Goal: Register for event/course

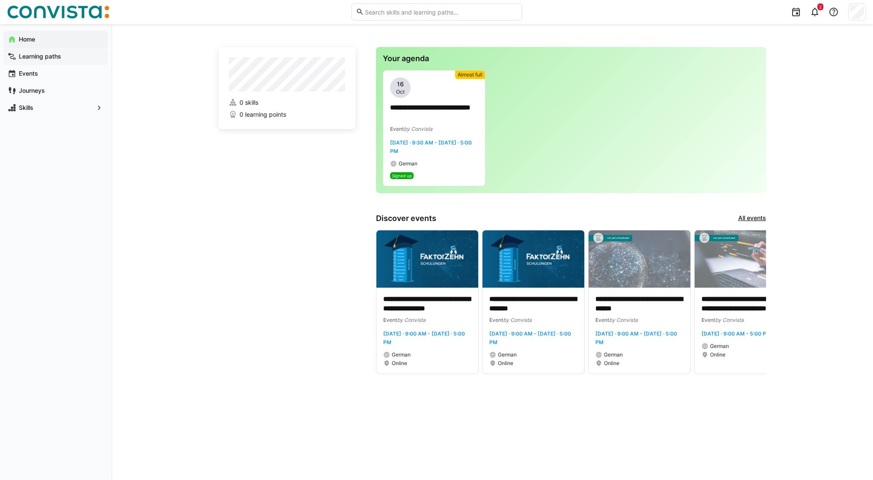
click at [0, 0] on app-navigation-label "Learning paths" at bounding box center [0, 0] width 0 height 0
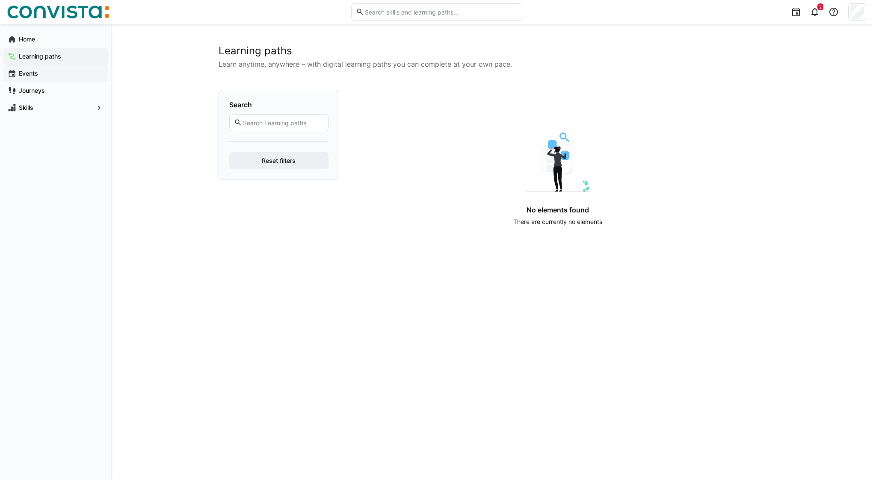
click at [41, 77] on span "Events" at bounding box center [61, 73] width 86 height 9
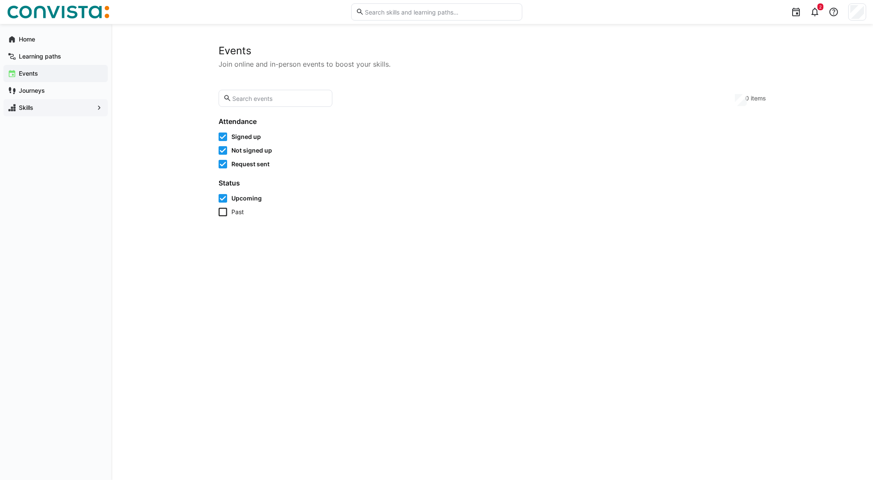
click at [0, 0] on app-navigation-label "Journeys" at bounding box center [0, 0] width 0 height 0
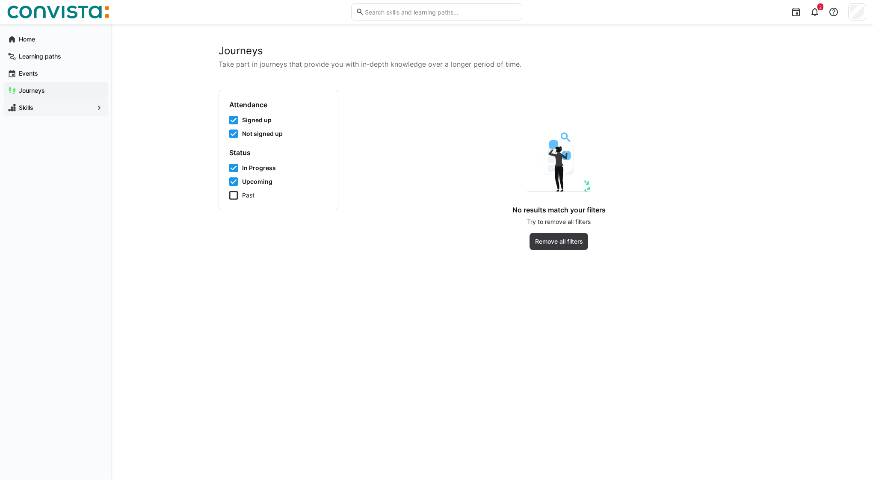
click at [0, 0] on app-navigation-label "Skills" at bounding box center [0, 0] width 0 height 0
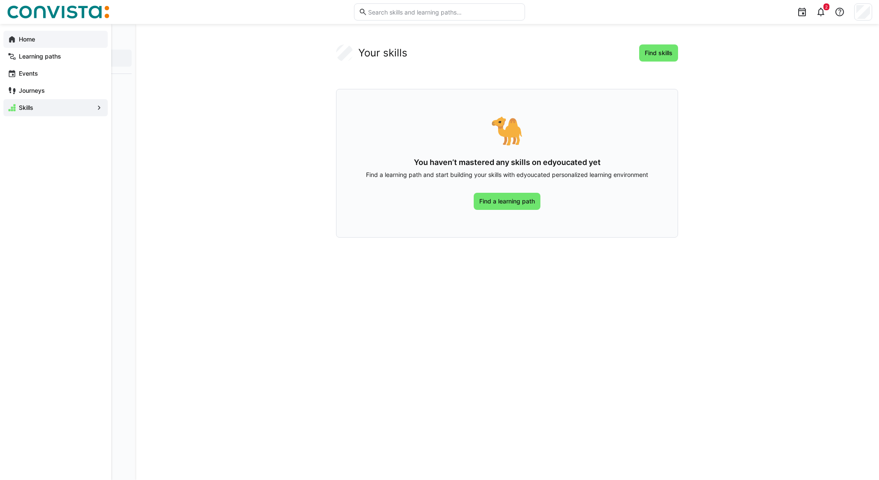
click at [39, 36] on span "Home" at bounding box center [61, 39] width 86 height 9
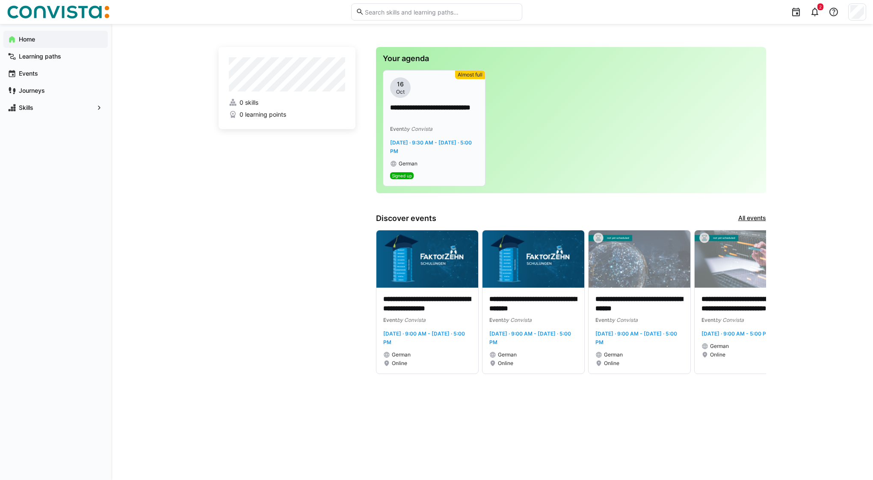
click at [444, 95] on app-date-bubble "[DATE]" at bounding box center [434, 87] width 88 height 21
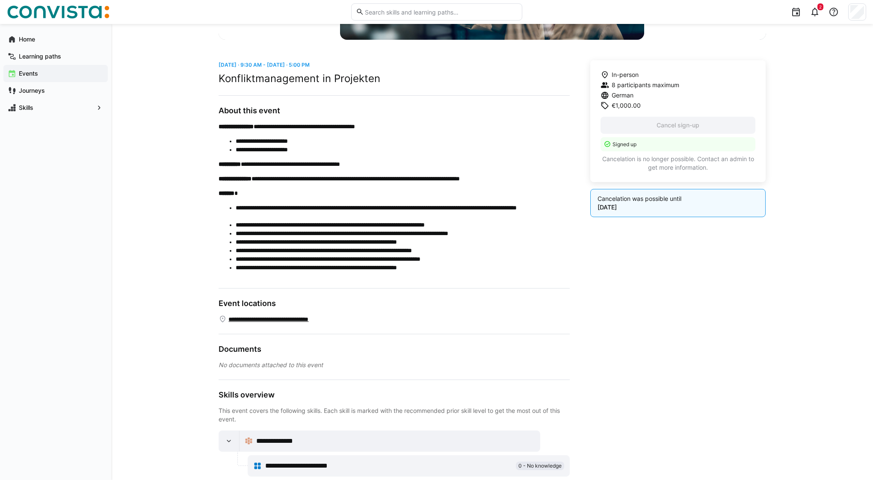
scroll to position [209, 0]
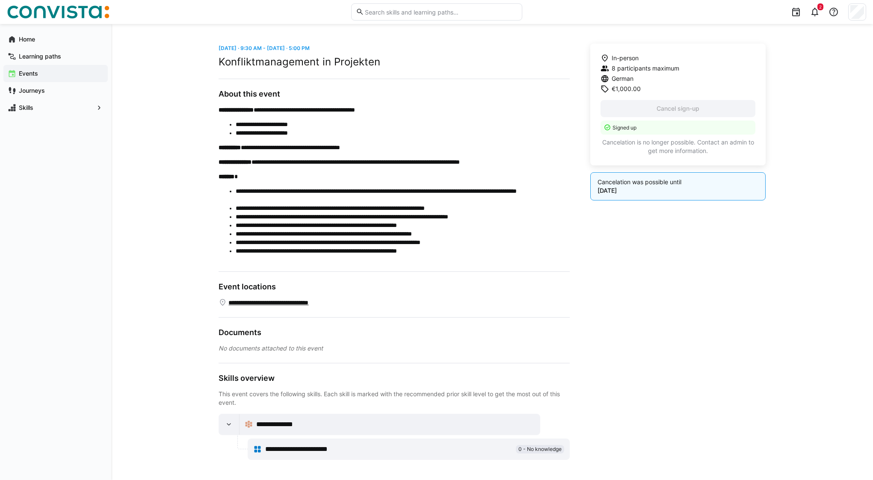
click at [337, 449] on span "**********" at bounding box center [308, 449] width 87 height 10
click at [281, 427] on span "**********" at bounding box center [277, 425] width 42 height 10
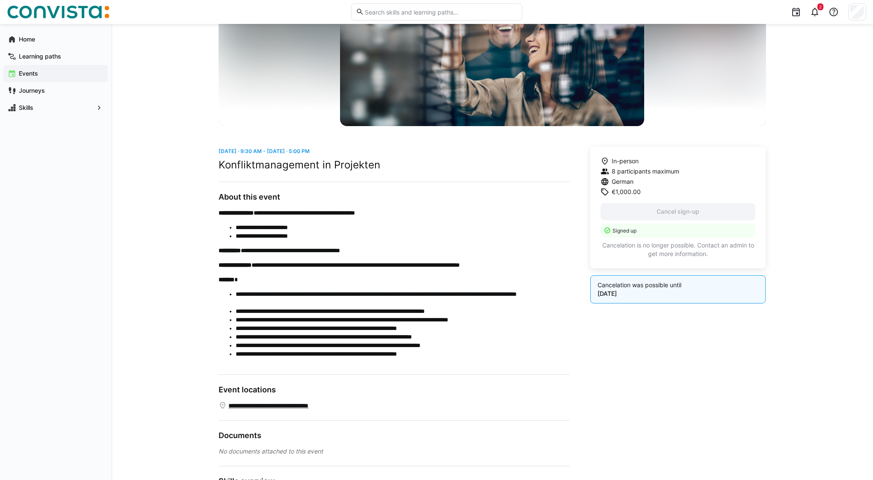
scroll to position [0, 0]
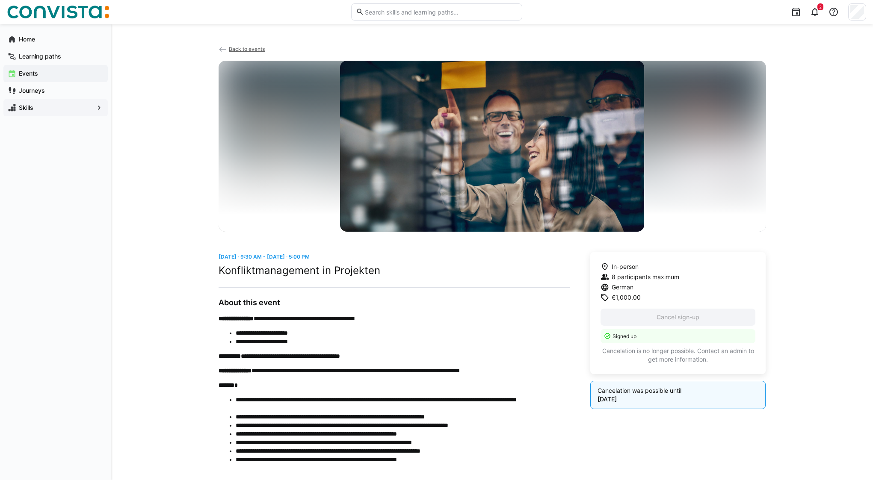
click at [38, 110] on span "Skills" at bounding box center [56, 107] width 76 height 9
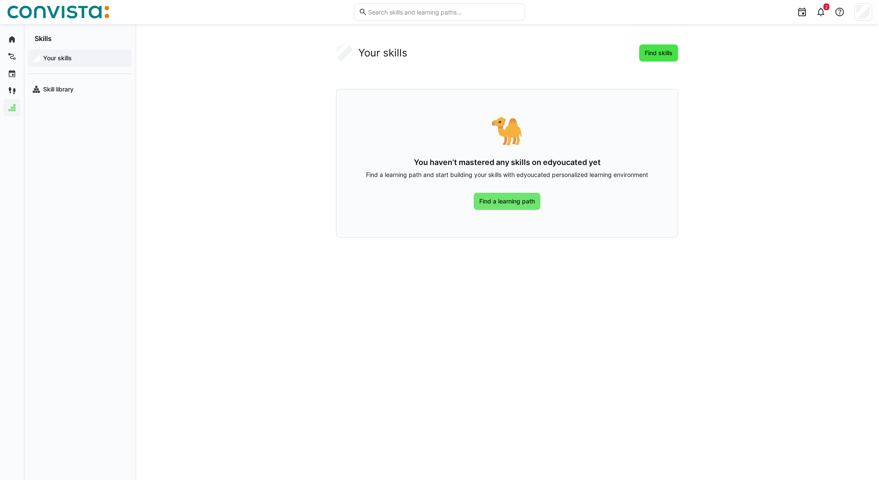
click at [662, 53] on span "Find skills" at bounding box center [659, 53] width 30 height 9
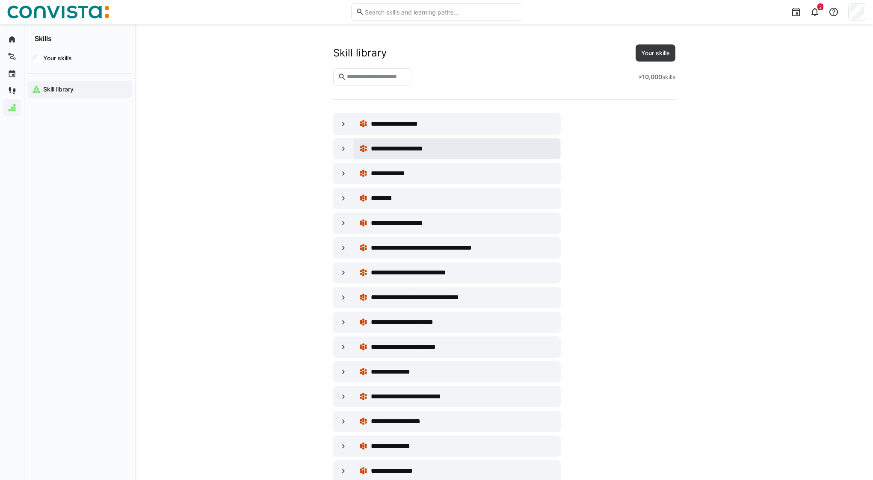
click at [443, 149] on div "**********" at bounding box center [463, 149] width 184 height 10
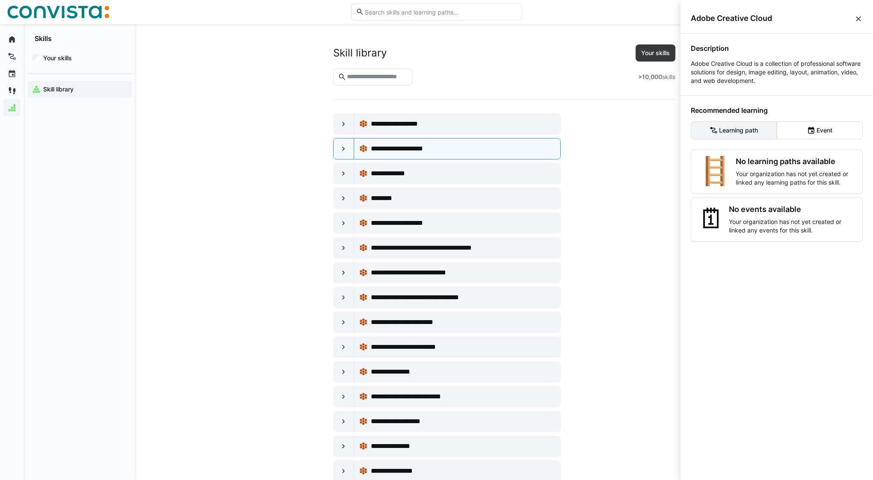
click at [753, 130] on eds-button-option "Learning path" at bounding box center [734, 130] width 86 height 18
click at [757, 176] on p "Your organization has not yet created or linked any learning paths for this ski…" at bounding box center [796, 178] width 120 height 17
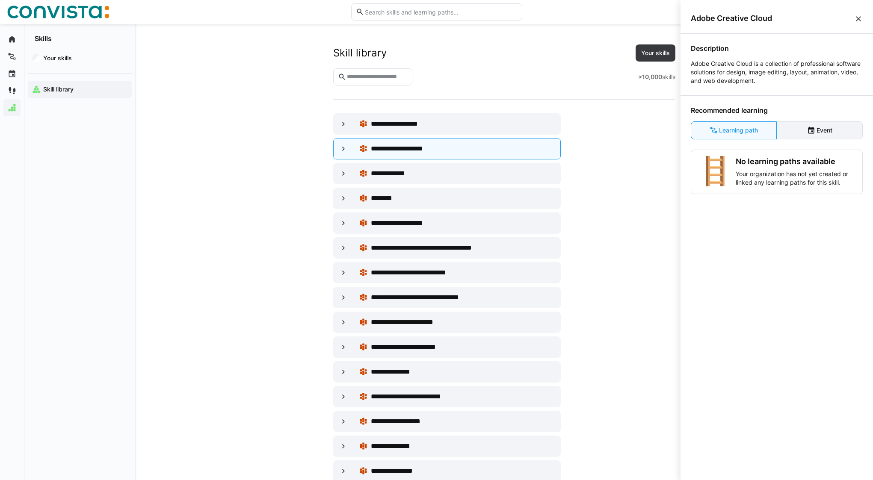
click at [806, 138] on eds-button-option "Event" at bounding box center [820, 130] width 86 height 18
click at [857, 15] on eds-icon at bounding box center [858, 19] width 9 height 9
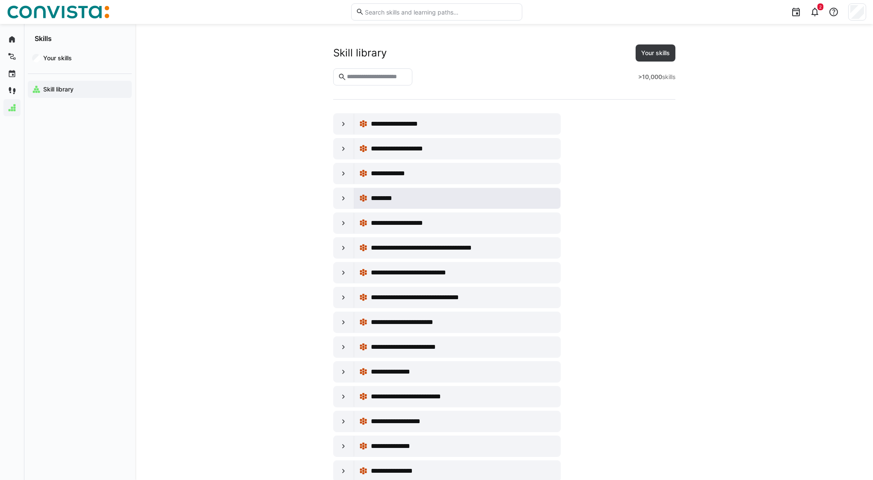
click at [396, 198] on div "********" at bounding box center [463, 198] width 184 height 10
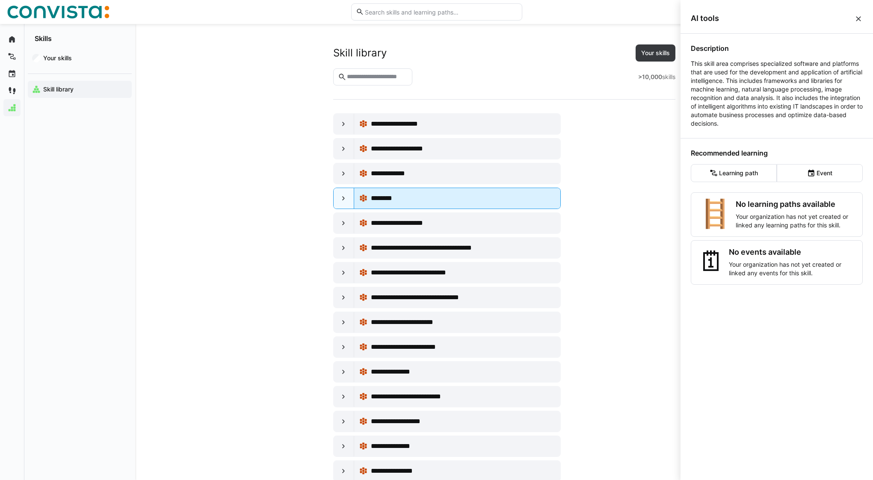
click at [396, 198] on div "********" at bounding box center [463, 198] width 184 height 10
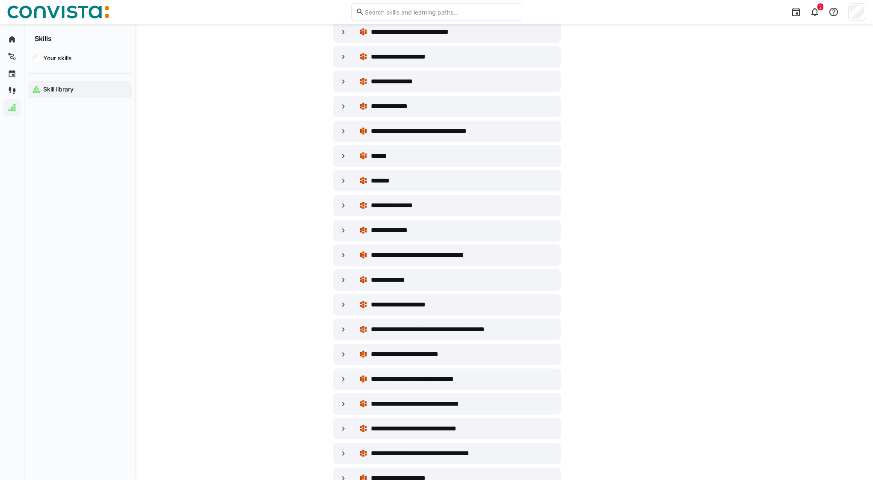
scroll to position [4983, 0]
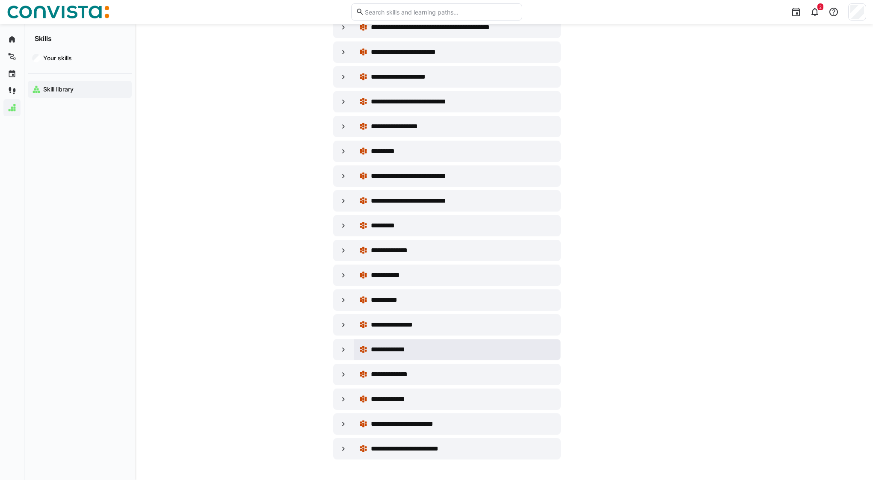
click at [422, 351] on div "**********" at bounding box center [463, 350] width 184 height 10
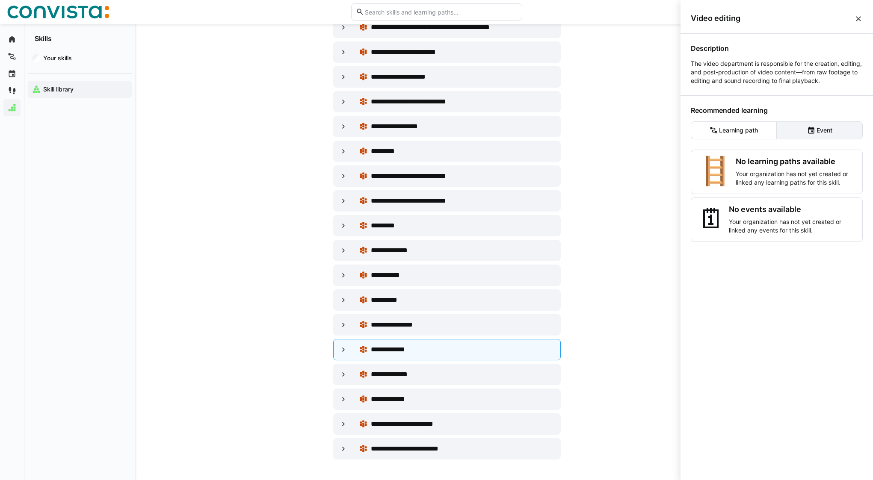
click at [807, 127] on eds-icon at bounding box center [811, 130] width 9 height 9
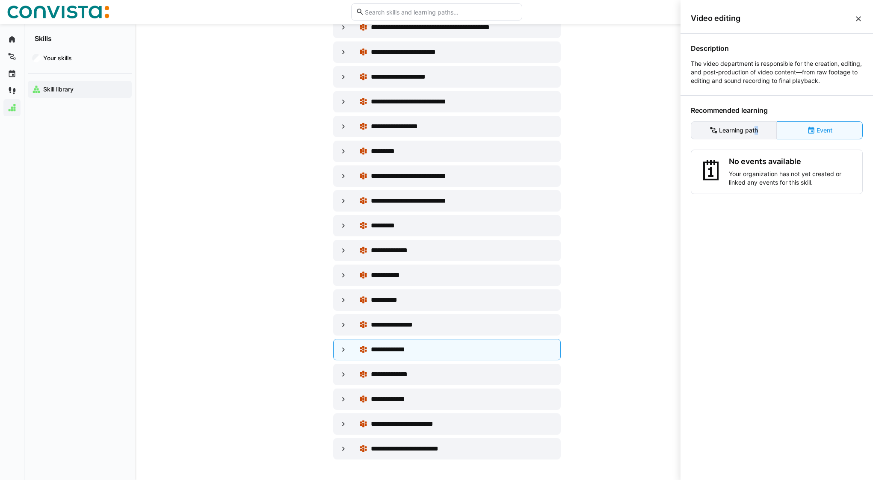
click at [751, 128] on eds-button-option "Learning path" at bounding box center [734, 130] width 86 height 18
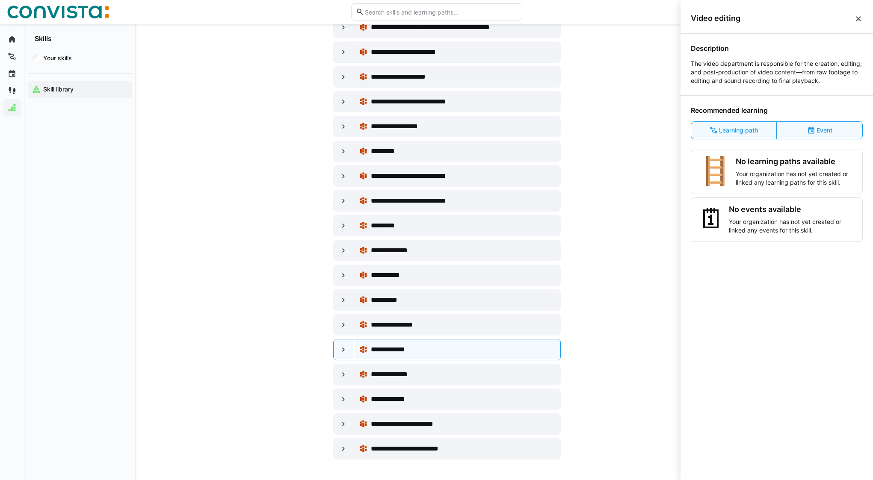
click at [736, 172] on p "Your organization has not yet created or linked any learning paths for this ski…" at bounding box center [796, 178] width 120 height 17
click at [710, 171] on div "🪜" at bounding box center [715, 172] width 34 height 30
click at [734, 86] on div "Description The video department is responsible for the creation, editing, and …" at bounding box center [776, 255] width 192 height 443
click at [852, 23] on div "Video editing" at bounding box center [776, 18] width 192 height 30
click at [856, 22] on eds-icon at bounding box center [858, 19] width 9 height 9
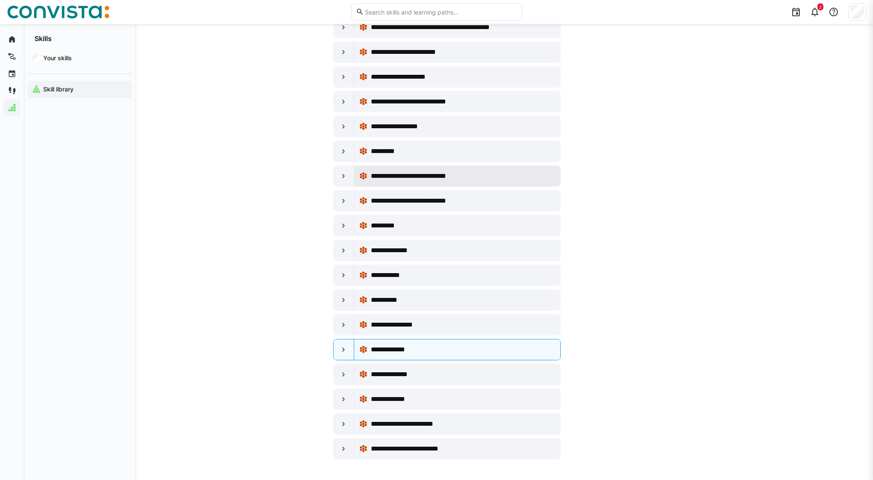
scroll to position [4983, 0]
click at [342, 350] on eds-icon at bounding box center [343, 350] width 9 height 9
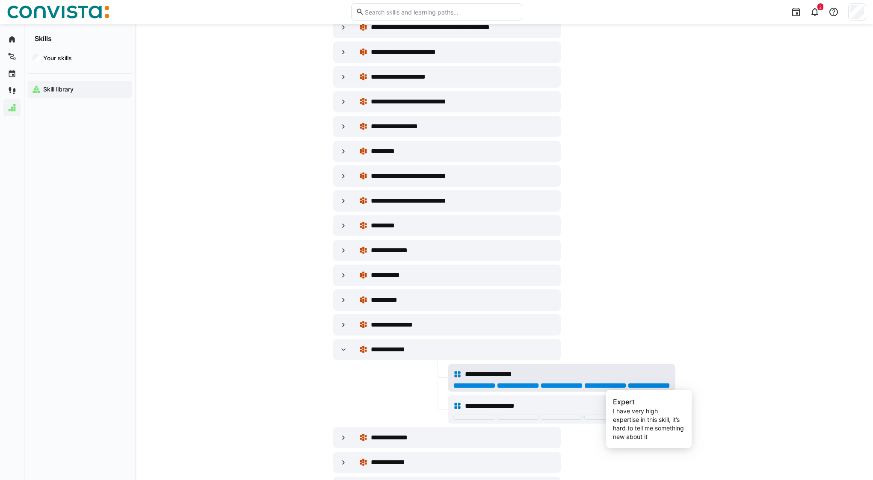
click at [653, 387] on div at bounding box center [649, 385] width 42 height 5
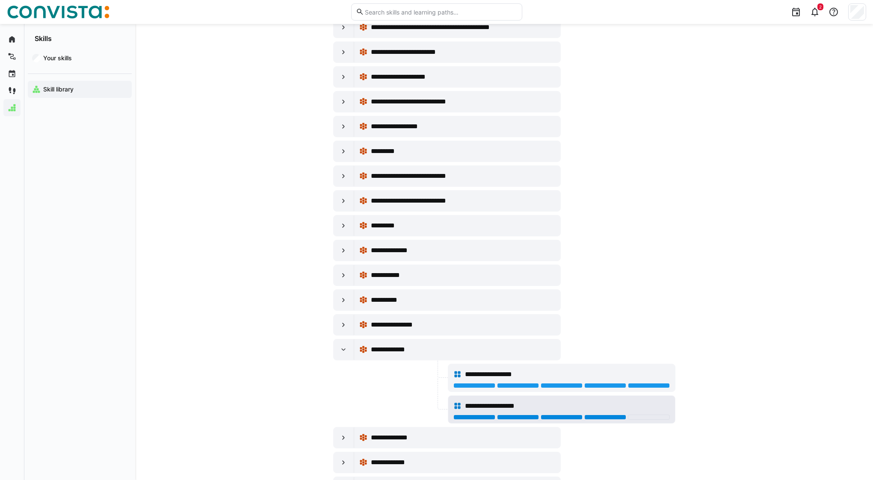
click at [609, 417] on div at bounding box center [605, 417] width 42 height 5
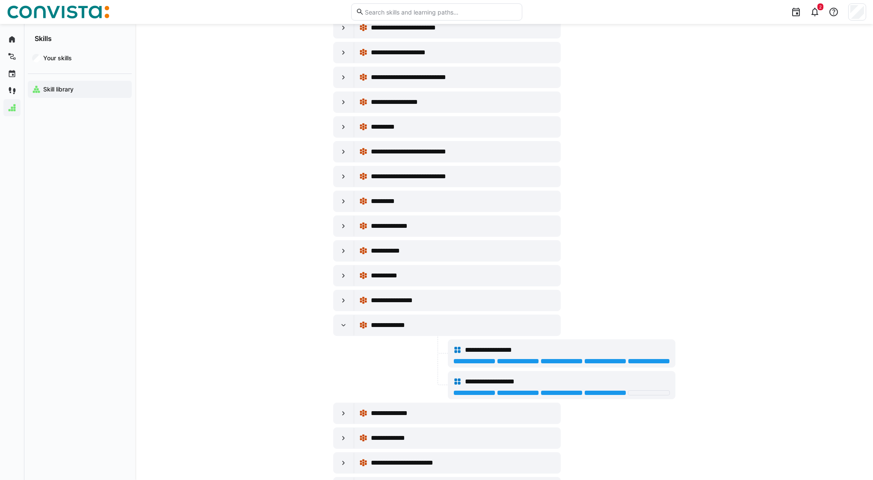
scroll to position [5046, 0]
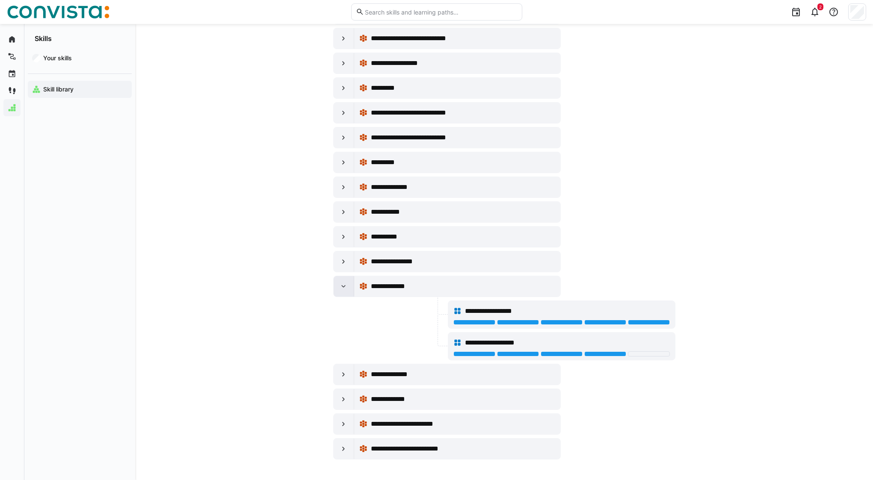
click at [343, 288] on eds-icon at bounding box center [343, 286] width 9 height 9
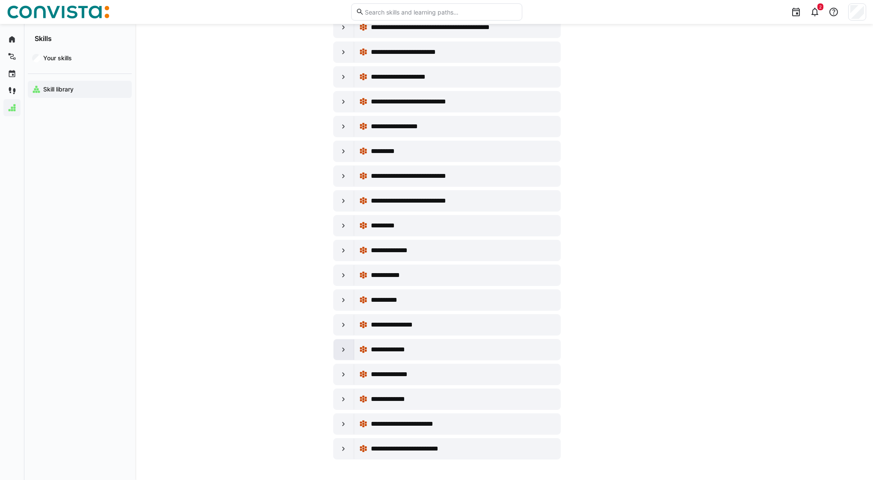
click at [337, 352] on div at bounding box center [344, 350] width 21 height 21
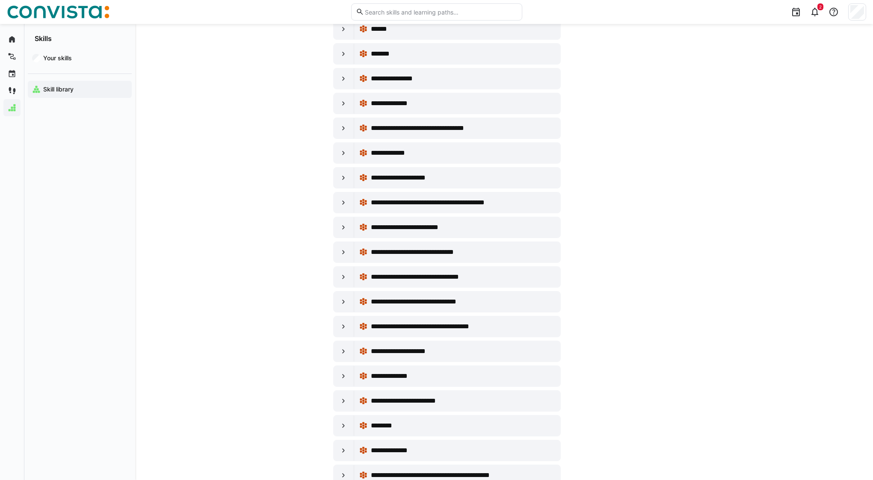
scroll to position [4535, 0]
click at [346, 155] on eds-icon at bounding box center [343, 153] width 9 height 9
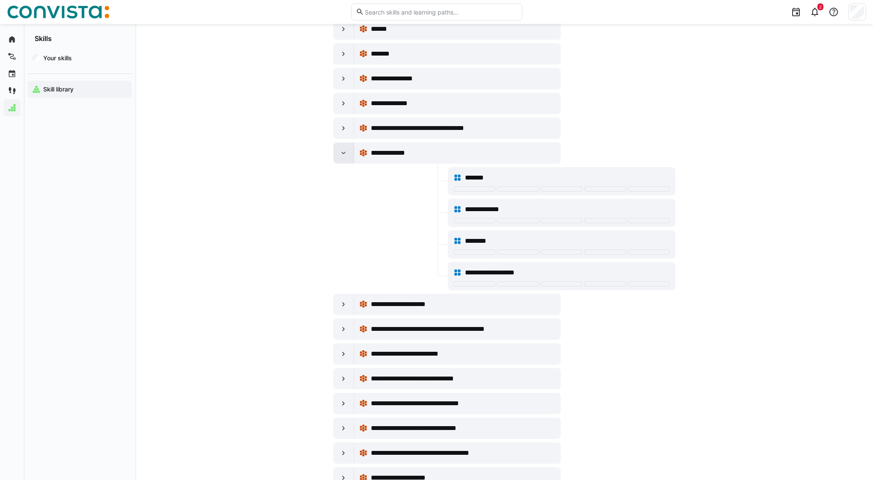
click at [346, 155] on eds-icon at bounding box center [343, 153] width 9 height 9
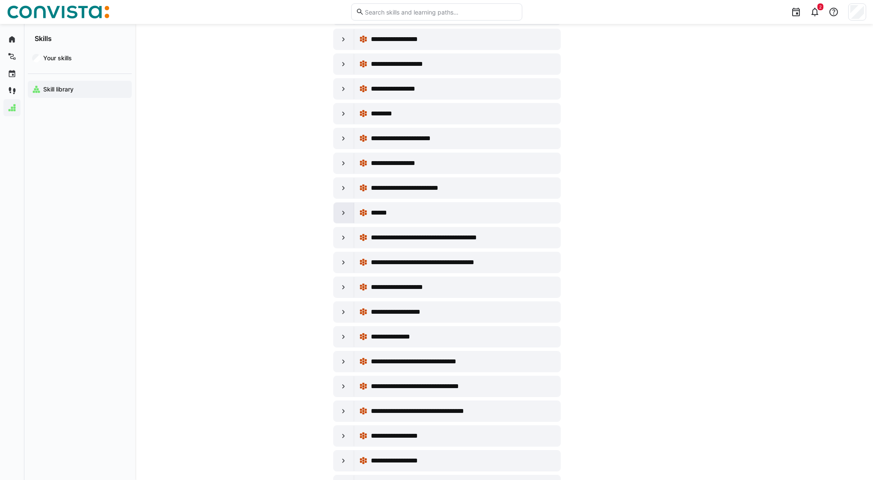
scroll to position [2156, 0]
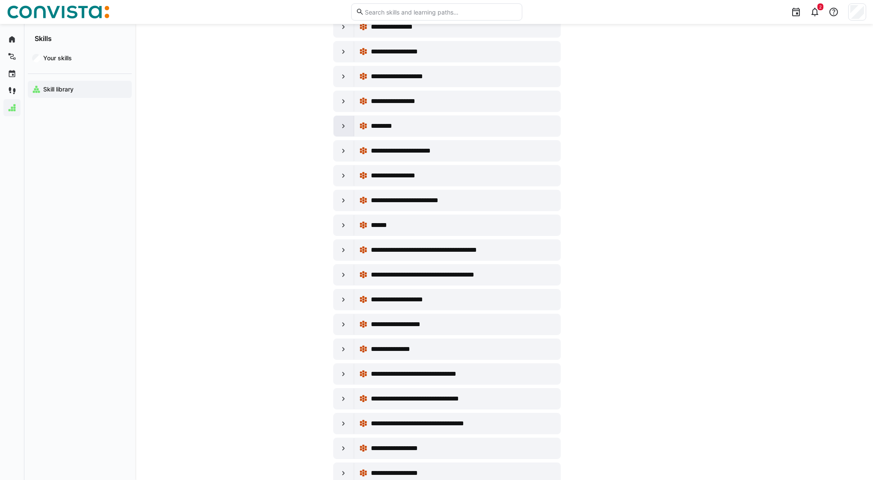
click at [347, 124] on eds-icon at bounding box center [343, 126] width 9 height 9
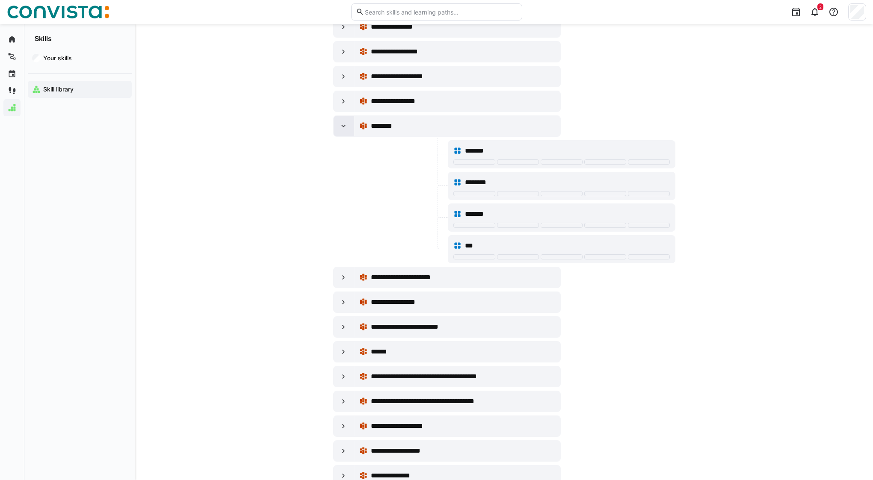
click at [347, 124] on eds-icon at bounding box center [343, 126] width 9 height 9
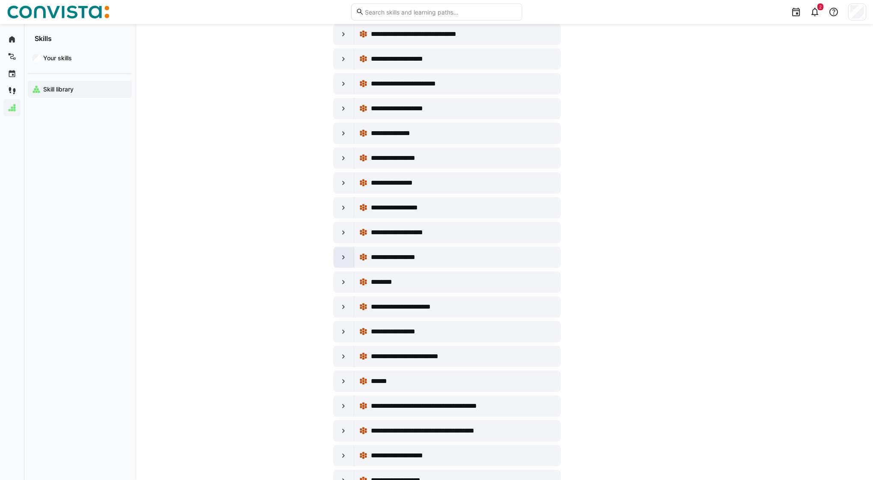
scroll to position [1985, 0]
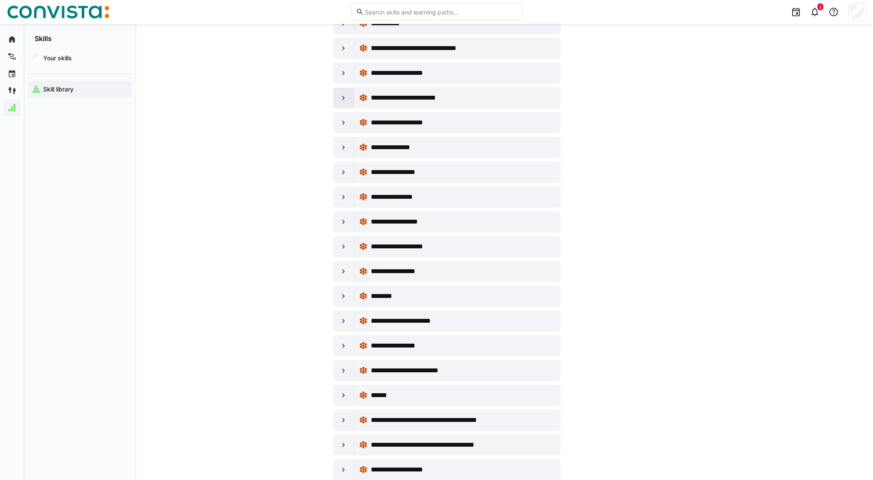
click at [344, 99] on eds-icon at bounding box center [343, 98] width 9 height 9
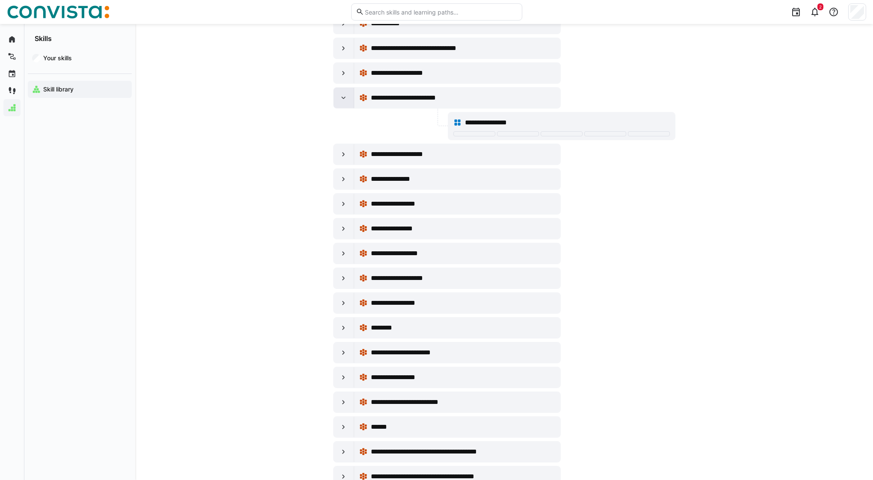
click at [344, 99] on eds-icon at bounding box center [343, 98] width 9 height 9
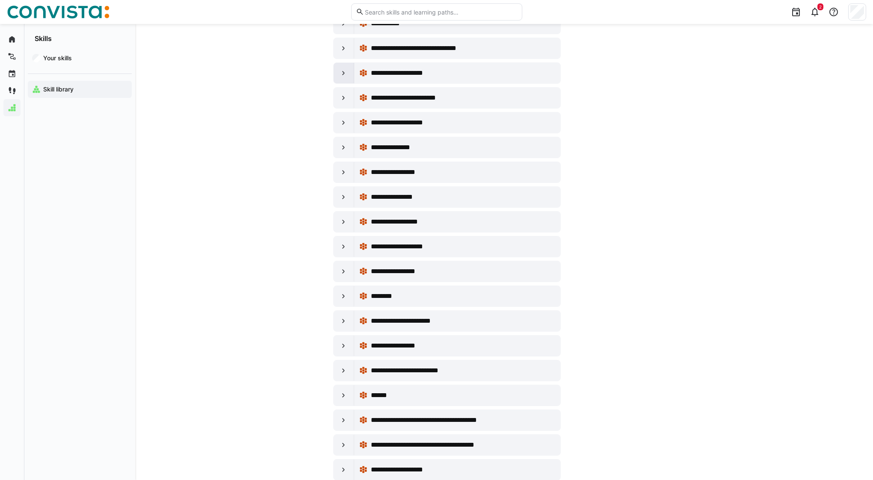
click at [345, 76] on eds-icon at bounding box center [343, 73] width 9 height 9
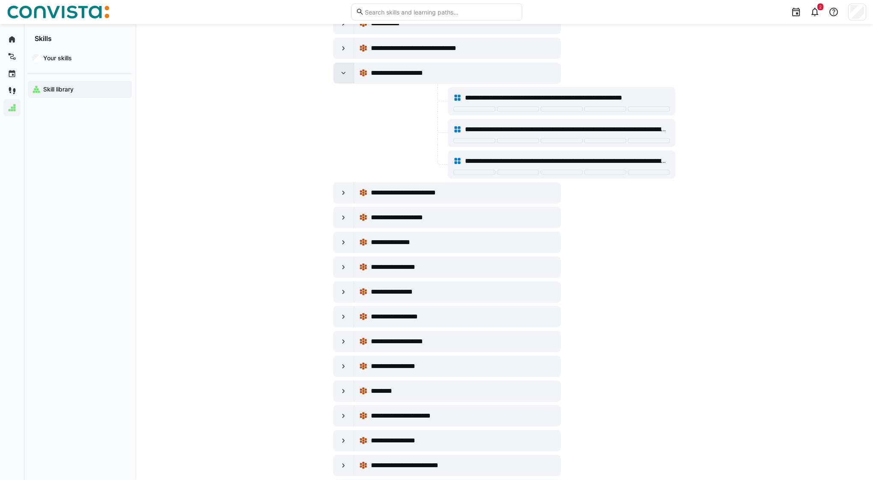
click at [345, 76] on eds-icon at bounding box center [343, 73] width 9 height 9
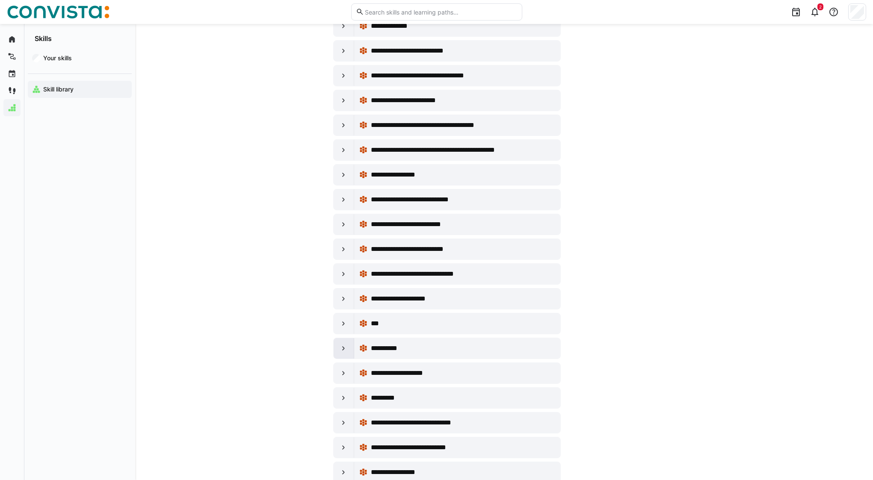
scroll to position [1180, 0]
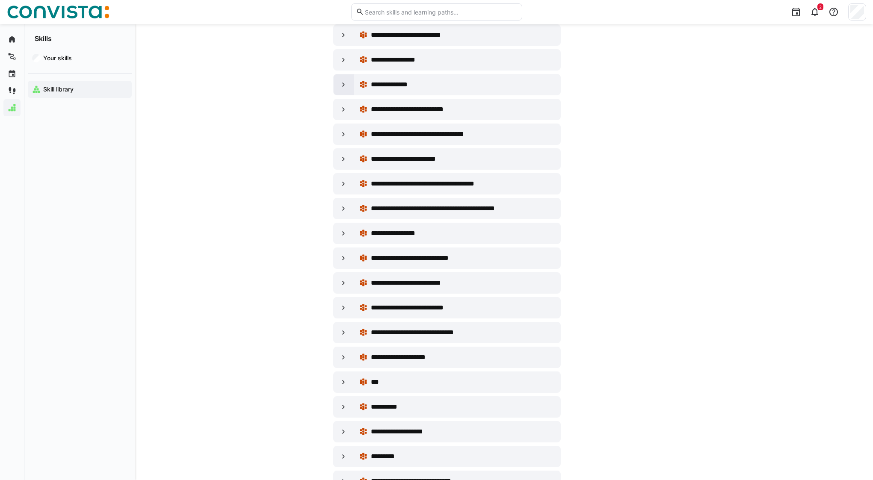
click at [338, 88] on div at bounding box center [344, 84] width 21 height 21
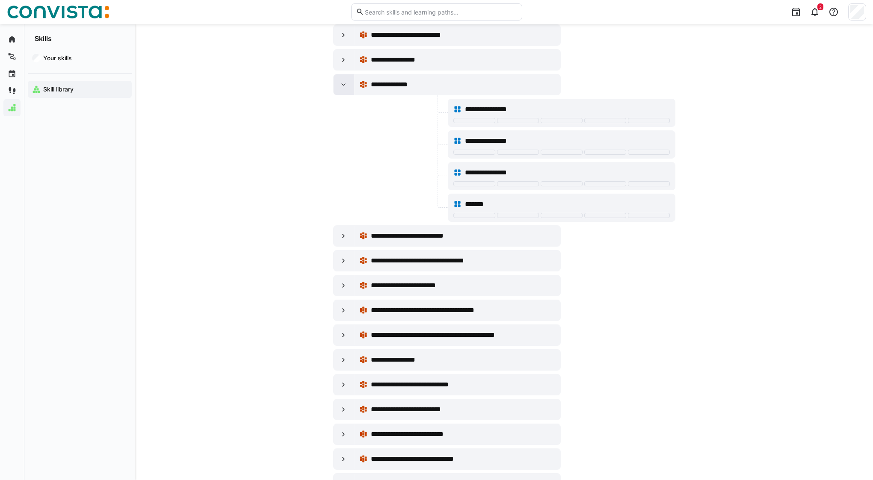
click at [338, 88] on div at bounding box center [344, 84] width 21 height 21
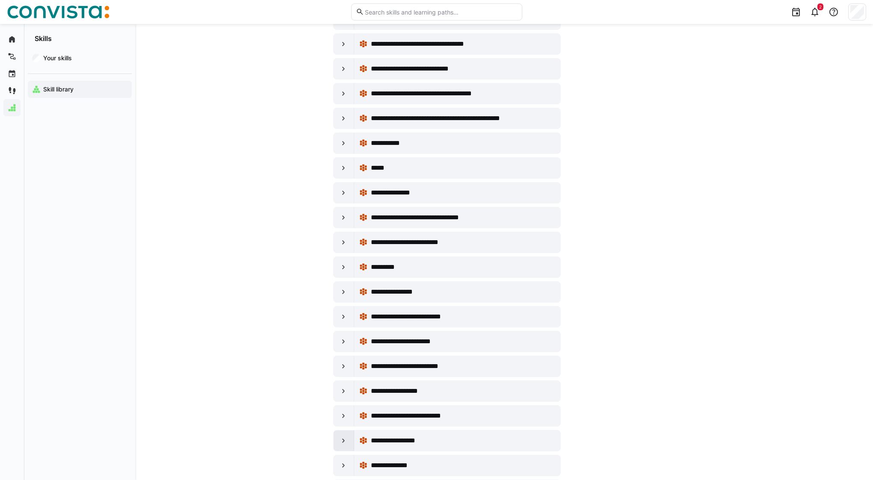
scroll to position [780, 0]
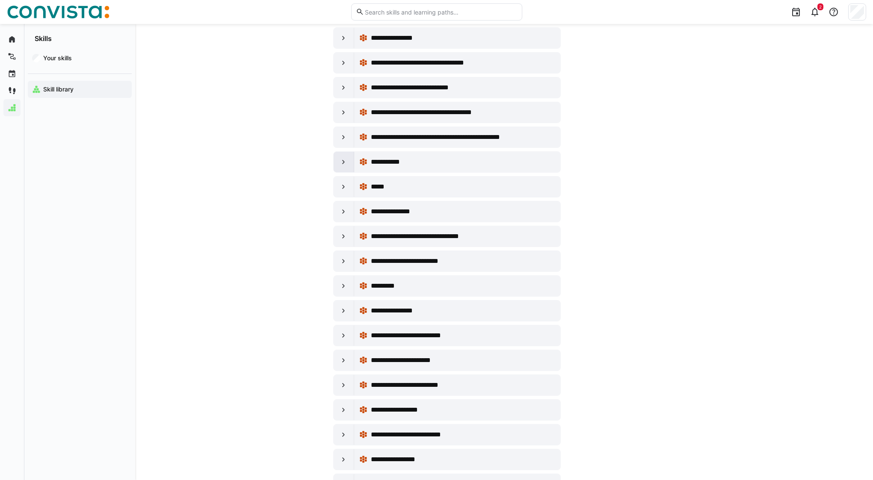
click at [351, 165] on div at bounding box center [344, 162] width 21 height 21
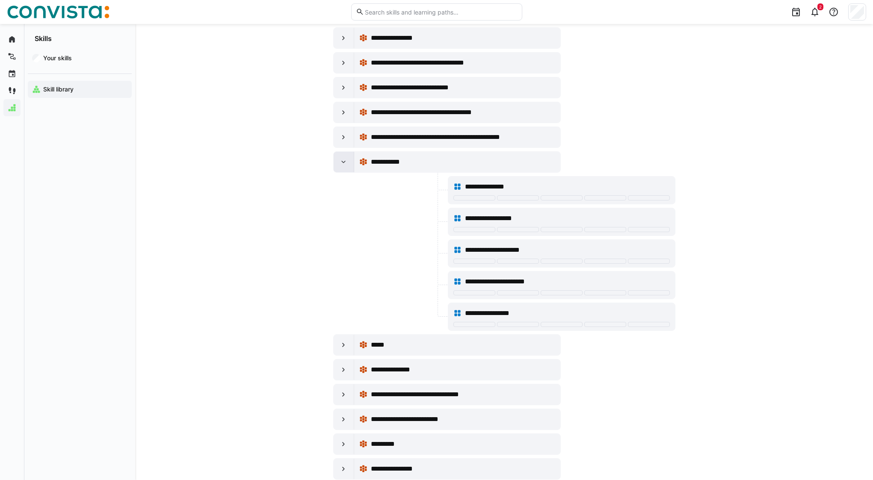
click at [347, 161] on eds-icon at bounding box center [343, 162] width 9 height 9
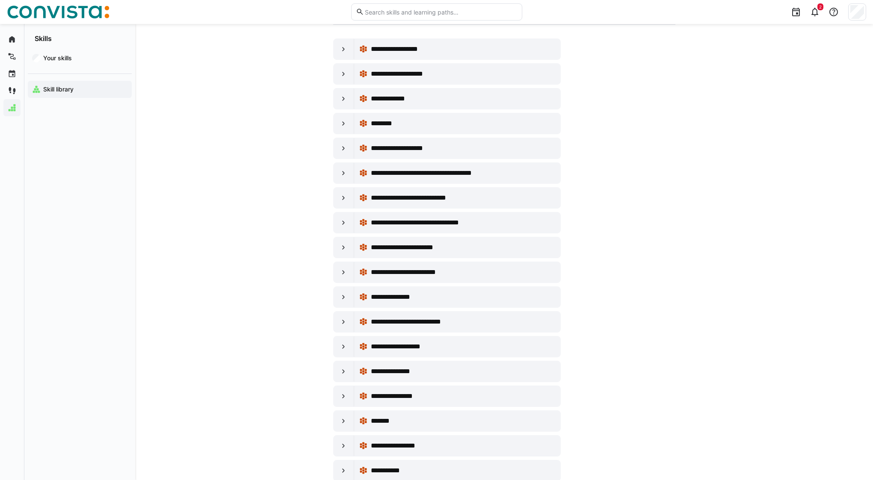
scroll to position [73, 0]
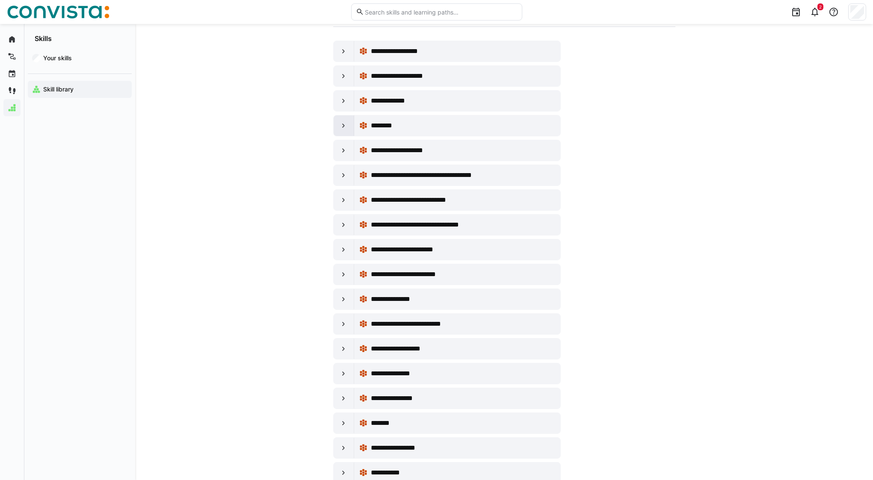
click at [349, 126] on div at bounding box center [344, 125] width 21 height 21
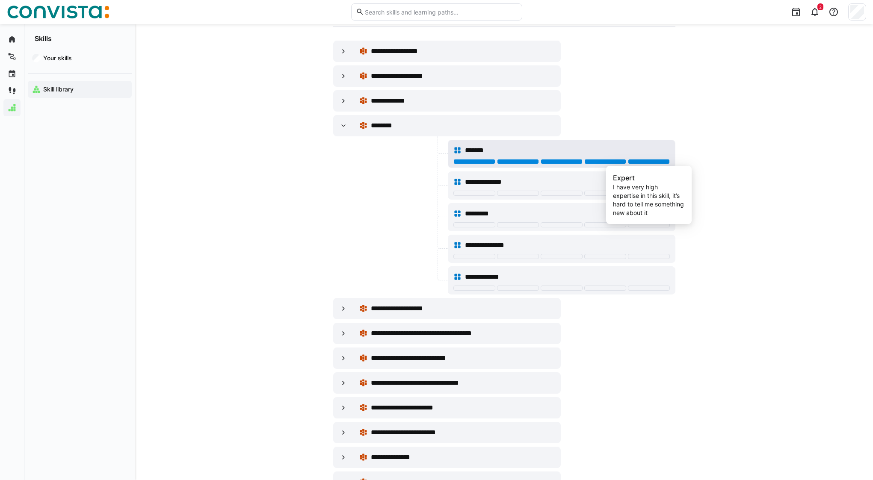
click at [641, 160] on div at bounding box center [649, 161] width 42 height 5
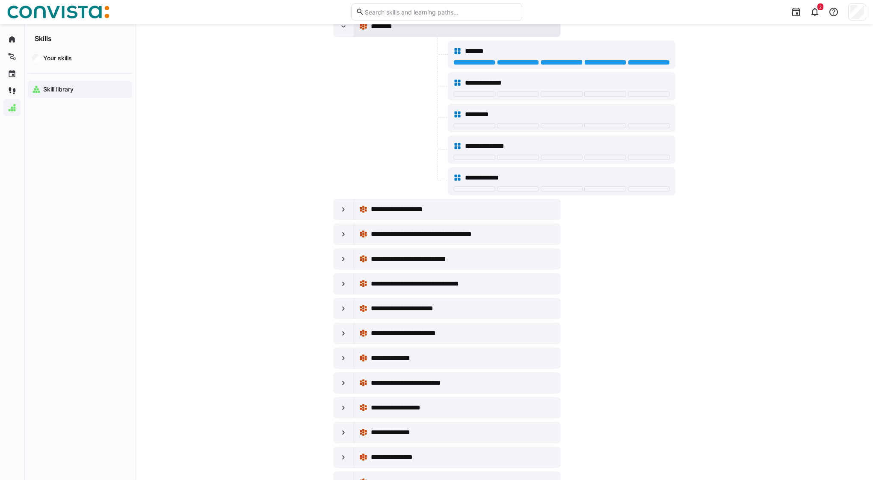
scroll to position [22, 0]
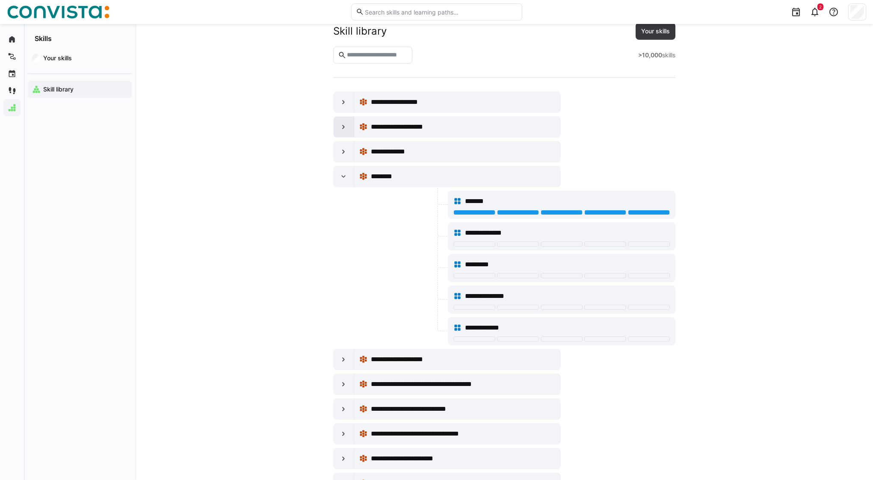
click at [337, 125] on div at bounding box center [344, 127] width 21 height 21
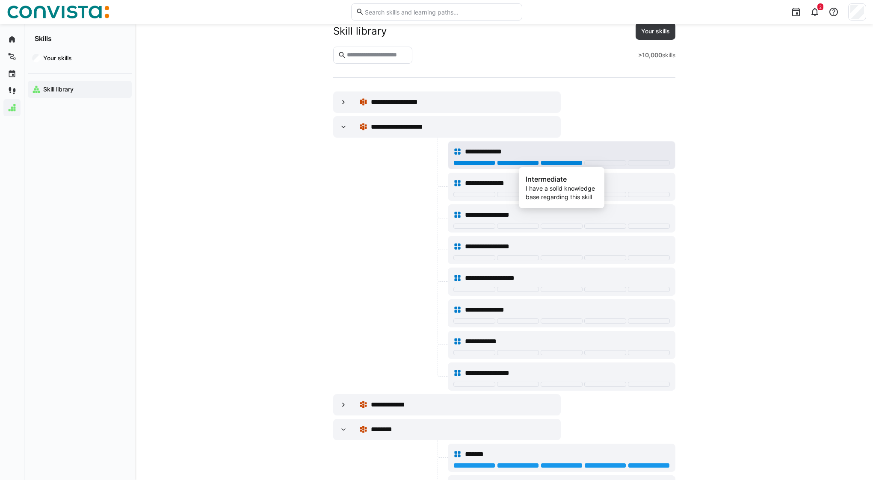
click at [563, 163] on div at bounding box center [562, 162] width 42 height 5
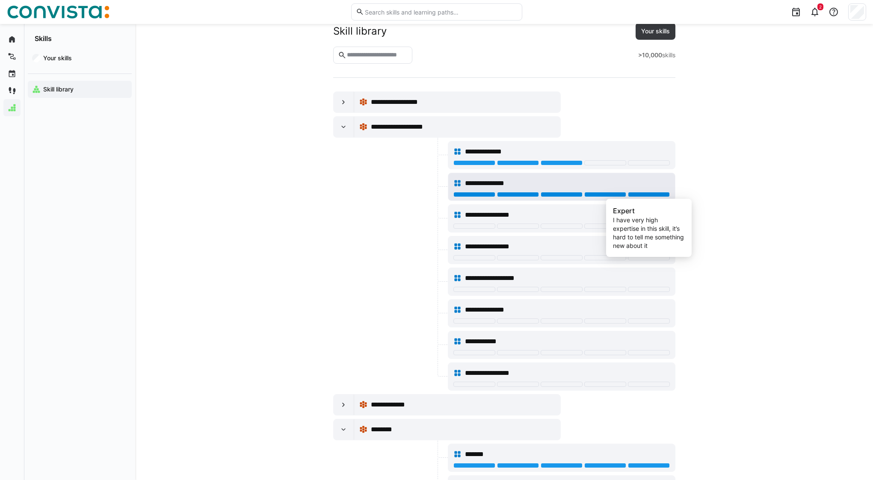
click at [661, 195] on div at bounding box center [649, 194] width 42 height 5
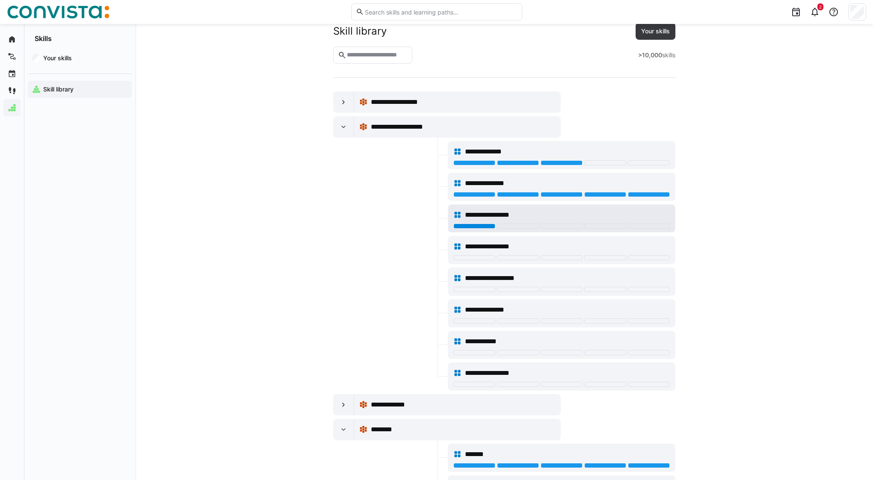
click at [478, 224] on div at bounding box center [474, 226] width 42 height 5
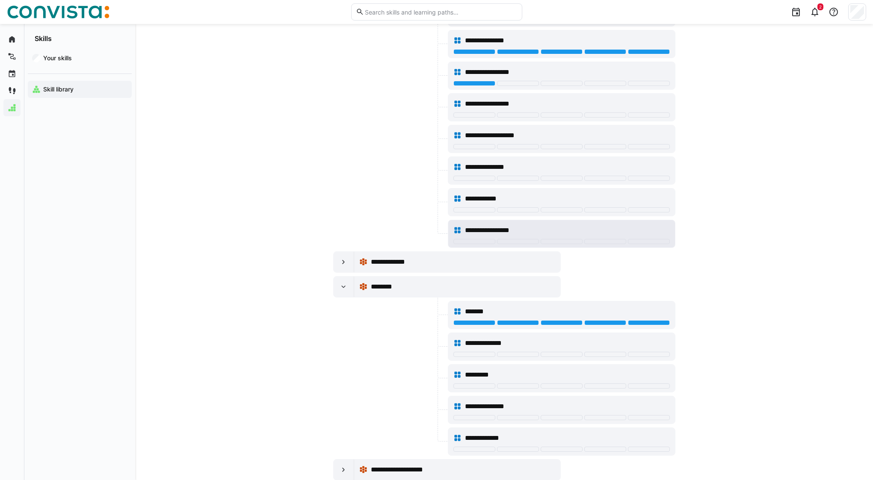
scroll to position [175, 0]
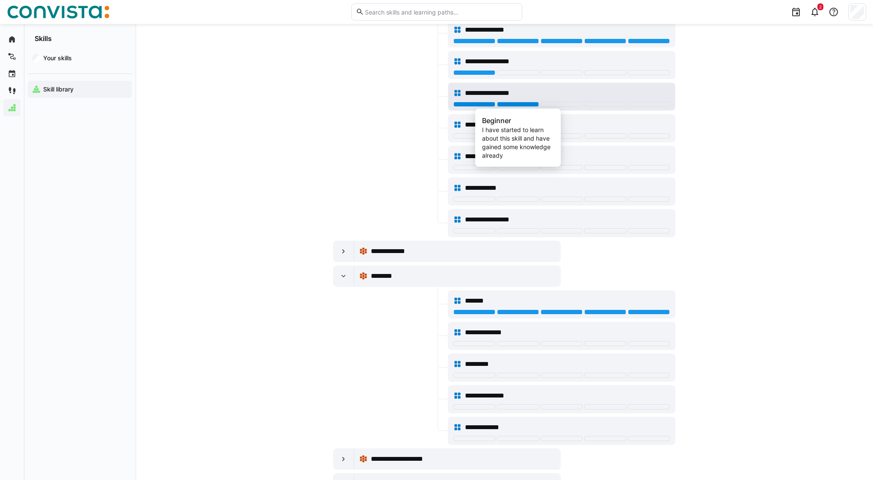
click at [517, 103] on div at bounding box center [518, 104] width 42 height 5
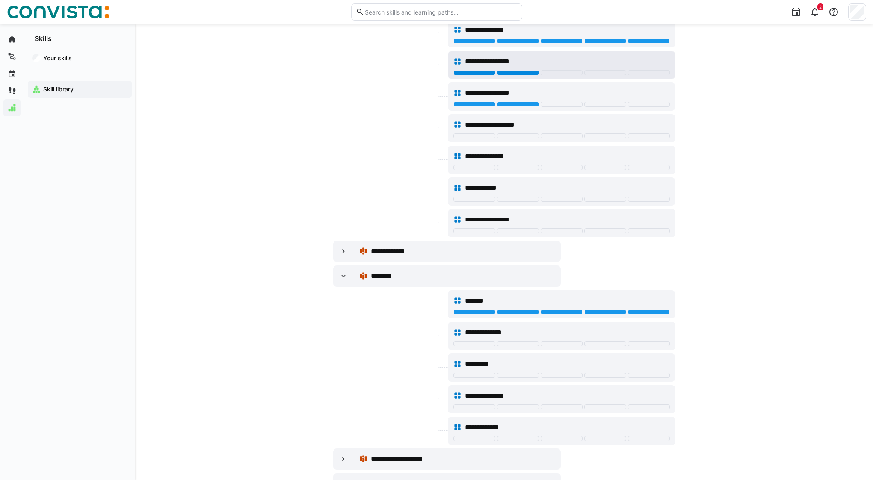
click at [513, 73] on div at bounding box center [518, 72] width 42 height 5
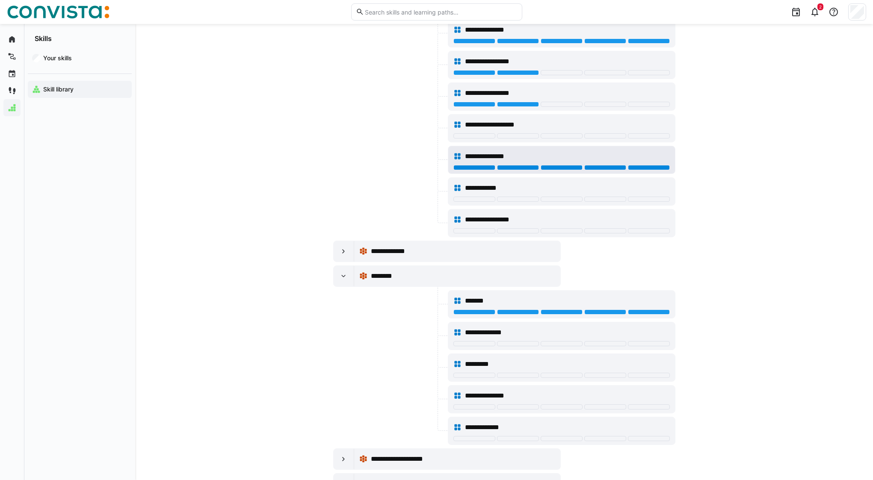
click at [650, 168] on div at bounding box center [649, 167] width 42 height 5
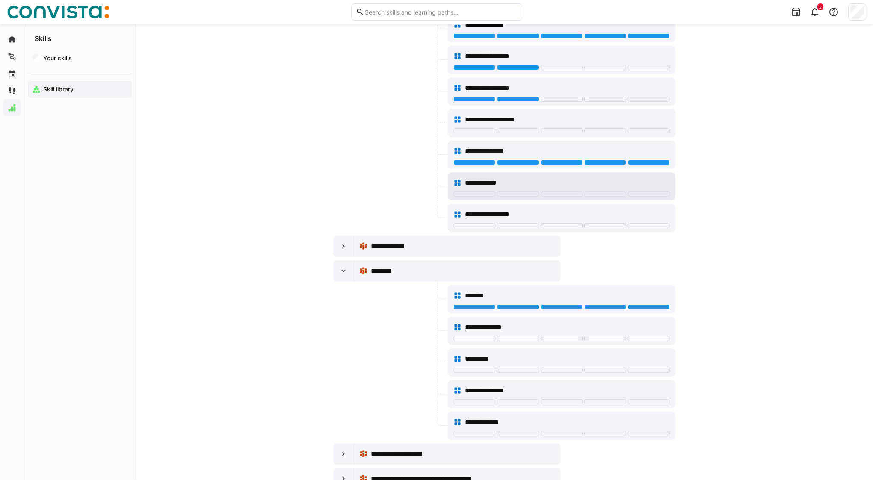
scroll to position [184, 0]
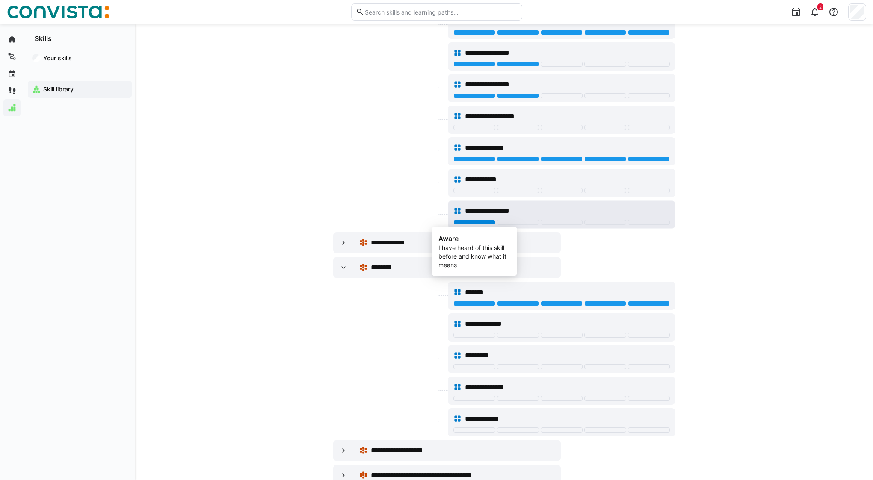
click at [479, 222] on div at bounding box center [474, 222] width 42 height 5
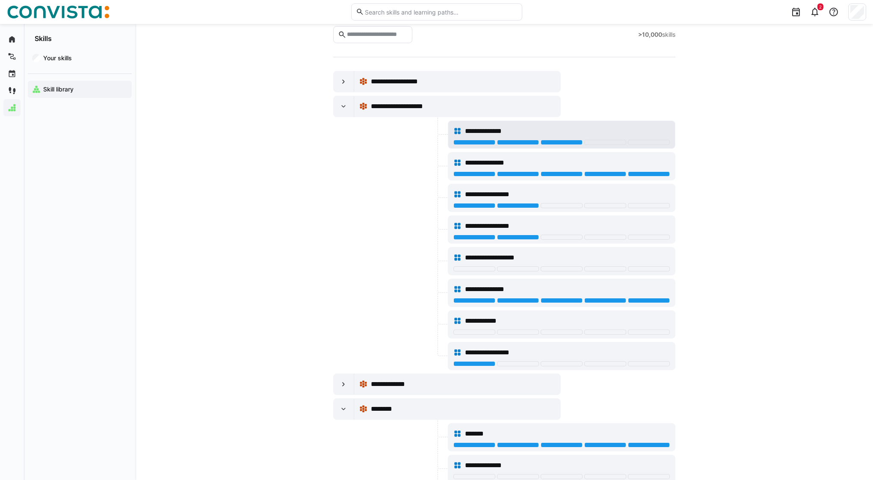
scroll to position [39, 0]
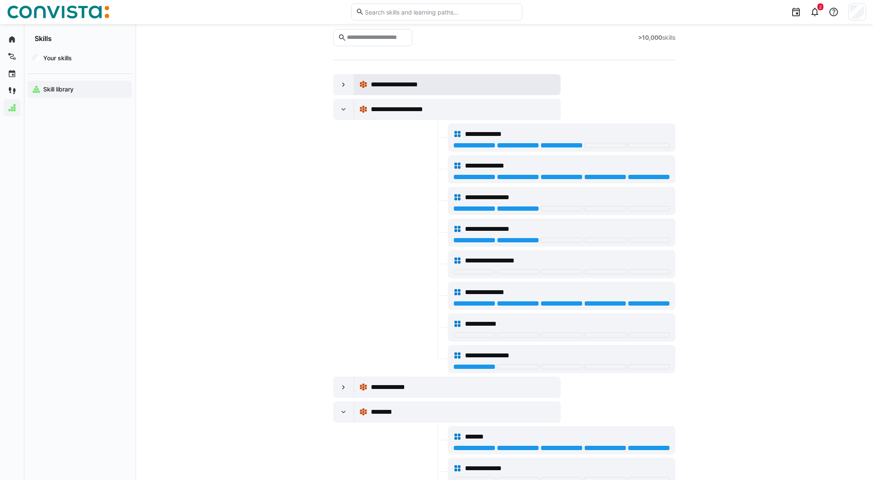
click at [414, 88] on span "**********" at bounding box center [400, 85] width 59 height 10
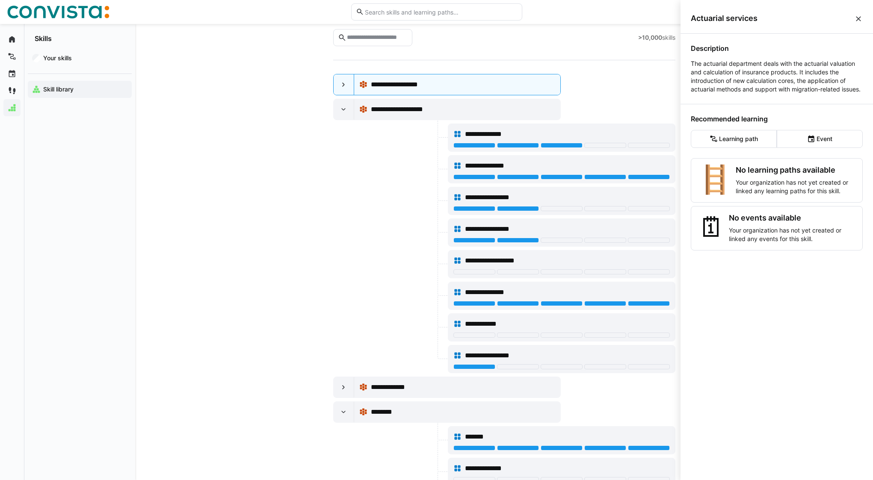
click at [861, 21] on eds-icon at bounding box center [858, 19] width 9 height 9
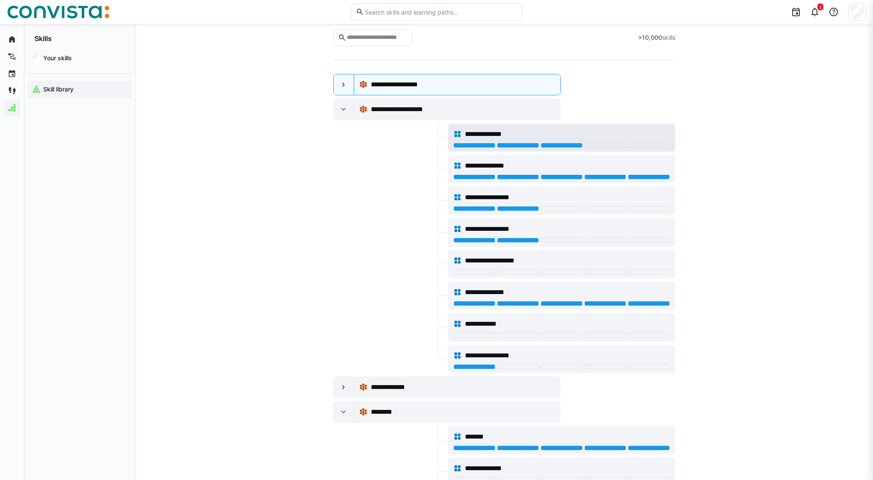
scroll to position [39, 0]
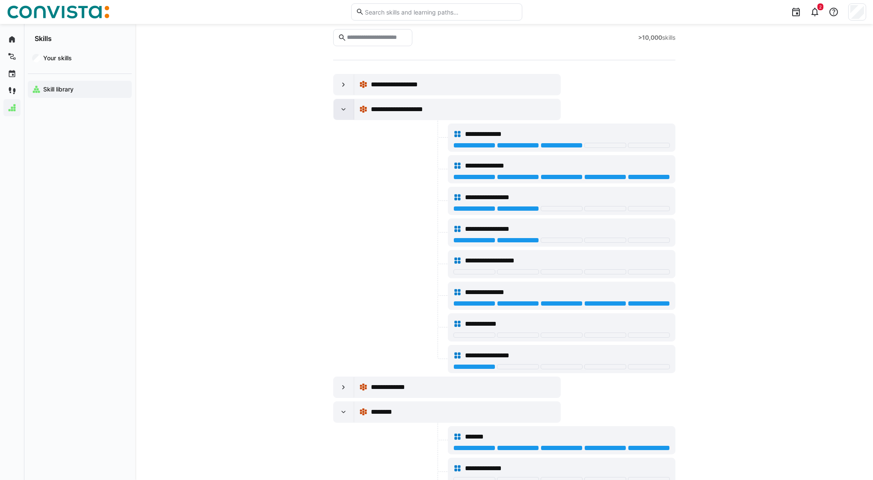
click at [347, 115] on div at bounding box center [344, 109] width 21 height 21
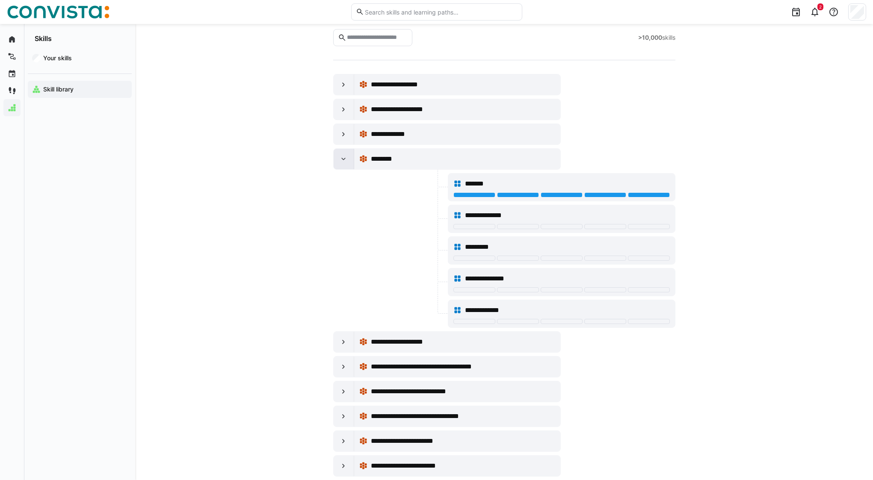
click at [347, 167] on div at bounding box center [344, 159] width 21 height 21
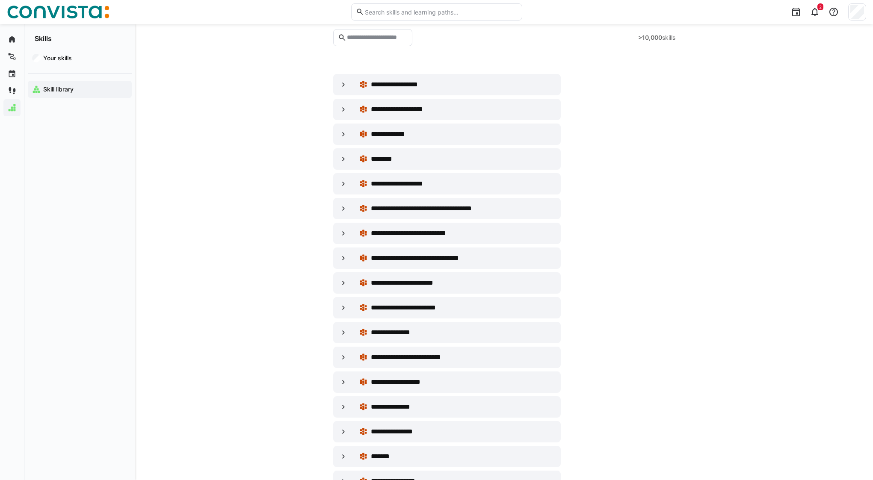
click at [399, 38] on input "text" at bounding box center [377, 38] width 62 height 8
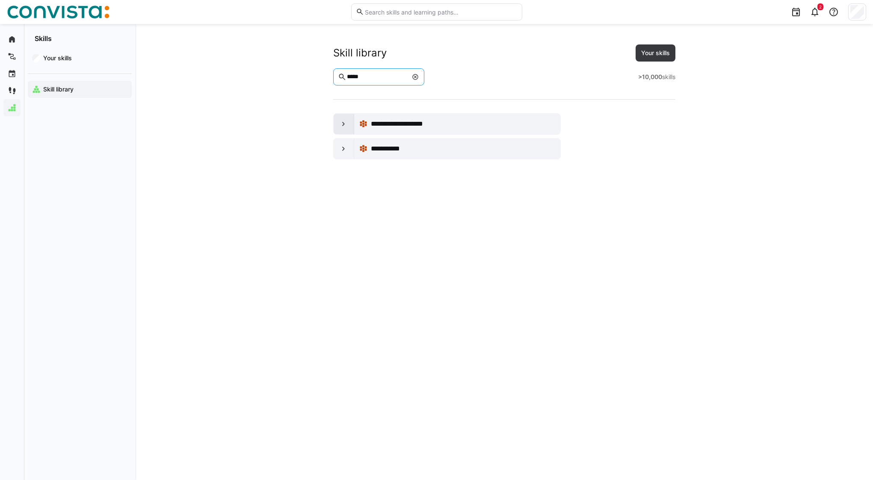
click at [343, 127] on eds-icon at bounding box center [343, 124] width 9 height 9
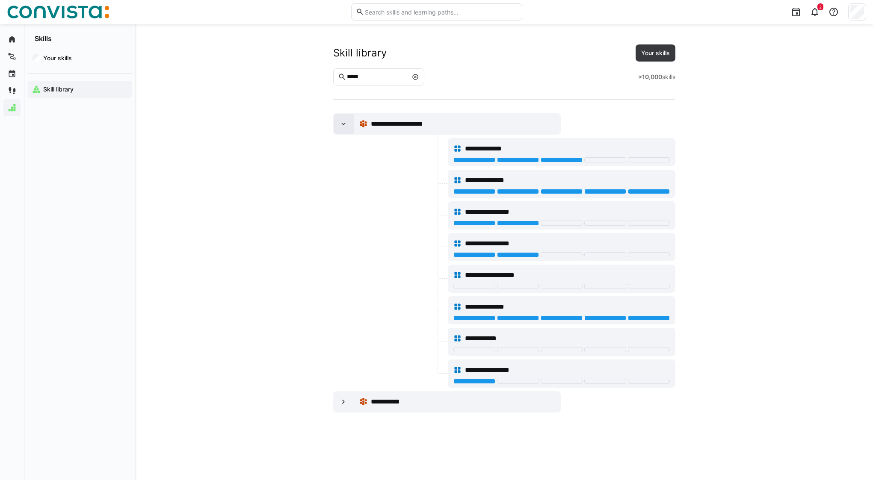
click at [343, 127] on eds-icon at bounding box center [343, 124] width 9 height 9
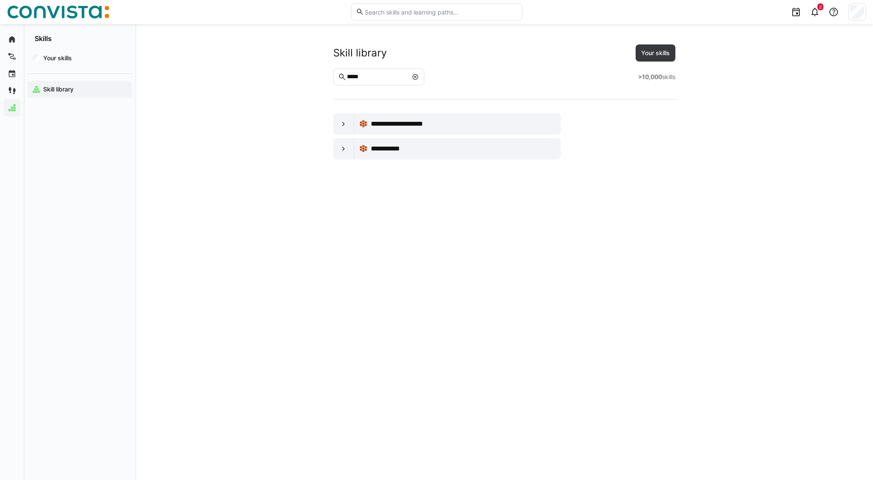
drag, startPoint x: 340, startPoint y: 77, endPoint x: 326, endPoint y: 77, distance: 13.7
click at [326, 77] on app-skills-library "**********" at bounding box center [503, 101] width 547 height 115
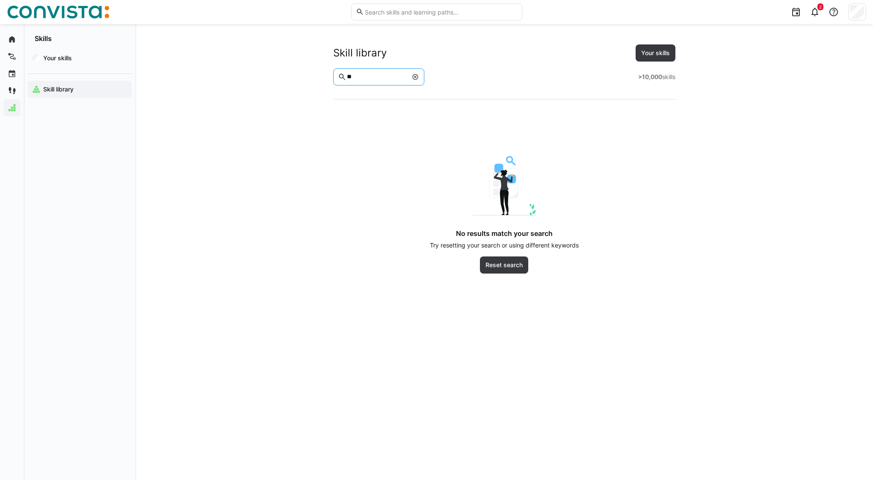
type input "*"
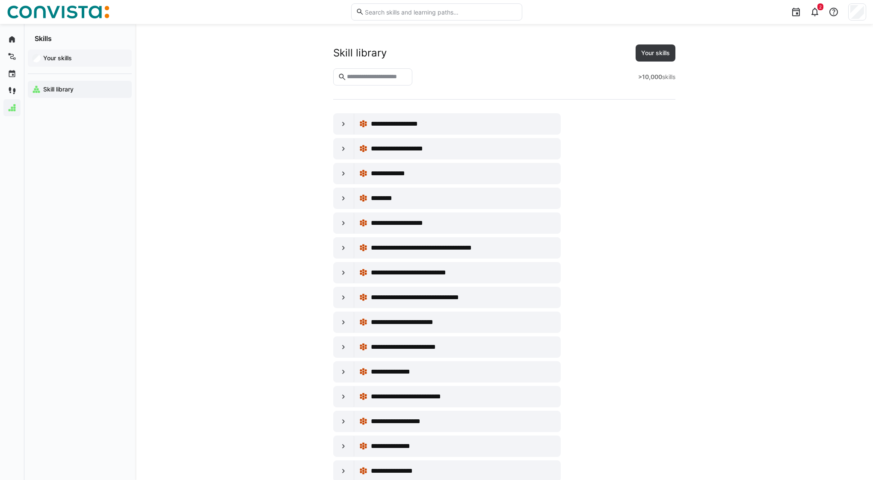
click at [0, 0] on app-navigation-label "Your skills" at bounding box center [0, 0] width 0 height 0
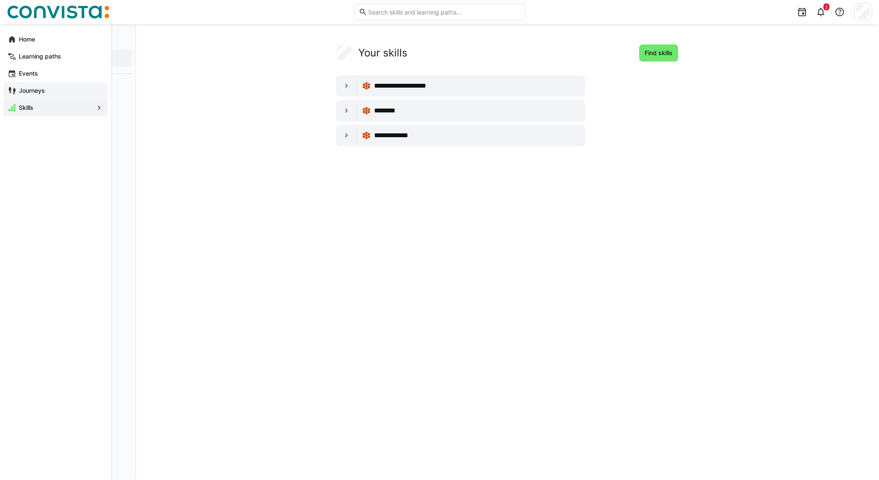
click at [0, 0] on app-navigation-label "Journeys" at bounding box center [0, 0] width 0 height 0
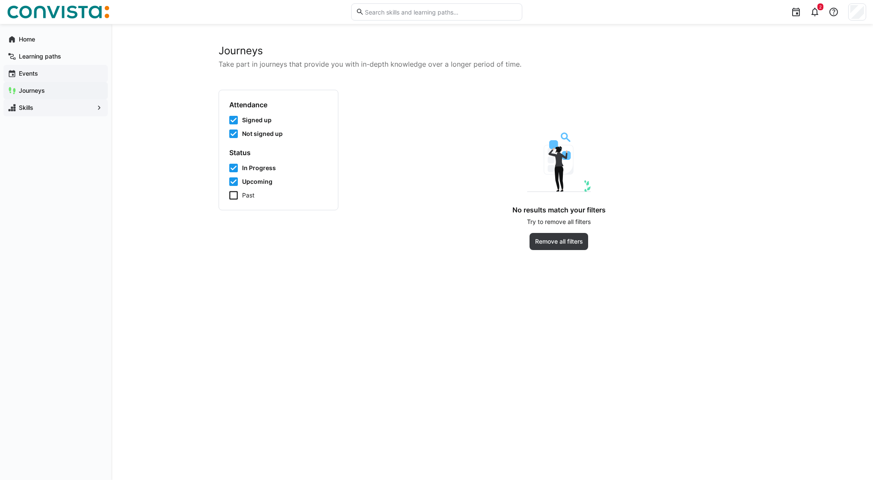
click at [0, 0] on app-navigation-label "Events" at bounding box center [0, 0] width 0 height 0
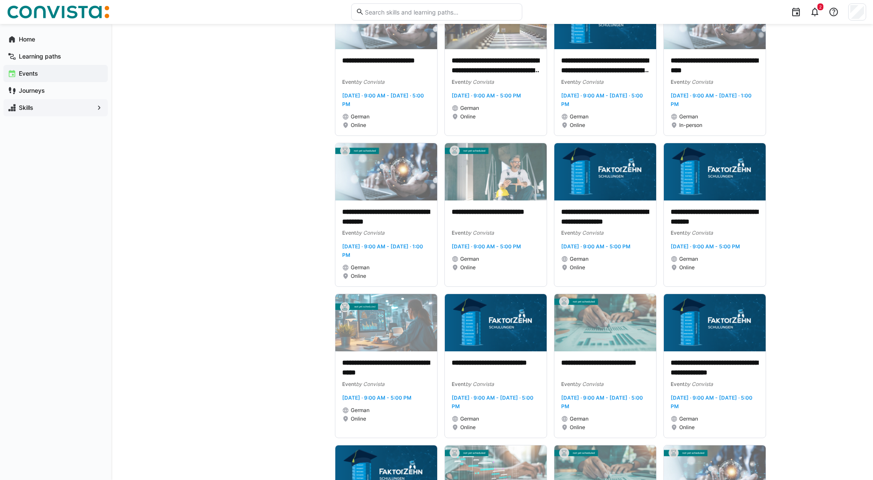
scroll to position [22, 0]
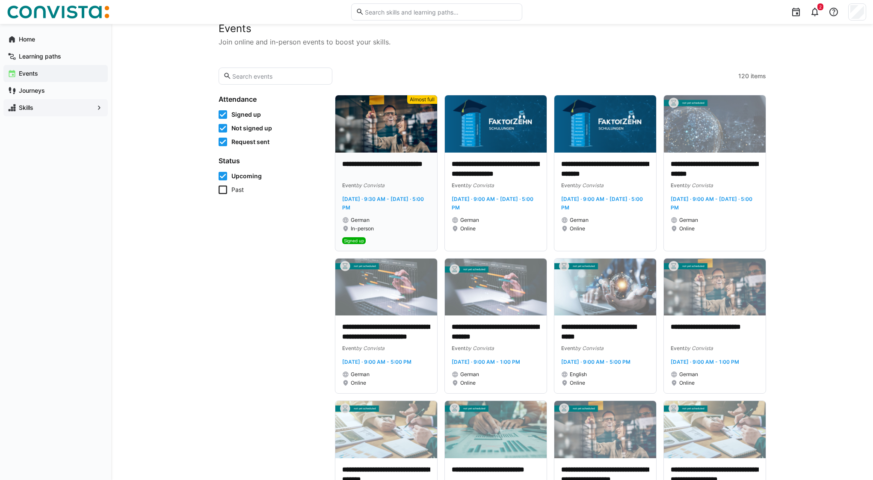
click at [372, 164] on p "**********" at bounding box center [386, 170] width 88 height 20
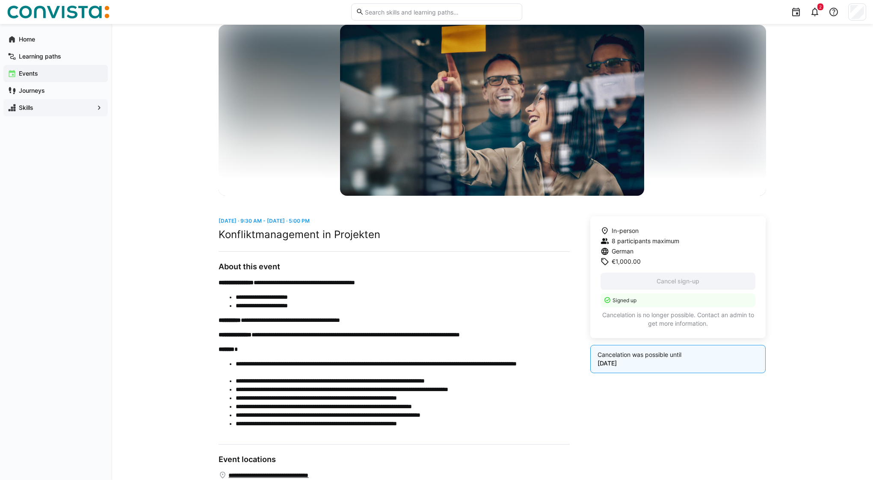
scroll to position [209, 0]
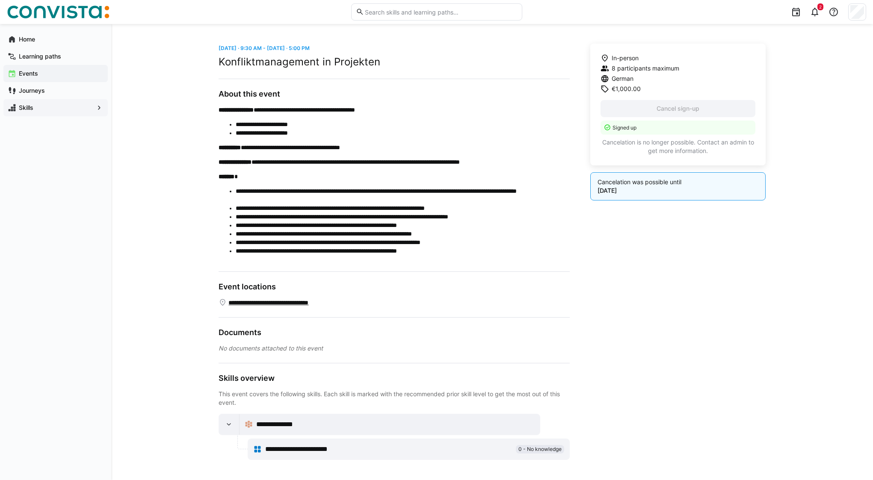
click at [325, 449] on span "**********" at bounding box center [308, 449] width 87 height 10
click at [539, 450] on span "0 - No knowledge" at bounding box center [539, 449] width 43 height 7
click at [0, 0] on app-navigation-label "Home" at bounding box center [0, 0] width 0 height 0
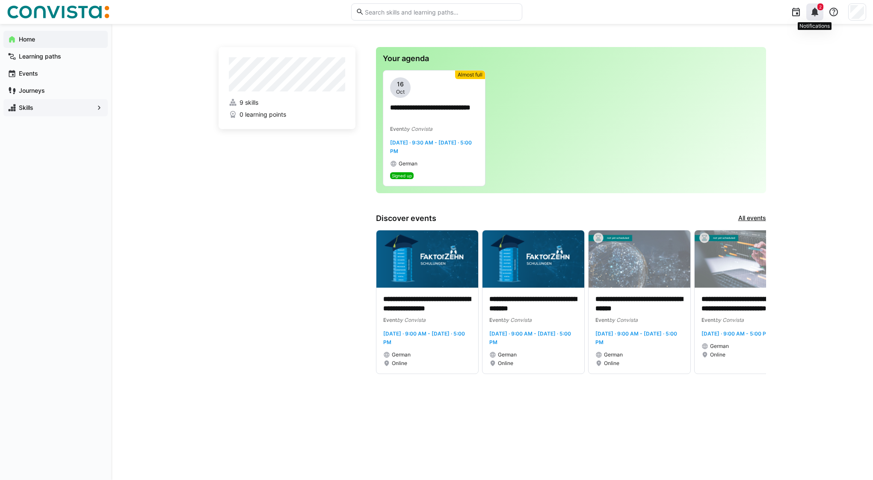
click at [820, 17] on div "2" at bounding box center [814, 11] width 17 height 17
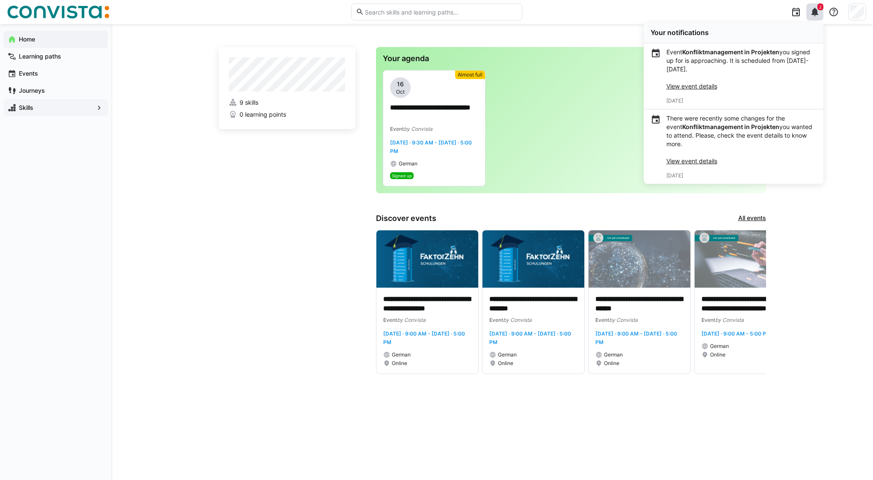
click at [697, 163] on link "View event details" at bounding box center [691, 160] width 51 height 7
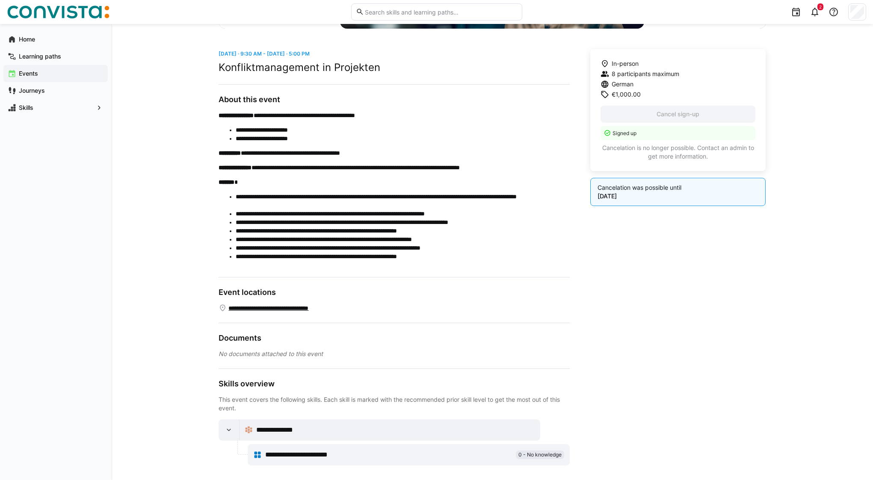
scroll to position [209, 0]
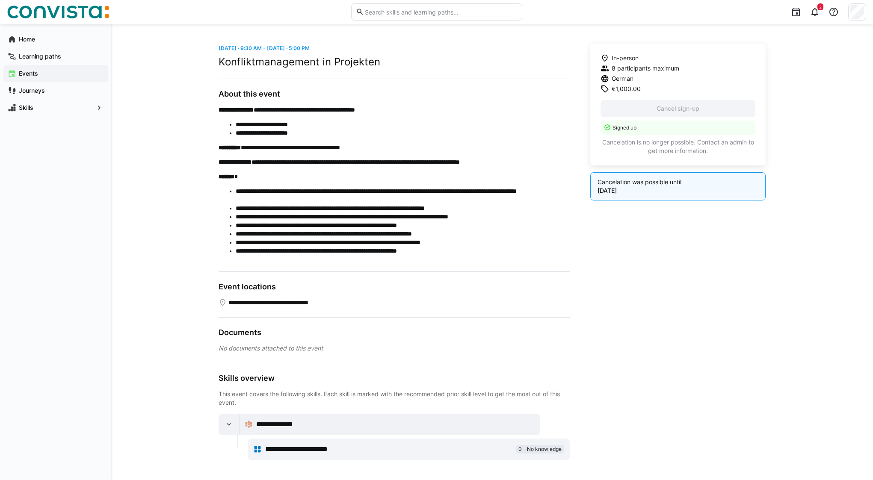
click at [301, 417] on div "**********" at bounding box center [390, 424] width 290 height 17
click at [290, 426] on span "**********" at bounding box center [277, 425] width 42 height 10
click at [291, 448] on span "**********" at bounding box center [308, 449] width 87 height 10
click at [34, 107] on span "Skills" at bounding box center [56, 107] width 76 height 9
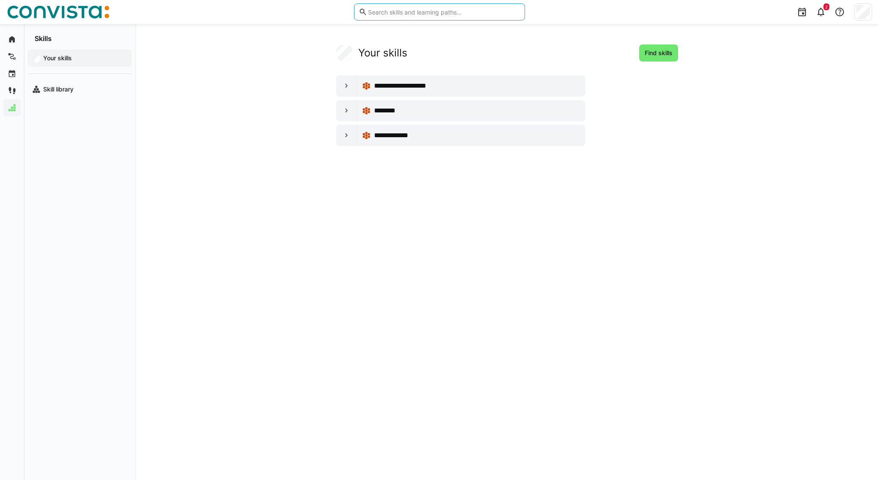
click at [402, 10] on input "text" at bounding box center [443, 12] width 153 height 8
type input "konflikt"
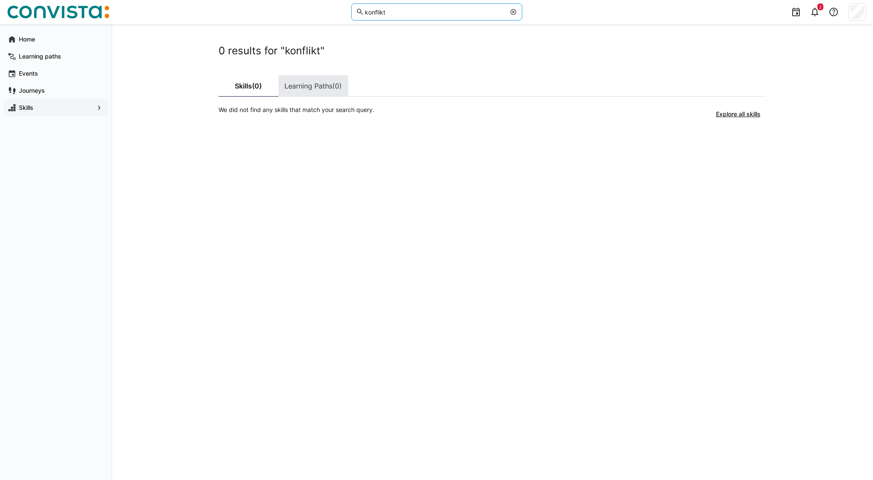
click at [320, 82] on link "Learning Paths (0)" at bounding box center [313, 85] width 70 height 21
click at [256, 88] on span "(0)" at bounding box center [256, 86] width 9 height 7
click at [0, 0] on app-navigation-label "Journeys" at bounding box center [0, 0] width 0 height 0
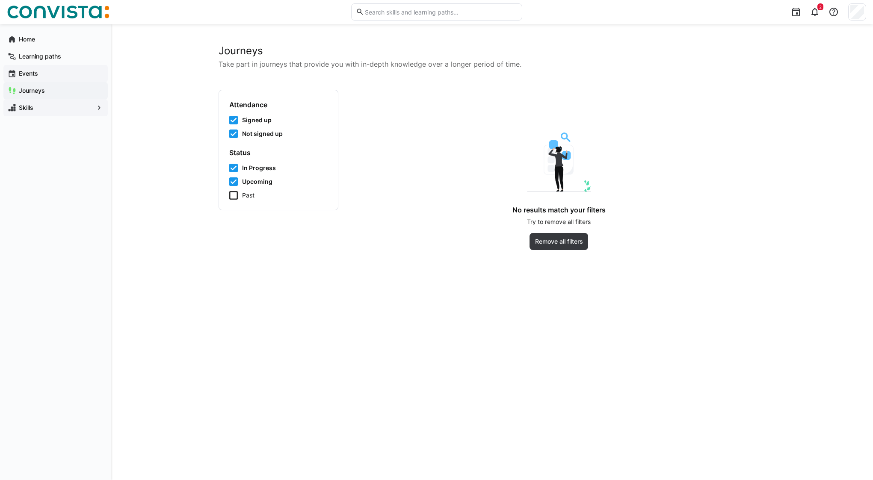
click at [0, 0] on app-navigation-label "Events" at bounding box center [0, 0] width 0 height 0
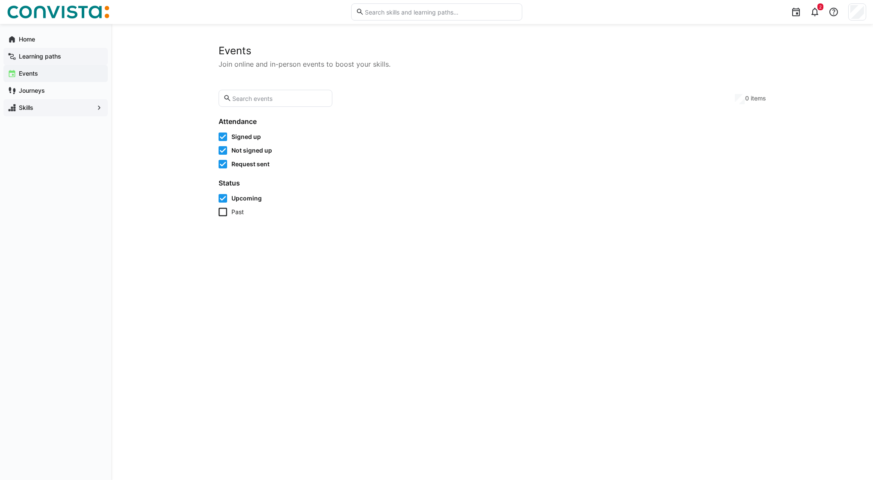
click at [0, 0] on app-navigation-label "Learning paths" at bounding box center [0, 0] width 0 height 0
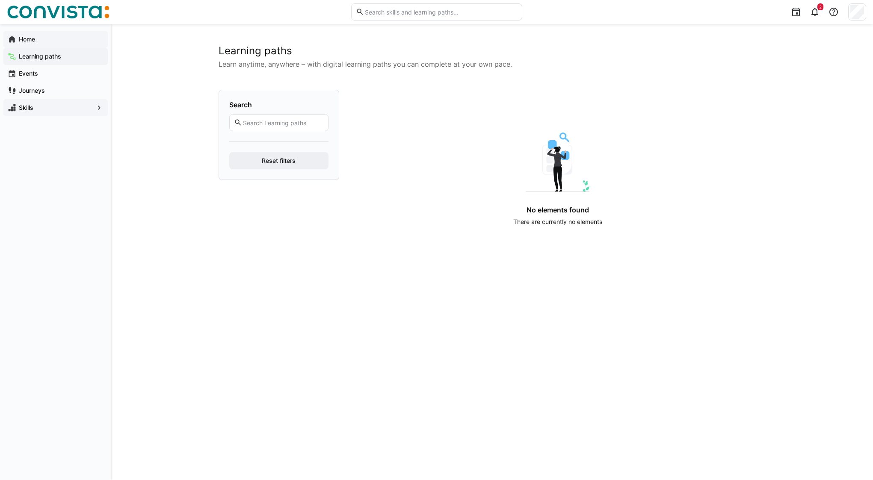
click at [0, 0] on app-navigation-label "Home" at bounding box center [0, 0] width 0 height 0
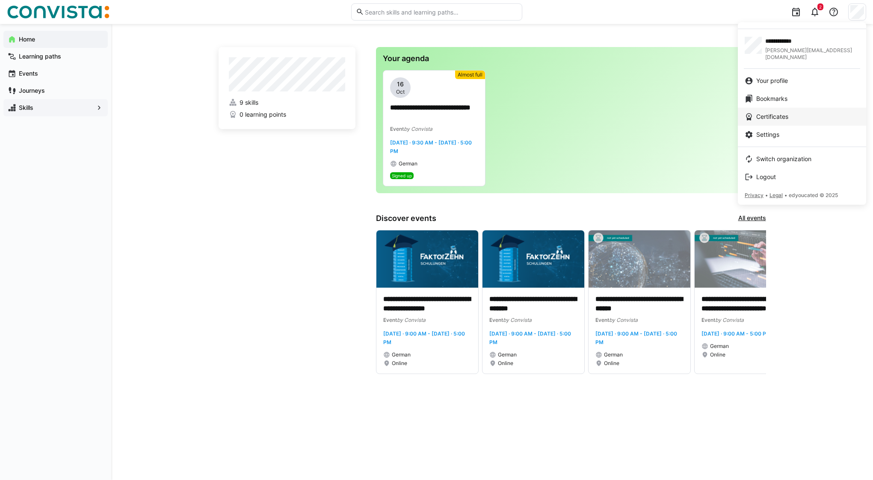
click at [788, 112] on span "Certificates" at bounding box center [772, 116] width 32 height 9
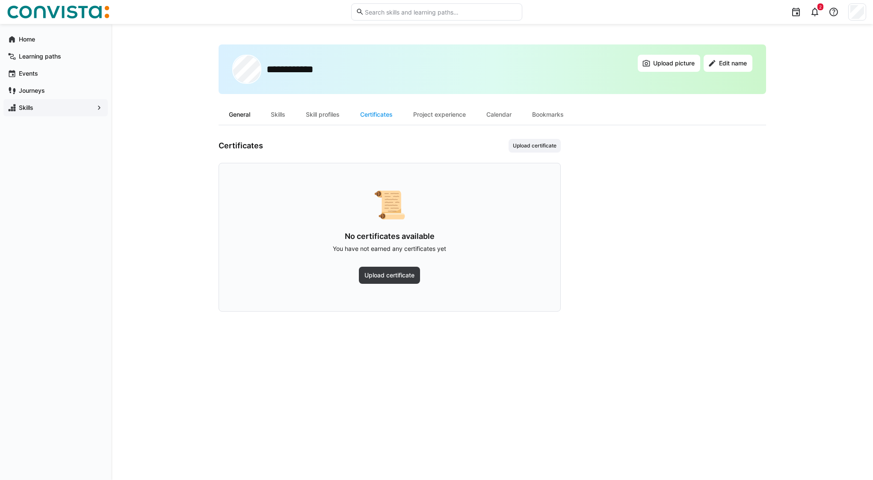
click at [242, 115] on div "General" at bounding box center [240, 114] width 42 height 21
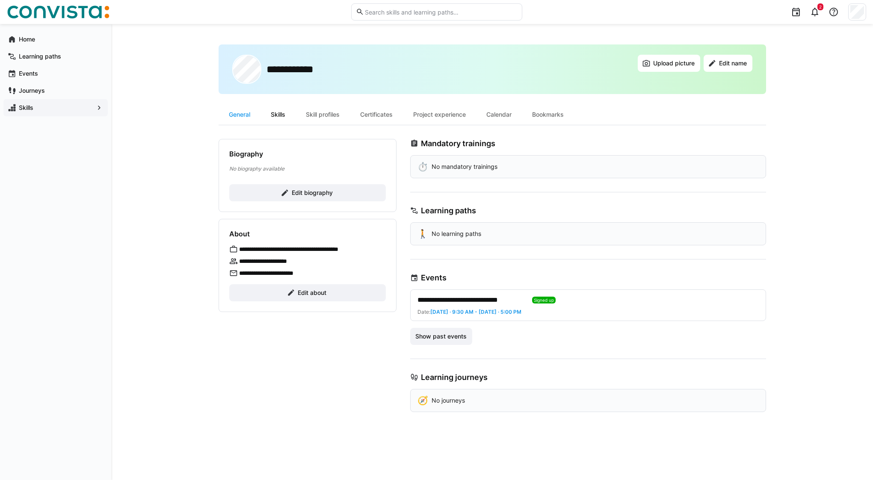
click at [282, 117] on div "Skills" at bounding box center [277, 114] width 35 height 21
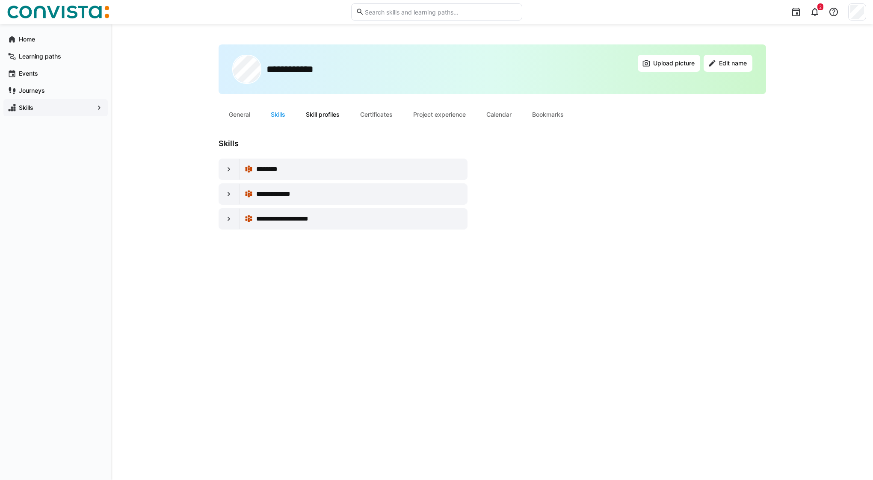
click at [320, 116] on div "Skill profiles" at bounding box center [322, 114] width 54 height 21
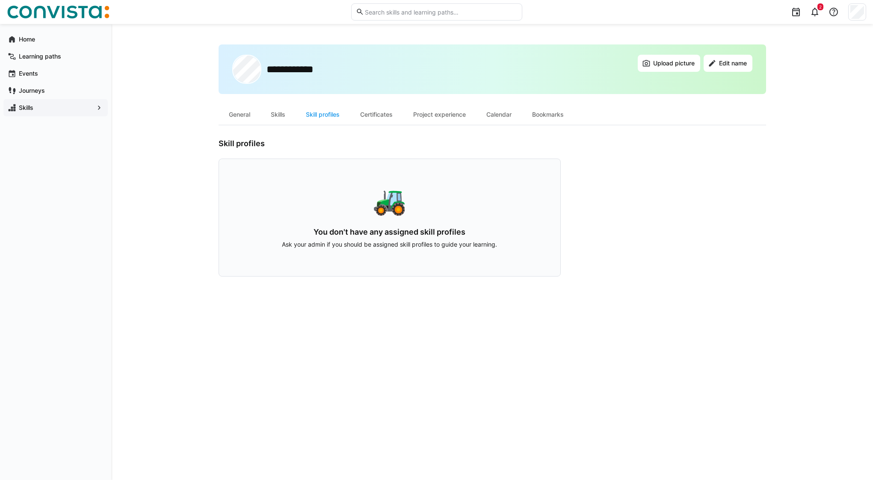
click at [369, 115] on div "Certificates" at bounding box center [376, 114] width 53 height 21
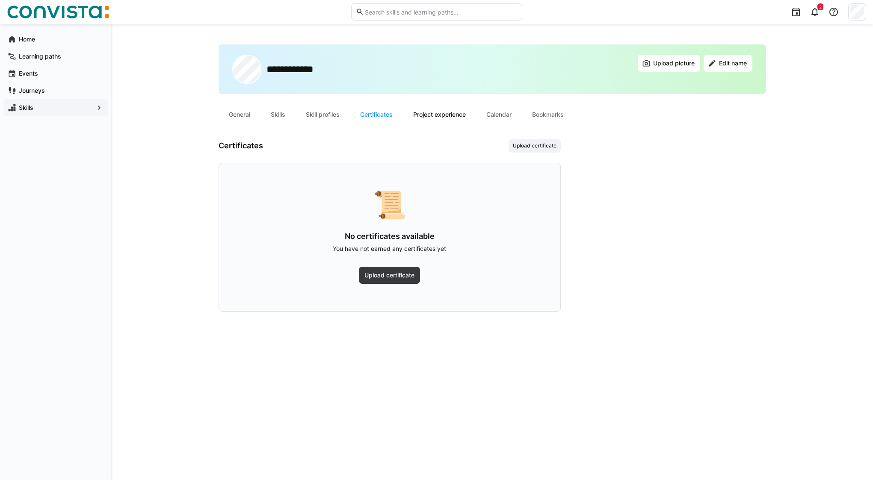
click at [430, 115] on div "Project experience" at bounding box center [439, 114] width 73 height 21
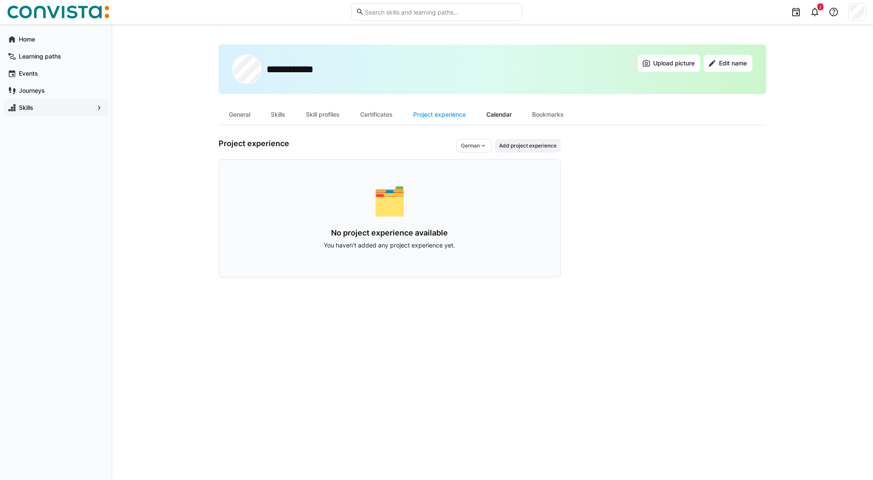
click at [486, 115] on div "Calendar" at bounding box center [499, 114] width 46 height 21
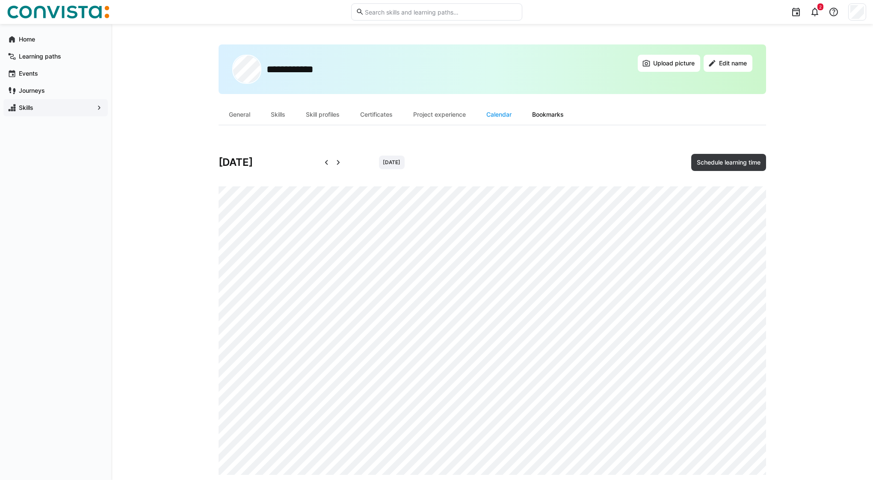
click at [549, 113] on div "Bookmarks" at bounding box center [548, 114] width 52 height 21
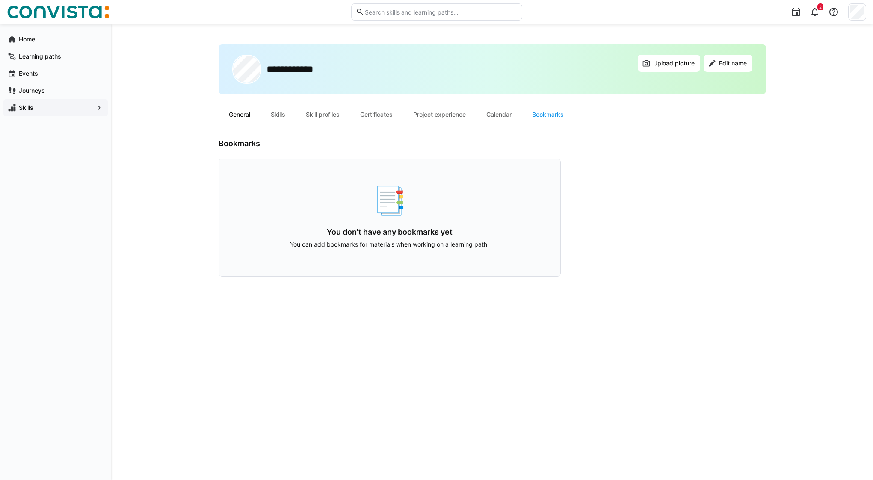
click at [227, 111] on div "General" at bounding box center [240, 114] width 42 height 21
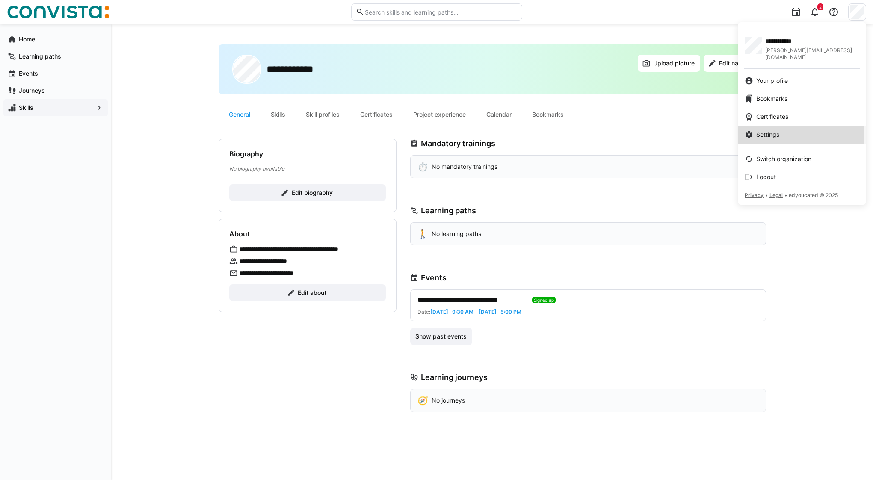
click at [784, 130] on div "Settings" at bounding box center [802, 134] width 115 height 9
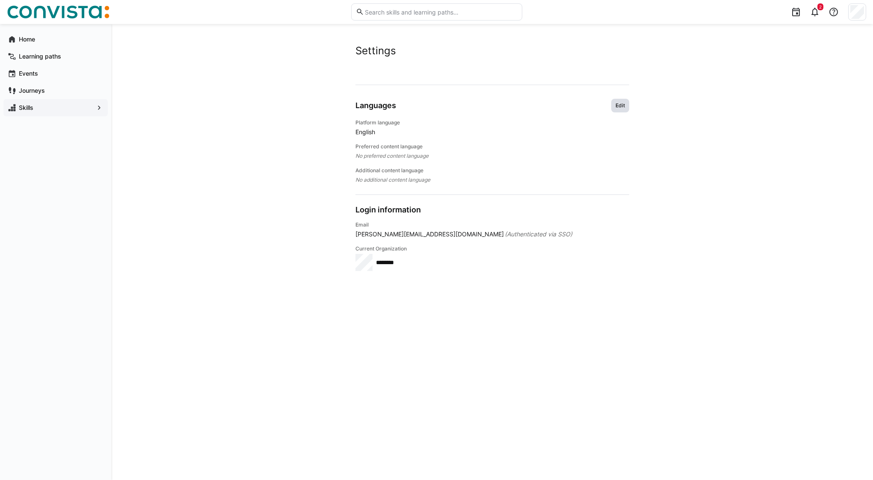
click at [618, 107] on span "Edit" at bounding box center [620, 105] width 11 height 7
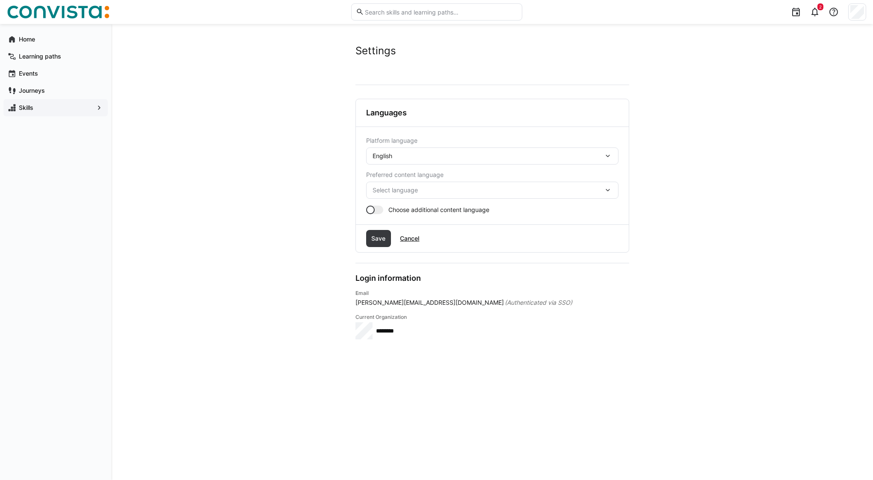
click at [409, 158] on div "English" at bounding box center [487, 156] width 231 height 8
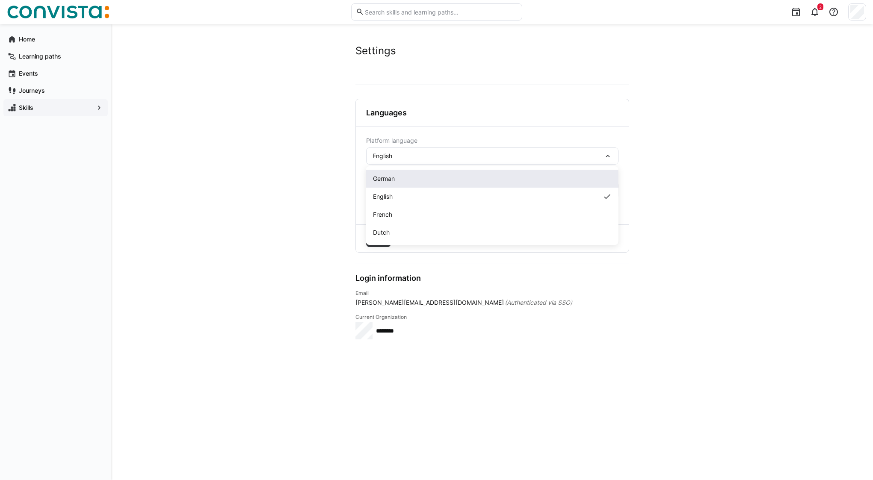
click at [399, 178] on div "German" at bounding box center [492, 178] width 239 height 9
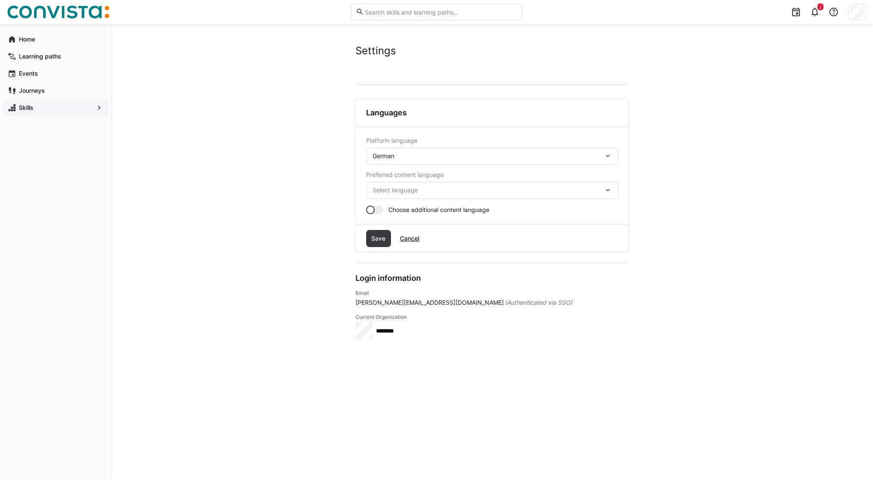
click at [402, 188] on span "Select language" at bounding box center [487, 190] width 231 height 9
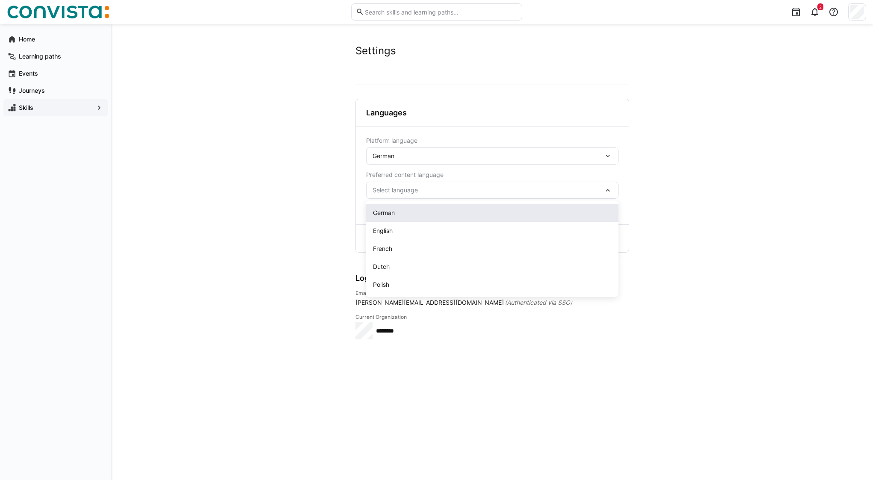
click at [399, 219] on div "German" at bounding box center [492, 213] width 252 height 18
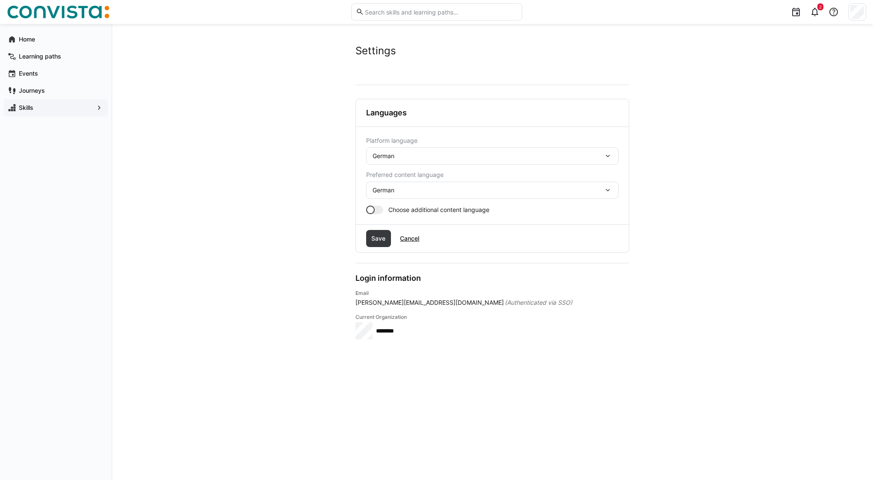
click at [379, 212] on div at bounding box center [374, 210] width 17 height 9
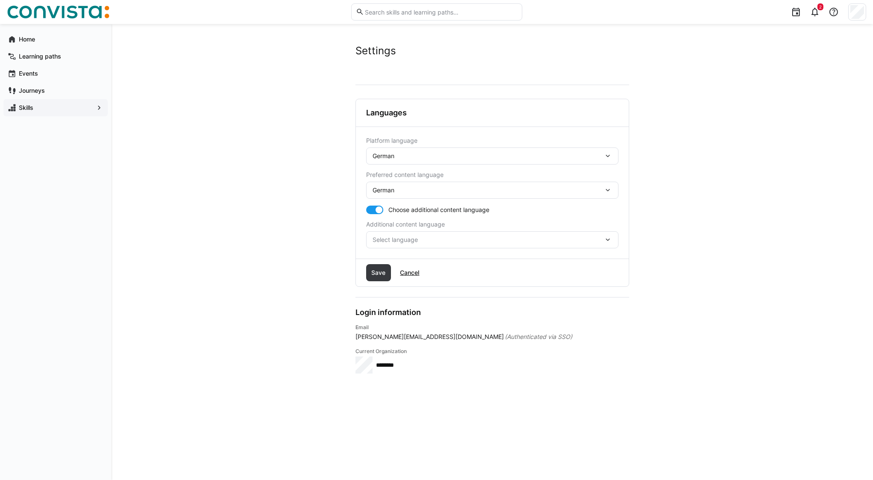
click at [414, 236] on span "Select language" at bounding box center [487, 240] width 231 height 9
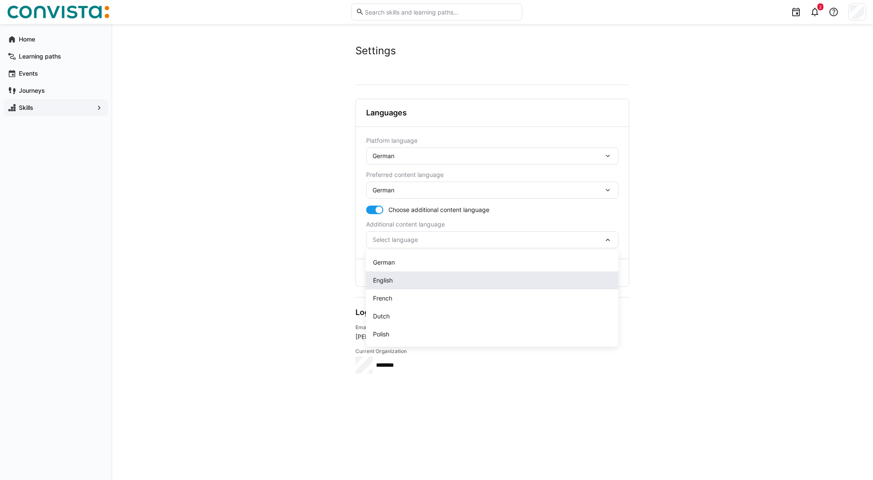
click at [405, 272] on div "English" at bounding box center [492, 281] width 252 height 18
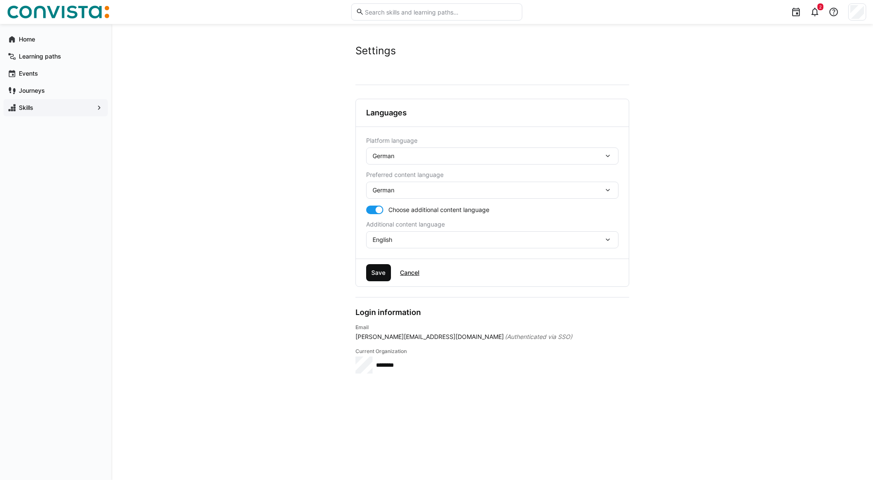
click at [378, 274] on span "Save" at bounding box center [378, 273] width 17 height 9
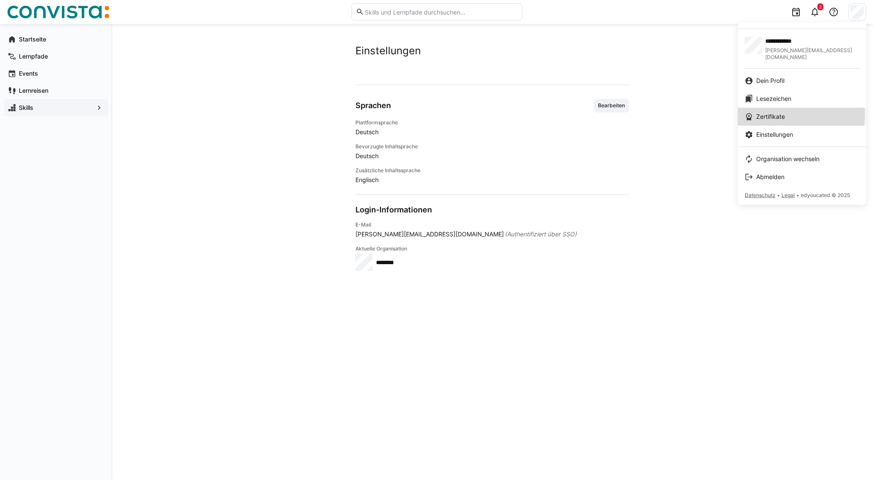
click at [774, 112] on span "Zertifikate" at bounding box center [770, 116] width 29 height 9
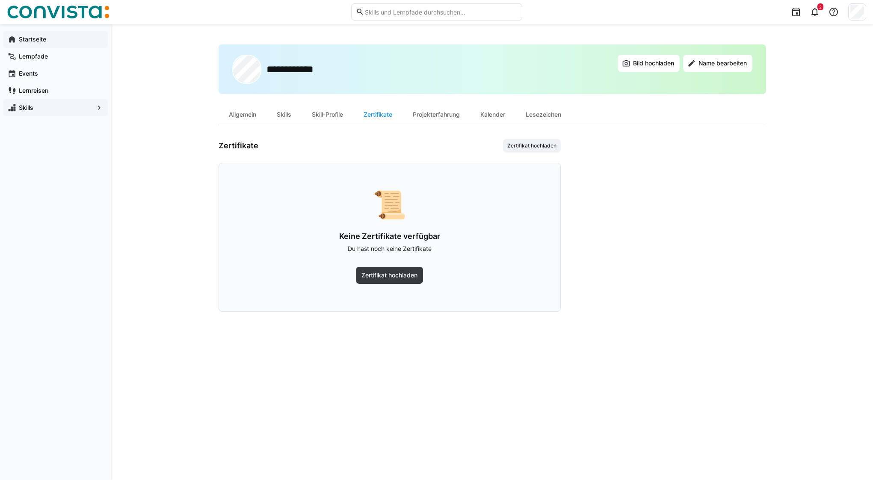
click at [60, 38] on span "Startseite" at bounding box center [61, 39] width 86 height 9
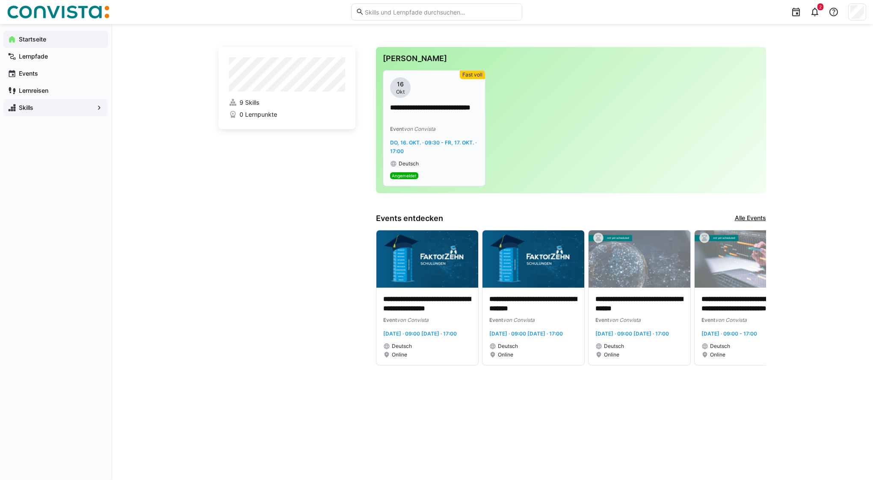
click at [444, 126] on div "Event von Convista" at bounding box center [434, 128] width 88 height 9
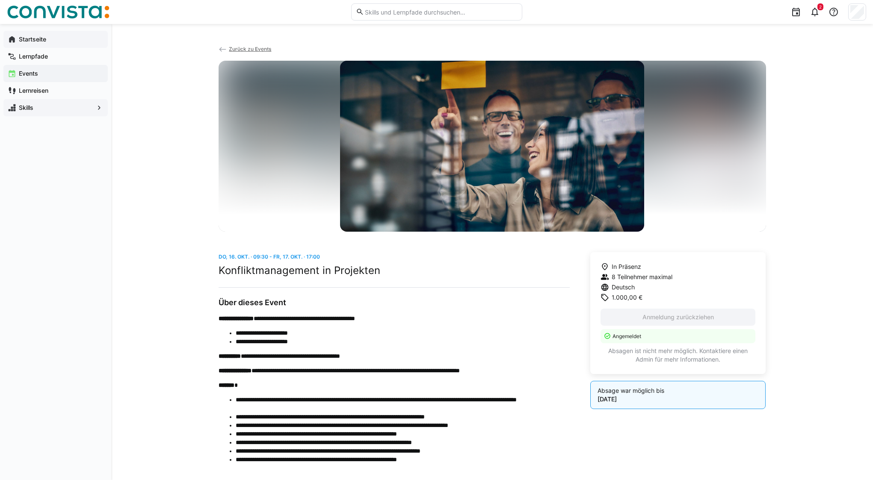
click at [48, 40] on span "Startseite" at bounding box center [61, 39] width 86 height 9
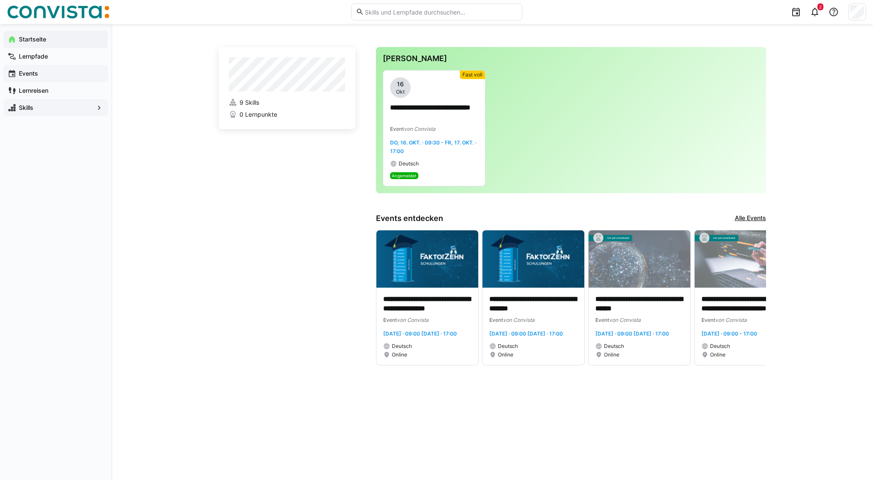
click at [0, 0] on app-navigation-label "Events" at bounding box center [0, 0] width 0 height 0
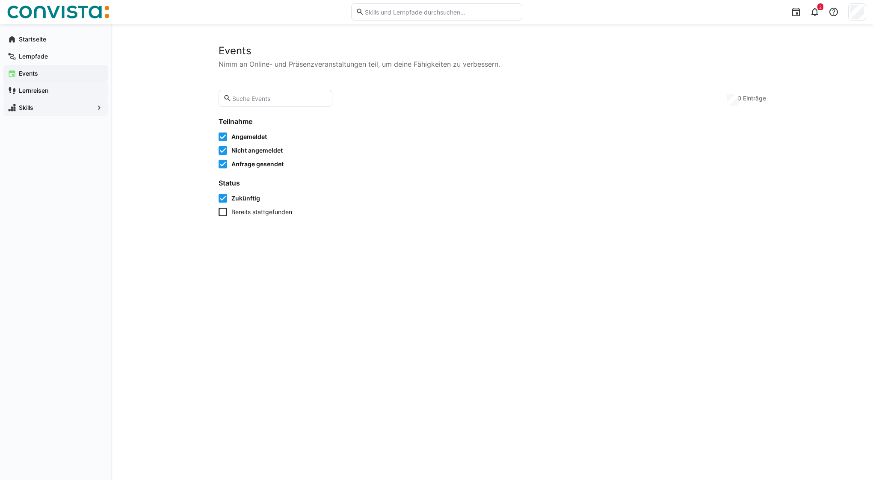
click at [0, 0] on app-navigation-label "Lernreisen" at bounding box center [0, 0] width 0 height 0
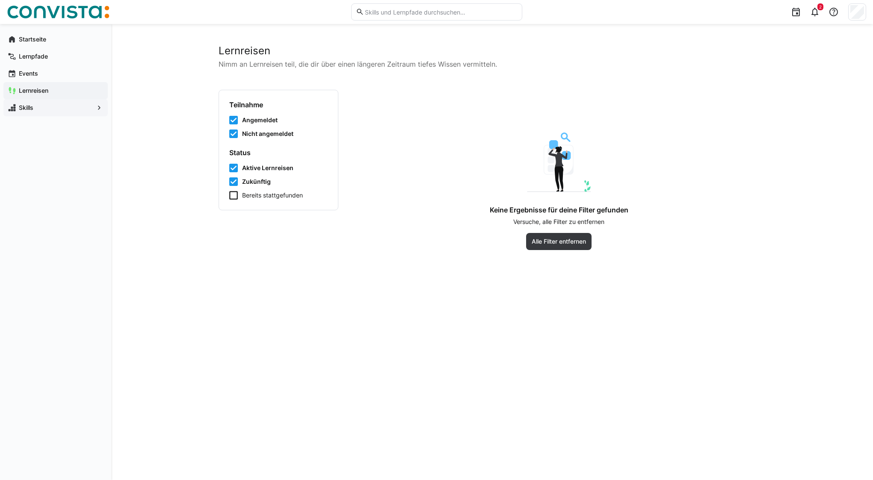
click at [0, 0] on app-navigation-label "Skills" at bounding box center [0, 0] width 0 height 0
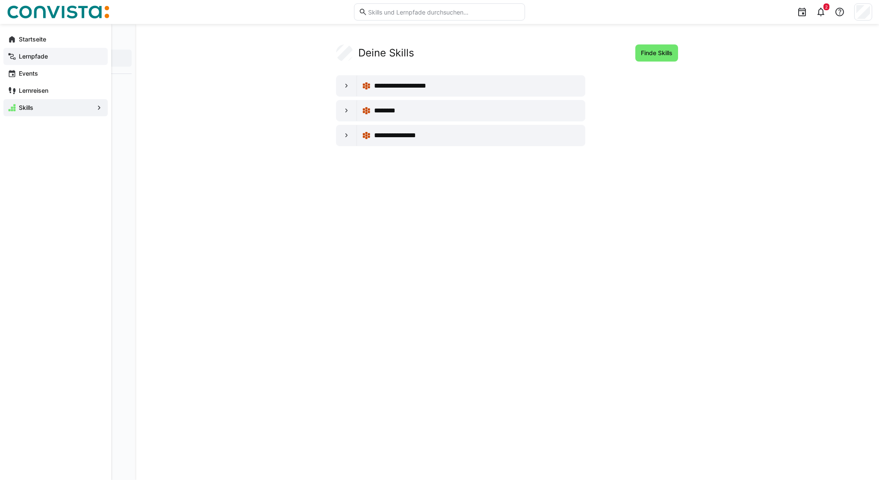
click at [30, 60] on span "Lernpfade" at bounding box center [61, 56] width 86 height 9
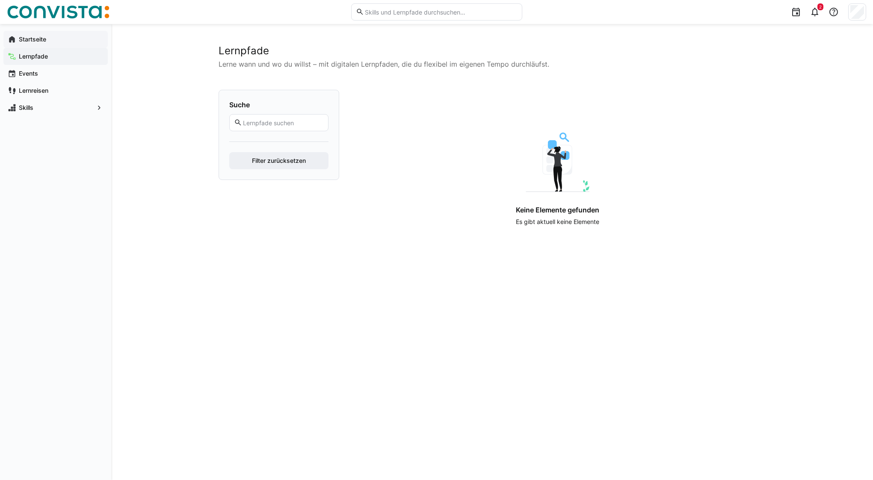
click at [31, 32] on div "Startseite" at bounding box center [55, 39] width 104 height 17
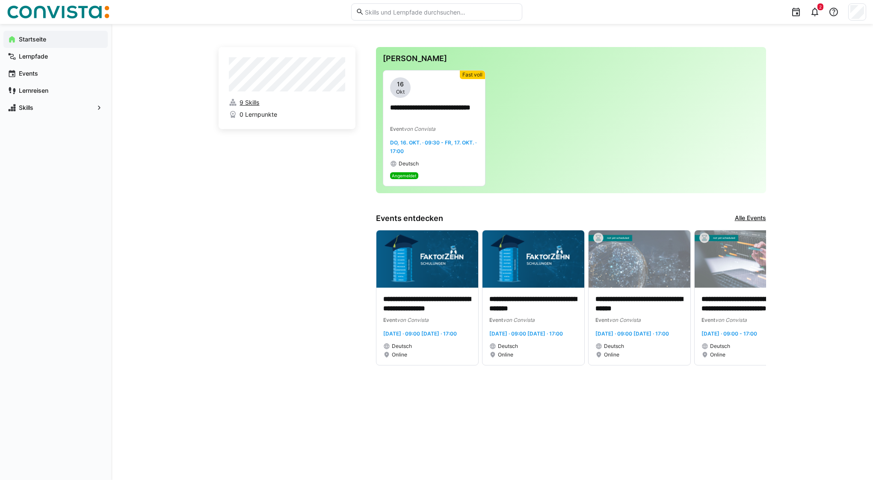
click at [292, 99] on link "9 Skills" at bounding box center [287, 102] width 116 height 9
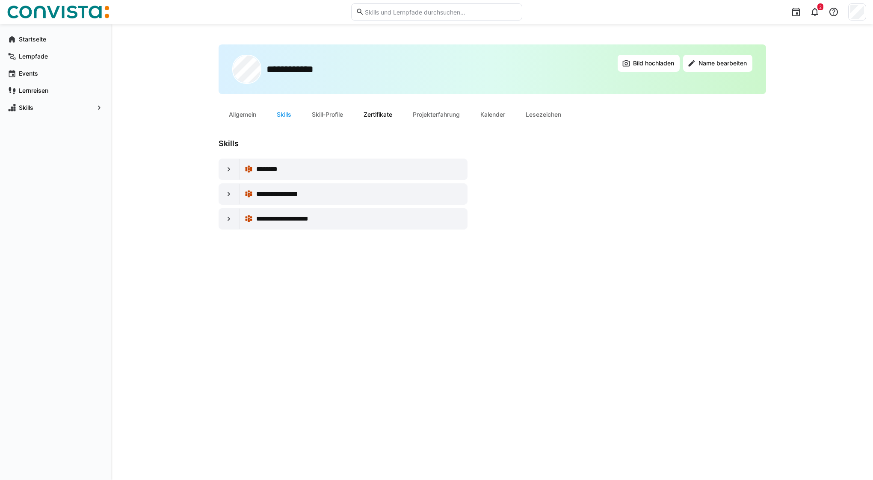
click at [381, 112] on div "Zertifikate" at bounding box center [377, 114] width 49 height 21
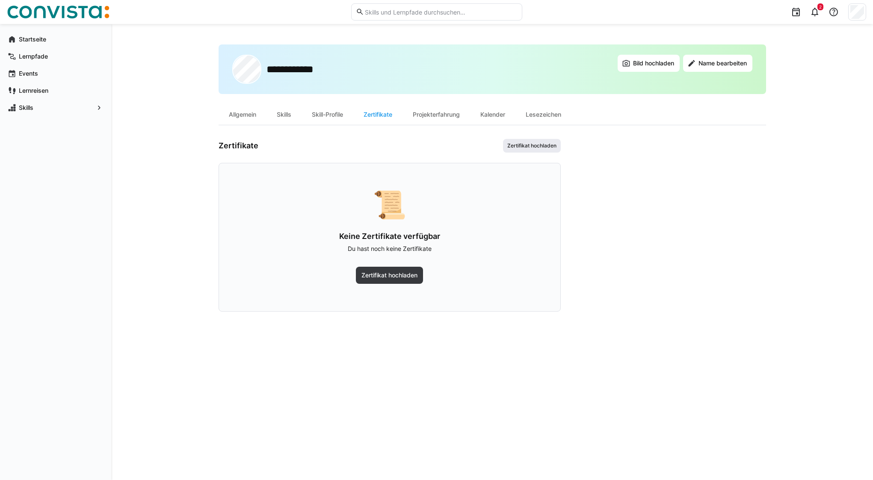
click at [531, 145] on span "Zertifikat hochladen" at bounding box center [531, 145] width 51 height 7
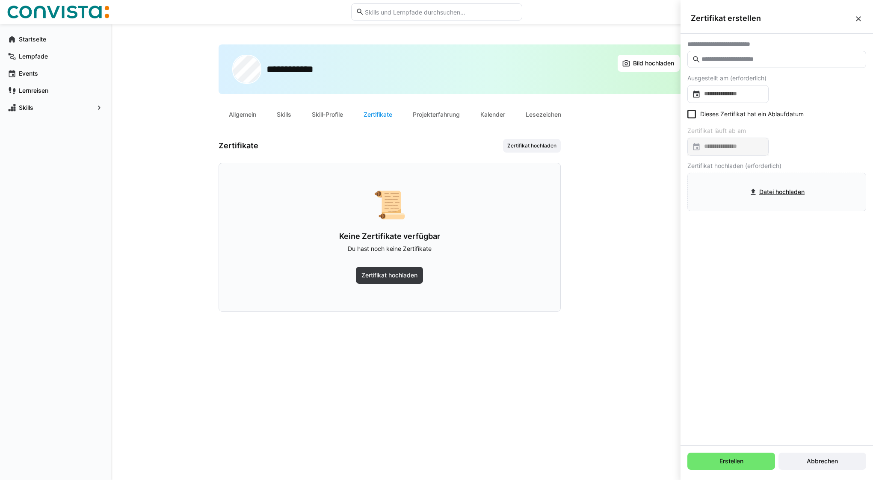
click at [732, 61] on input "text" at bounding box center [780, 60] width 161 height 8
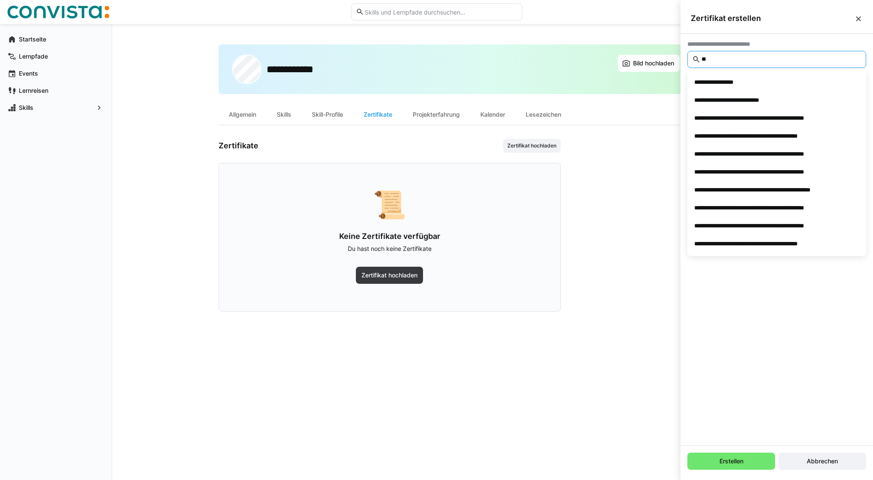
type input "*"
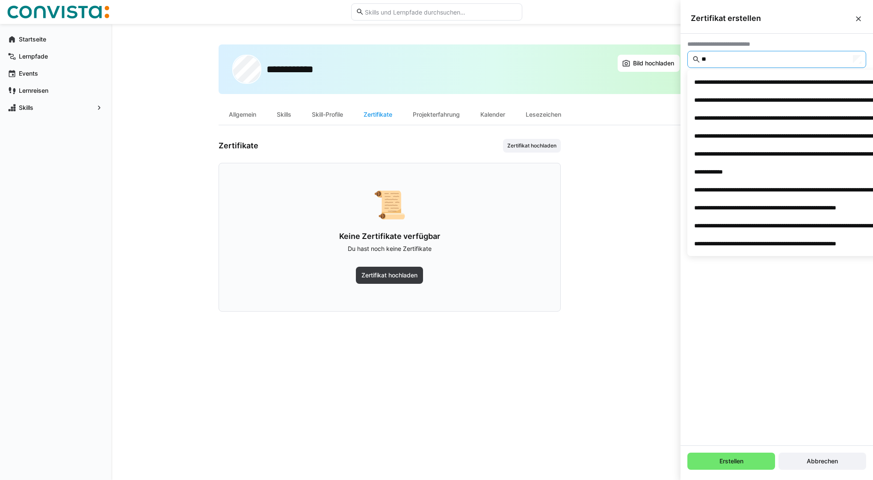
type input "*"
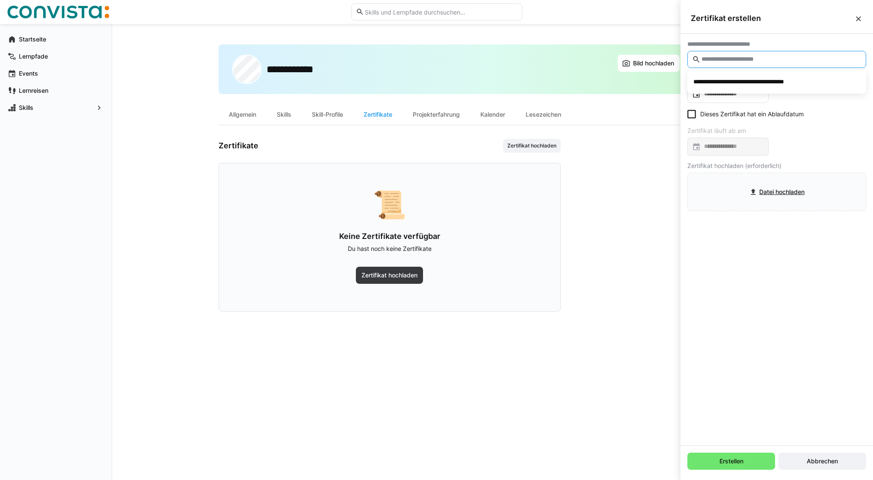
type input "*"
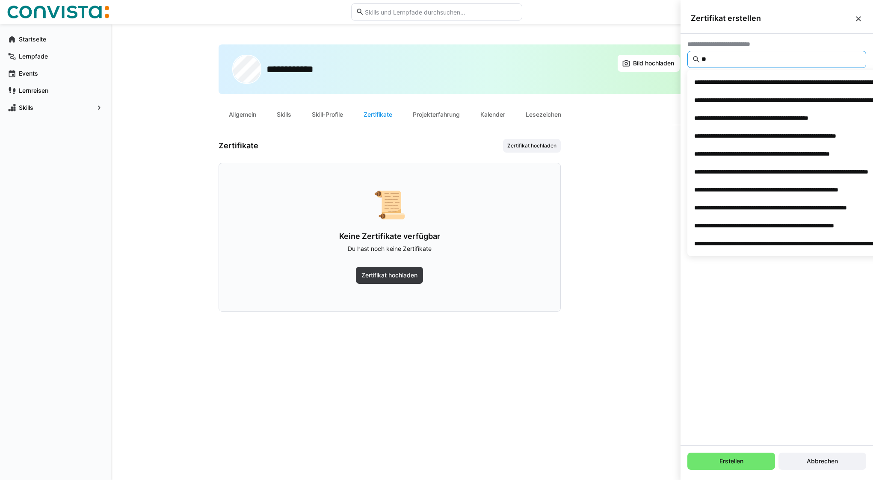
type input "*"
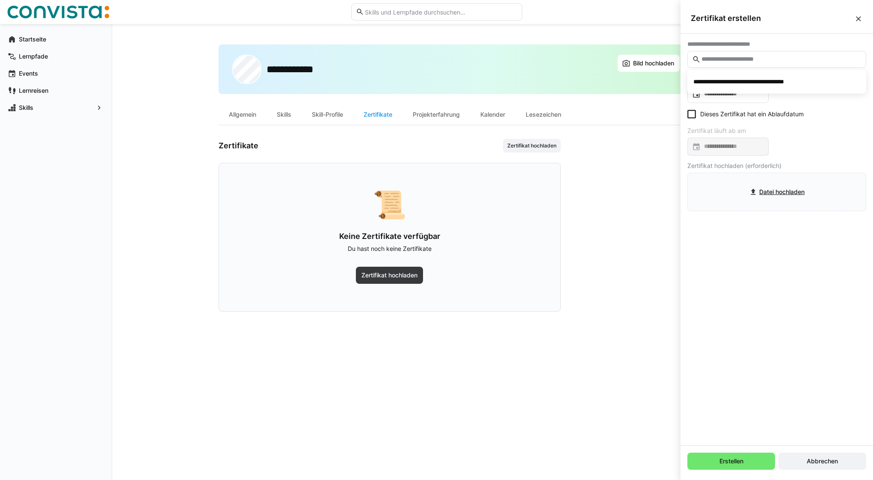
click at [778, 304] on div "**********" at bounding box center [776, 240] width 192 height 412
click at [857, 19] on eds-icon at bounding box center [858, 19] width 9 height 9
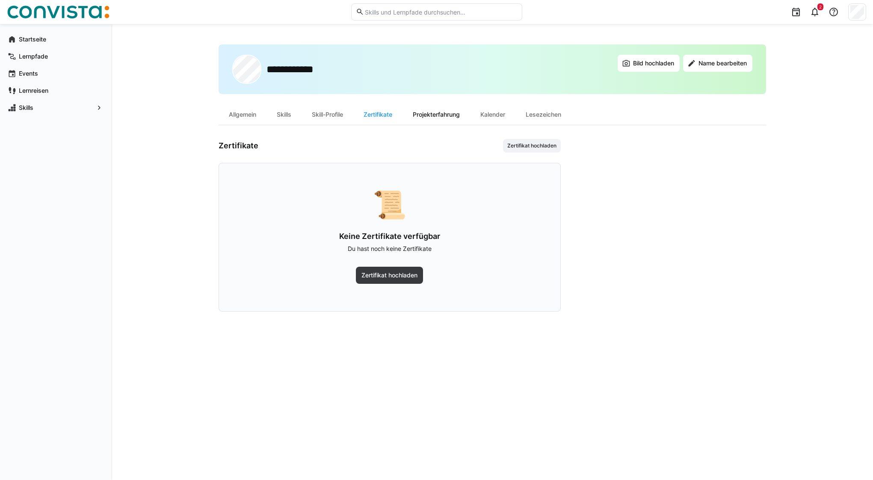
click at [444, 118] on div "Projekterfahrung" at bounding box center [436, 114] width 68 height 21
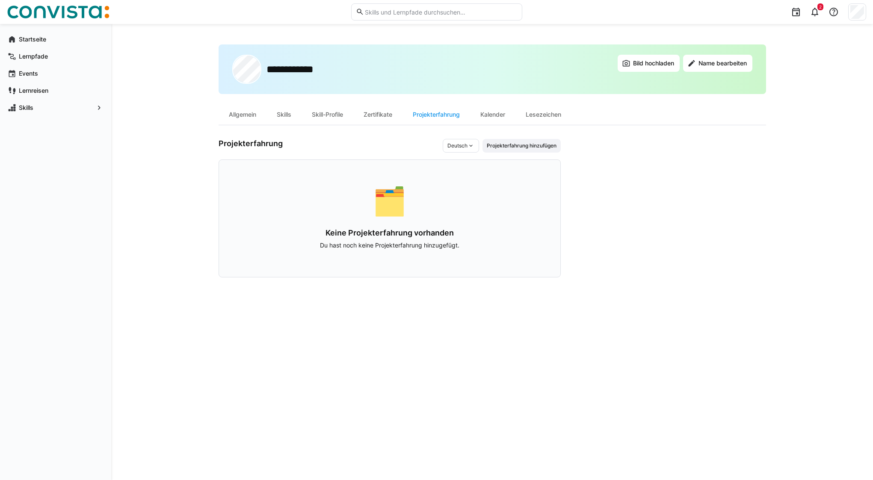
click at [468, 145] on eds-icon at bounding box center [470, 145] width 7 height 7
click at [378, 137] on div "**********" at bounding box center [492, 251] width 547 height 415
click at [243, 113] on div "Allgemein" at bounding box center [243, 114] width 48 height 21
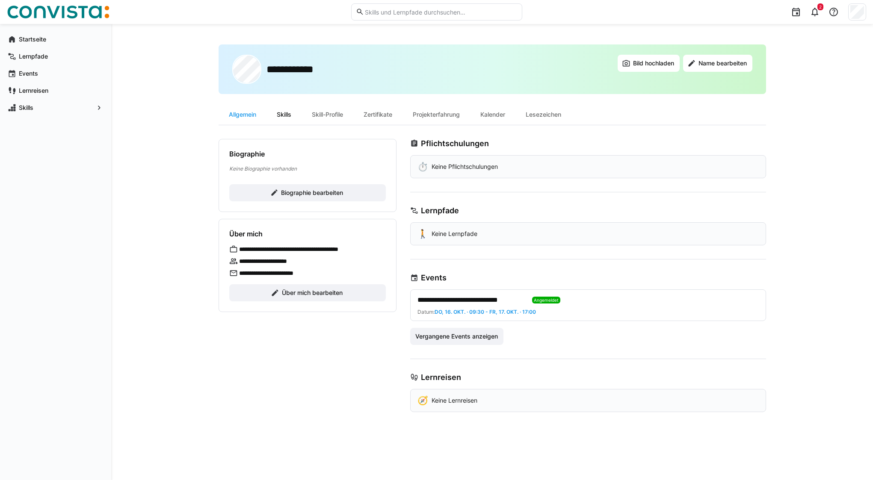
click at [274, 115] on div "Skills" at bounding box center [283, 114] width 35 height 21
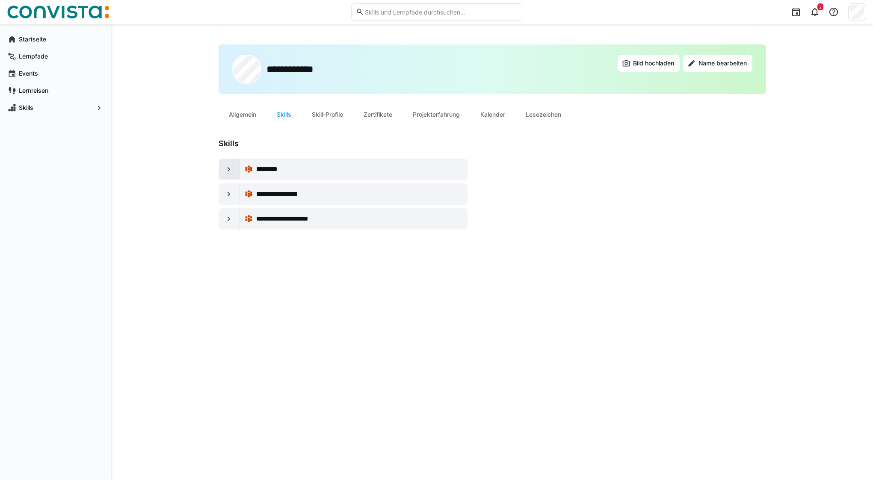
click at [226, 170] on eds-icon at bounding box center [229, 169] width 9 height 9
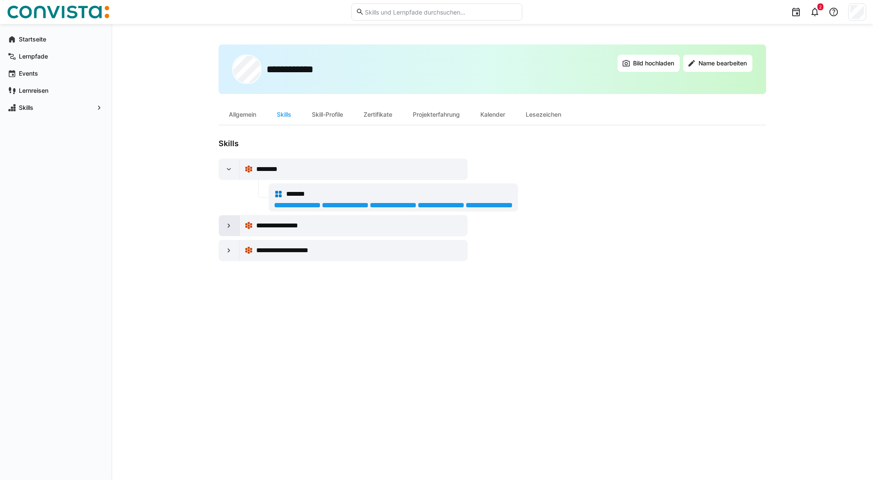
click at [228, 224] on eds-icon at bounding box center [229, 226] width 9 height 9
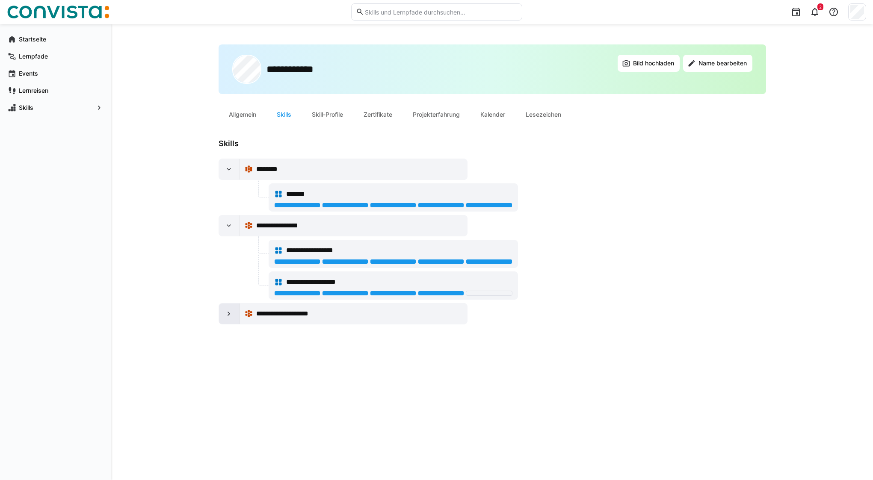
click at [225, 309] on div at bounding box center [229, 314] width 21 height 21
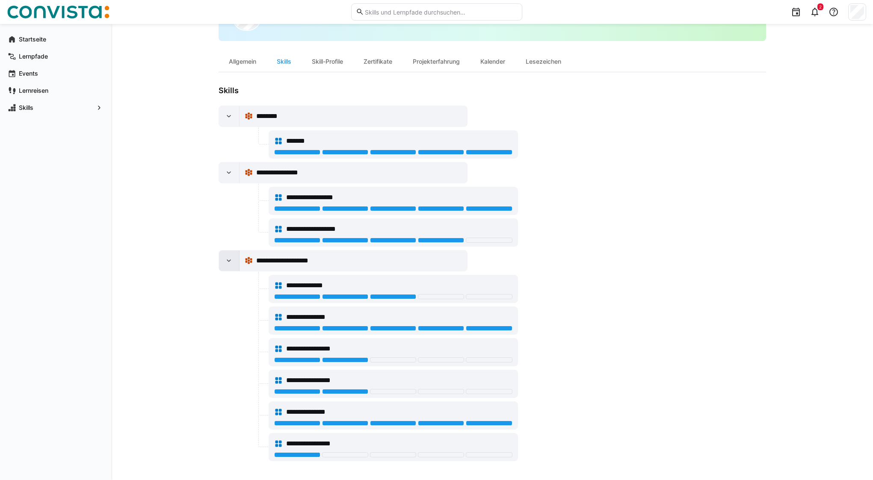
scroll to position [55, 0]
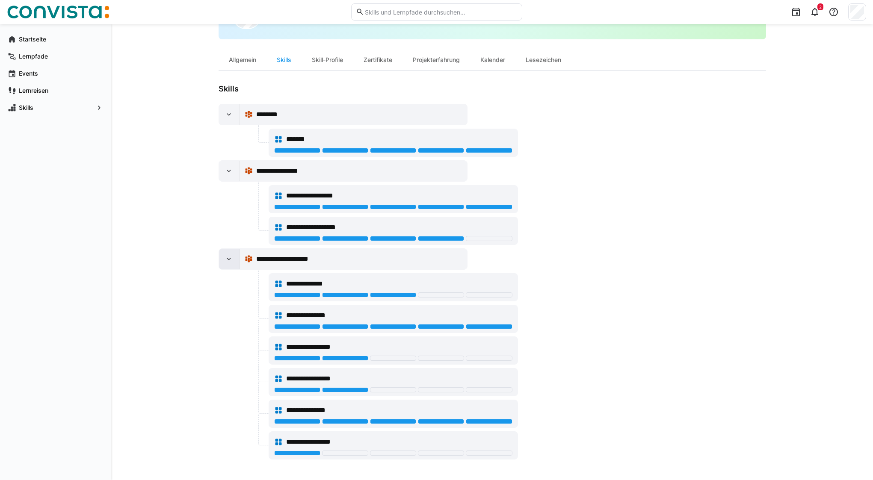
click at [227, 257] on eds-icon at bounding box center [229, 259] width 9 height 9
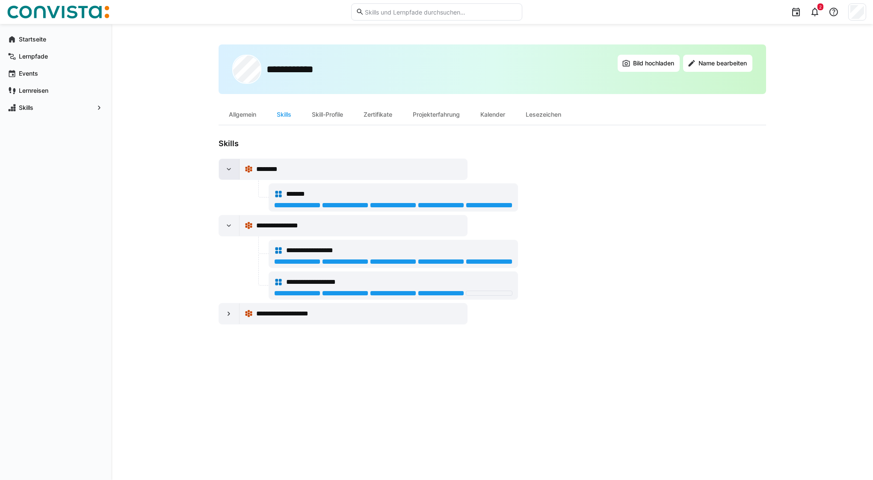
click at [232, 168] on eds-icon at bounding box center [229, 169] width 9 height 9
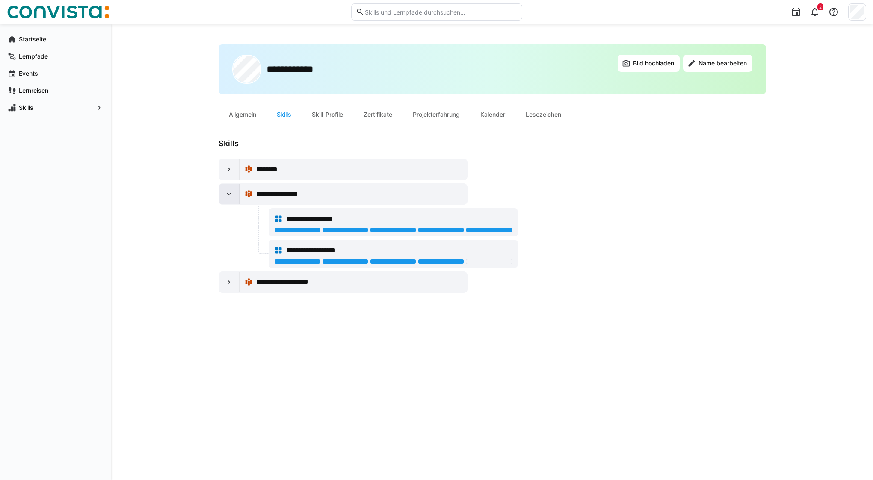
click at [227, 193] on eds-icon at bounding box center [229, 194] width 9 height 9
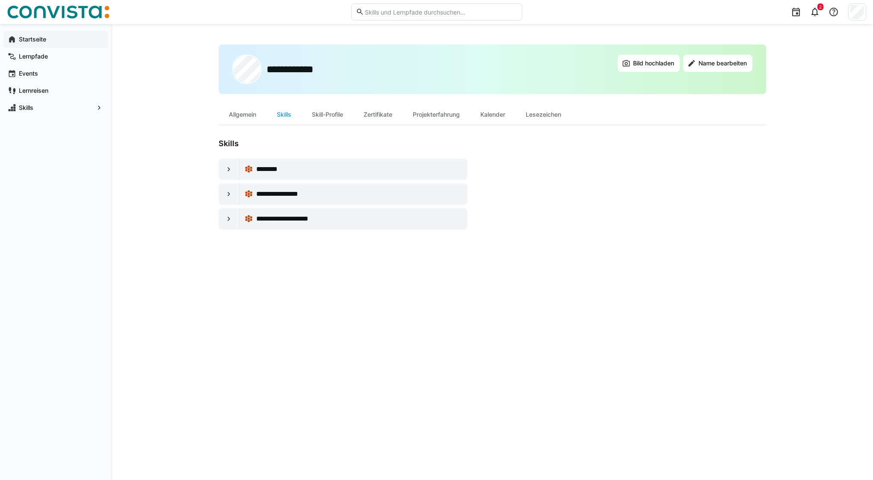
click at [45, 35] on span "Startseite" at bounding box center [61, 39] width 86 height 9
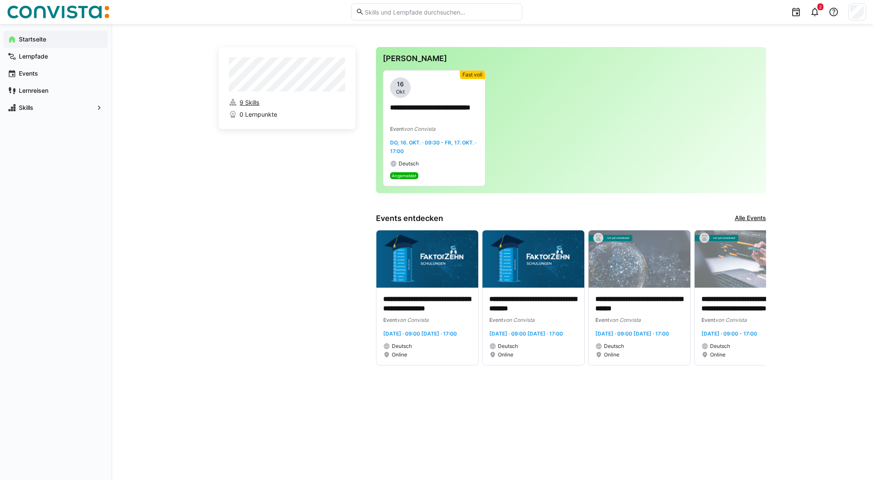
click at [251, 104] on span "9 Skills" at bounding box center [249, 102] width 20 height 9
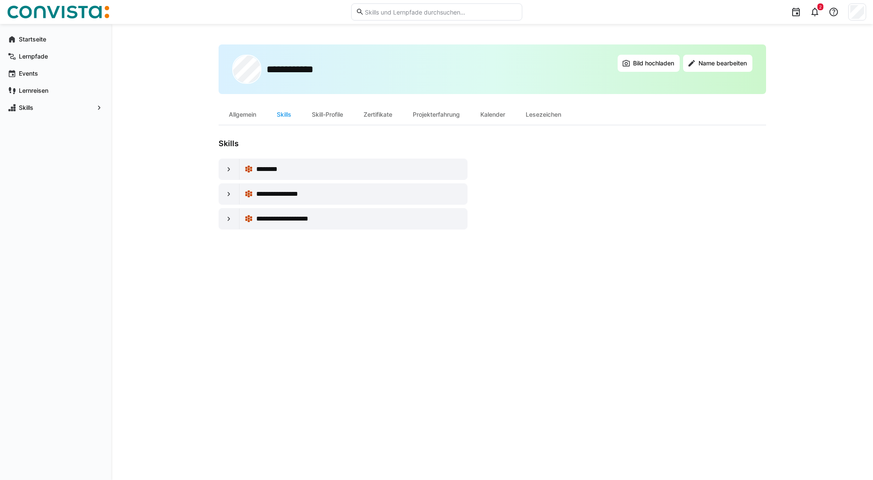
click at [357, 171] on div "********" at bounding box center [359, 169] width 206 height 10
click at [228, 169] on eds-icon at bounding box center [229, 169] width 9 height 9
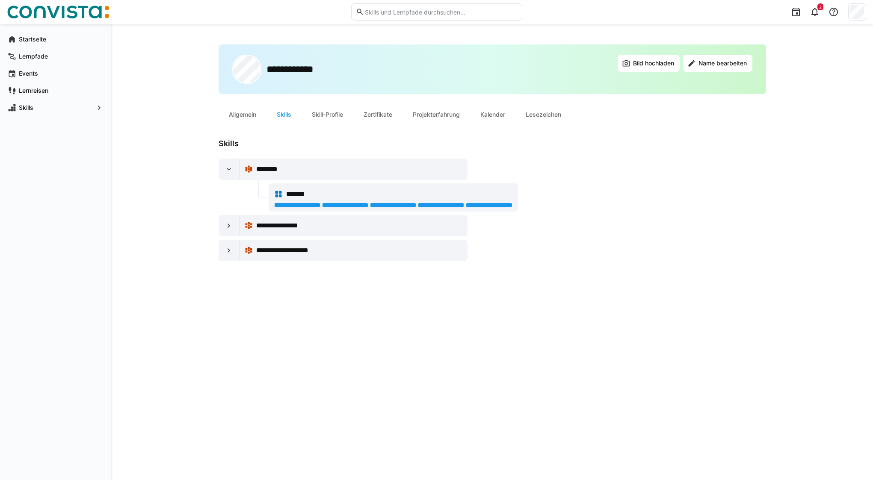
click at [444, 206] on div at bounding box center [441, 205] width 46 height 5
click at [446, 206] on div at bounding box center [441, 205] width 46 height 5
drag, startPoint x: 488, startPoint y: 204, endPoint x: 376, endPoint y: 200, distance: 112.1
click at [418, 209] on div at bounding box center [393, 206] width 238 height 7
click at [278, 192] on eds-icon at bounding box center [278, 194] width 9 height 9
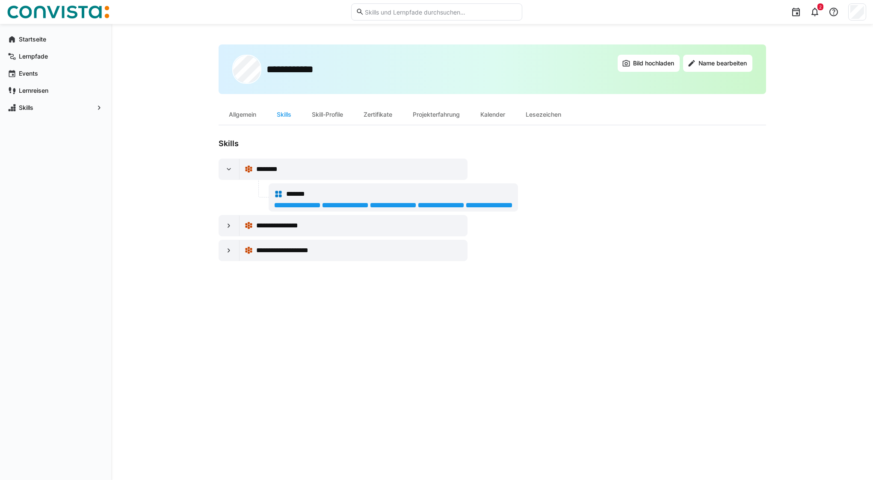
click at [449, 205] on div at bounding box center [441, 205] width 46 height 5
click at [76, 104] on span "Skills" at bounding box center [56, 107] width 76 height 9
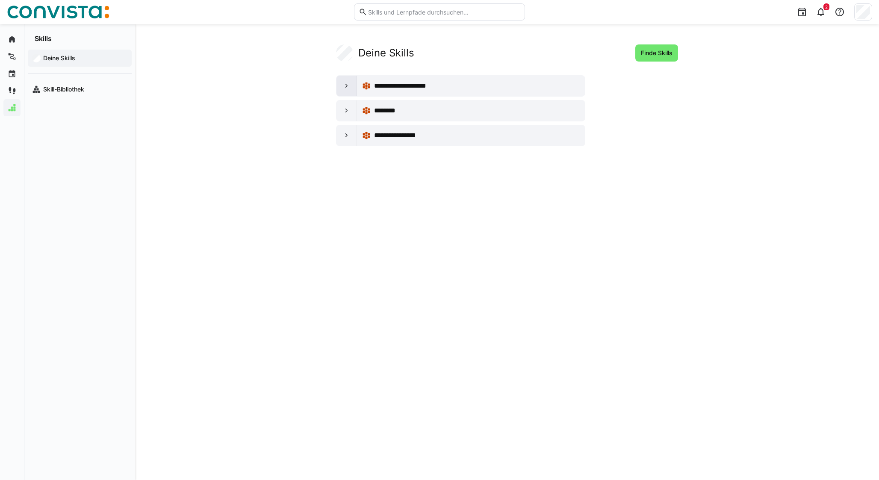
click at [350, 88] on eds-icon at bounding box center [347, 86] width 9 height 9
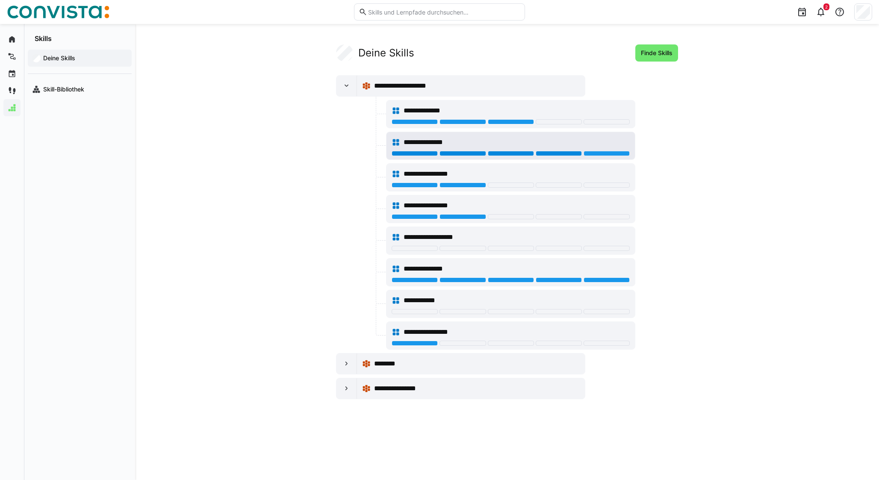
click at [576, 154] on div at bounding box center [559, 153] width 46 height 5
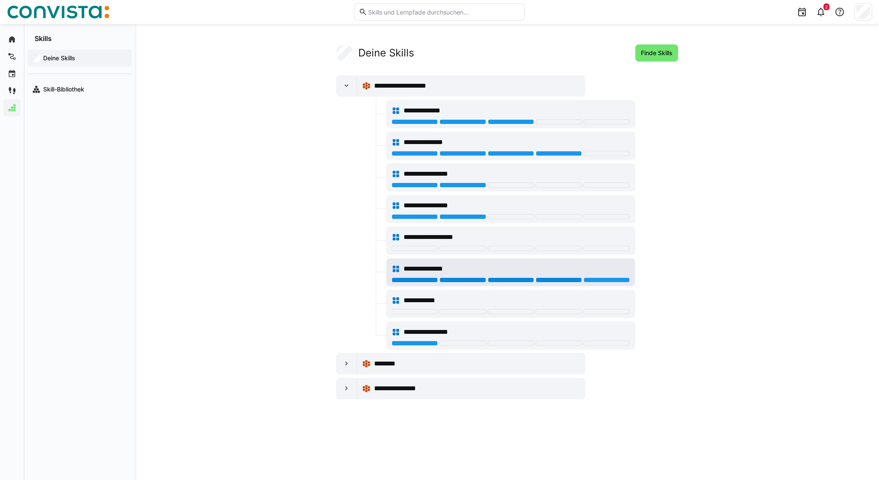
click at [576, 282] on div at bounding box center [559, 280] width 46 height 5
click at [347, 369] on div at bounding box center [347, 364] width 21 height 21
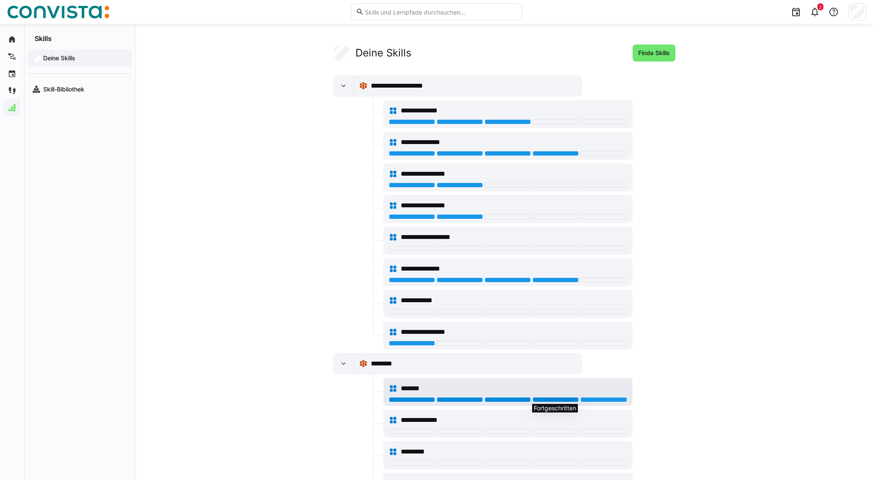
click at [550, 399] on div at bounding box center [555, 399] width 46 height 5
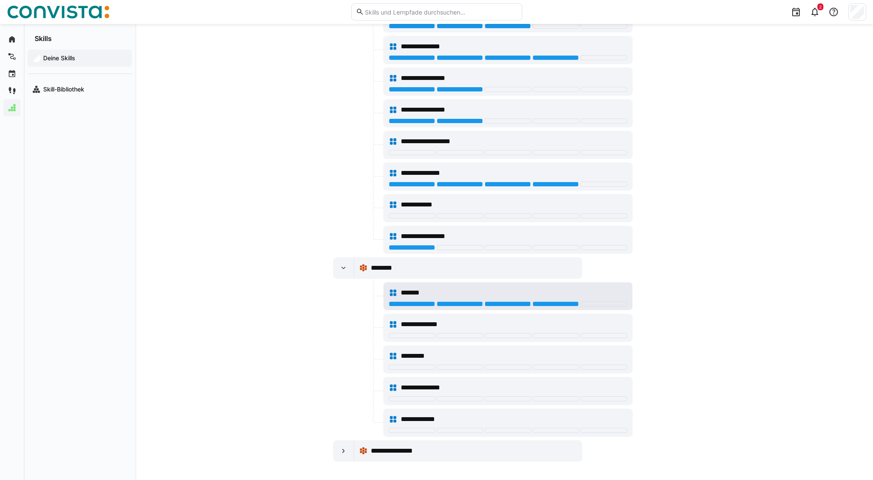
scroll to position [98, 0]
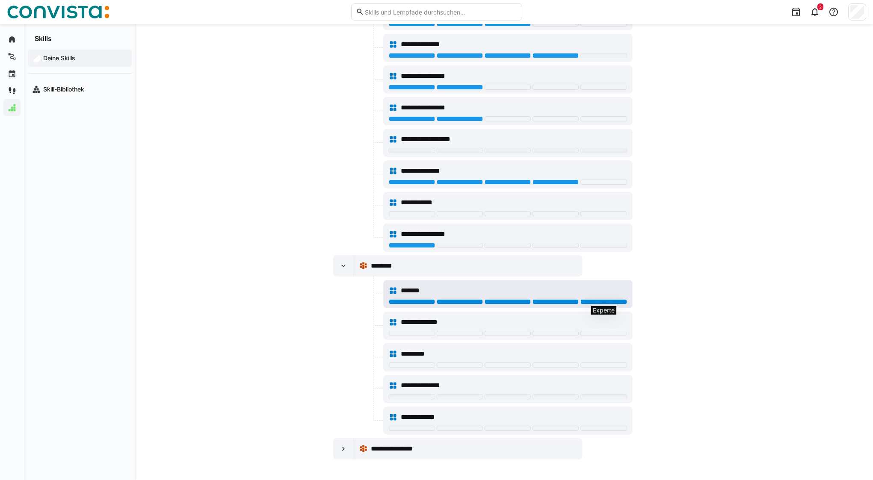
click at [607, 302] on div at bounding box center [603, 301] width 46 height 5
click at [561, 302] on div at bounding box center [555, 301] width 46 height 5
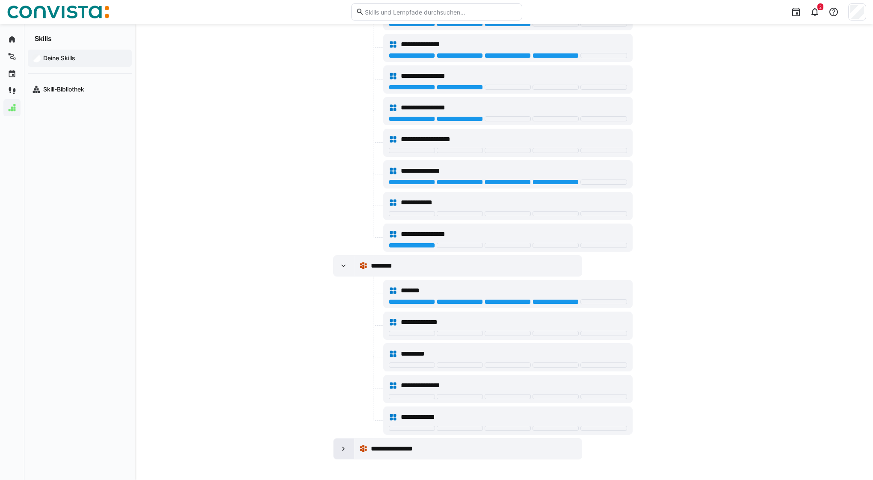
click at [349, 452] on div at bounding box center [344, 449] width 21 height 21
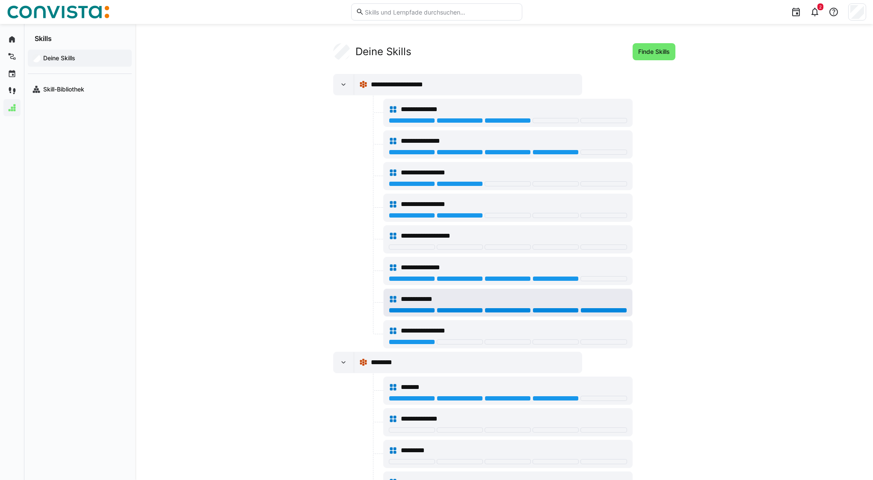
scroll to position [161, 0]
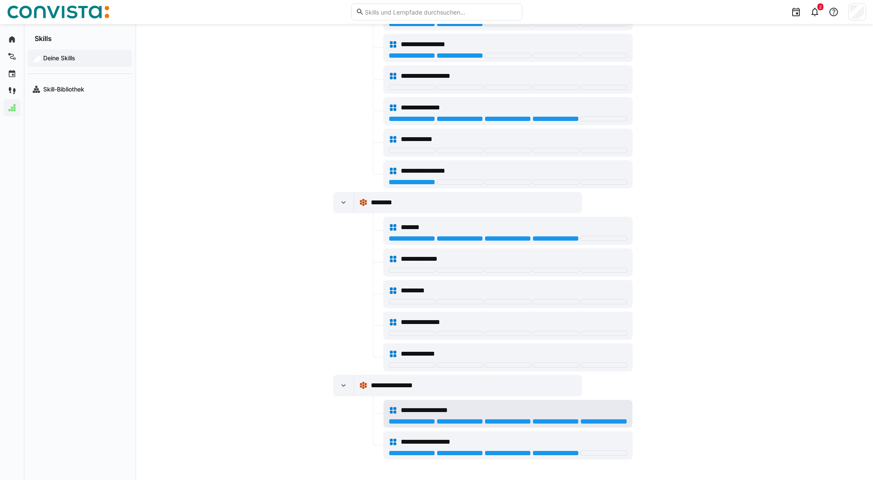
click at [568, 424] on div at bounding box center [555, 421] width 46 height 5
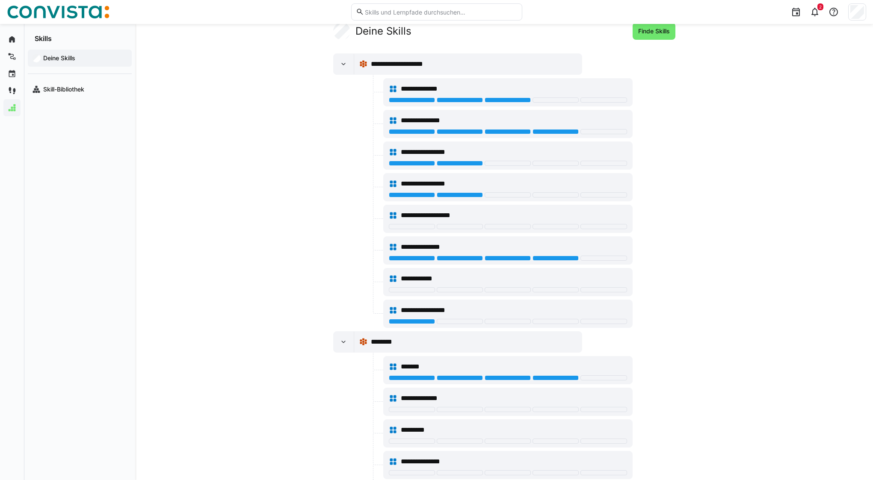
scroll to position [0, 0]
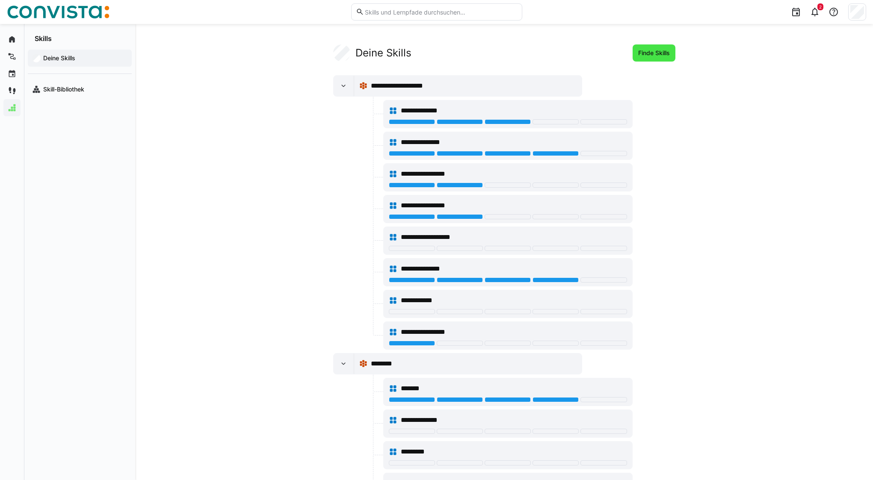
click at [663, 56] on span "Finde Skills" at bounding box center [654, 53] width 34 height 9
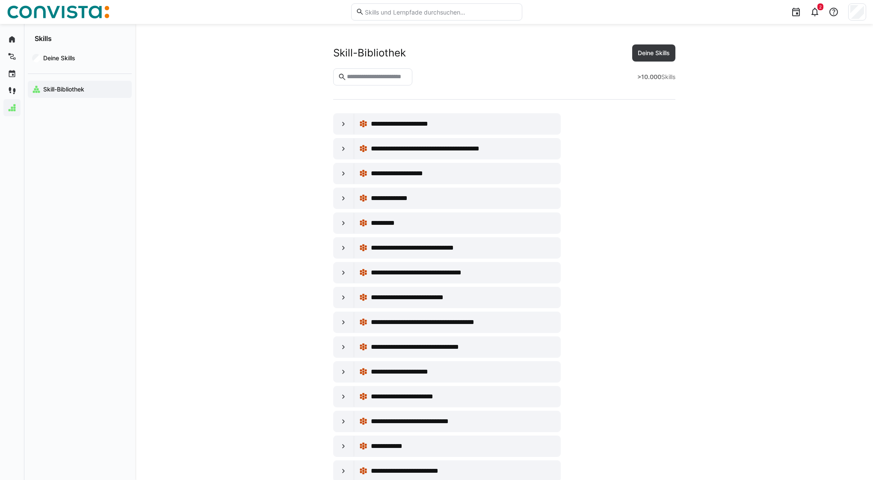
click at [375, 72] on eds-input at bounding box center [373, 76] width 80 height 17
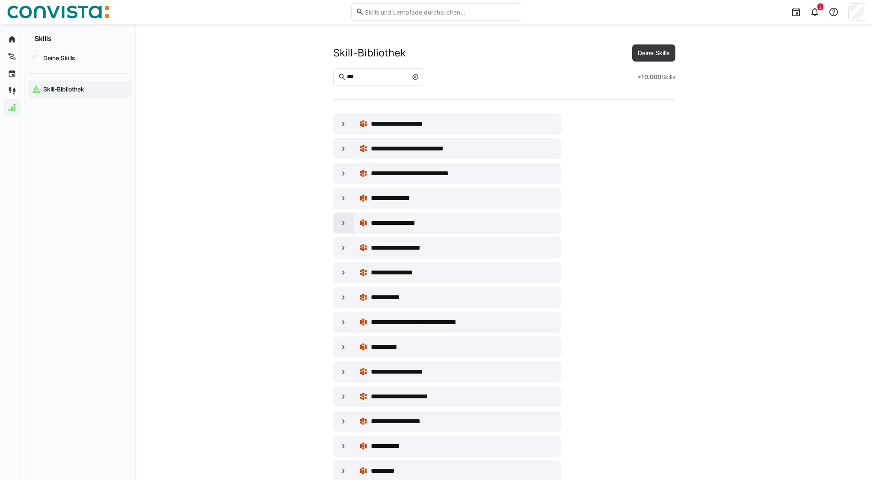
click at [342, 227] on div at bounding box center [344, 223] width 21 height 21
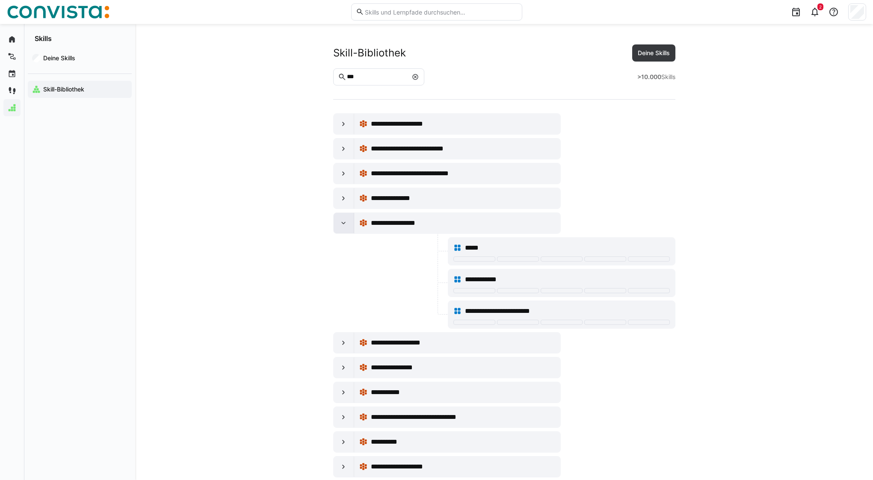
click at [342, 227] on div at bounding box center [344, 223] width 21 height 21
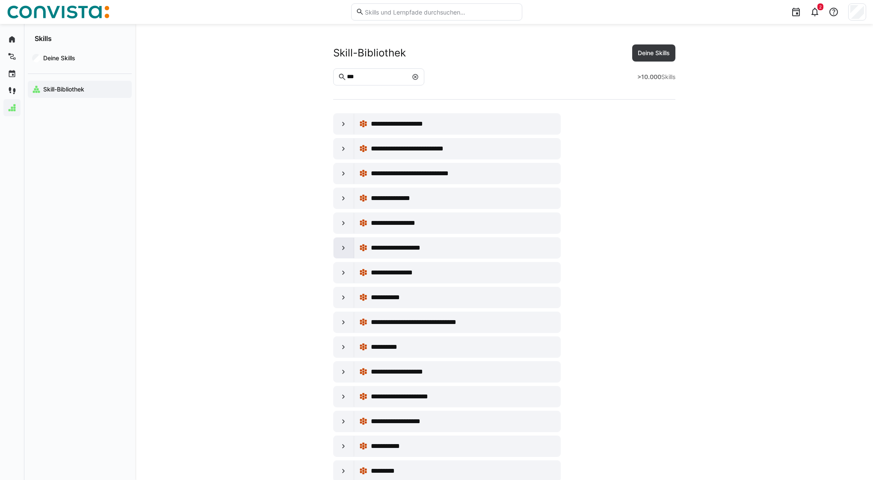
click at [342, 251] on eds-icon at bounding box center [343, 248] width 9 height 9
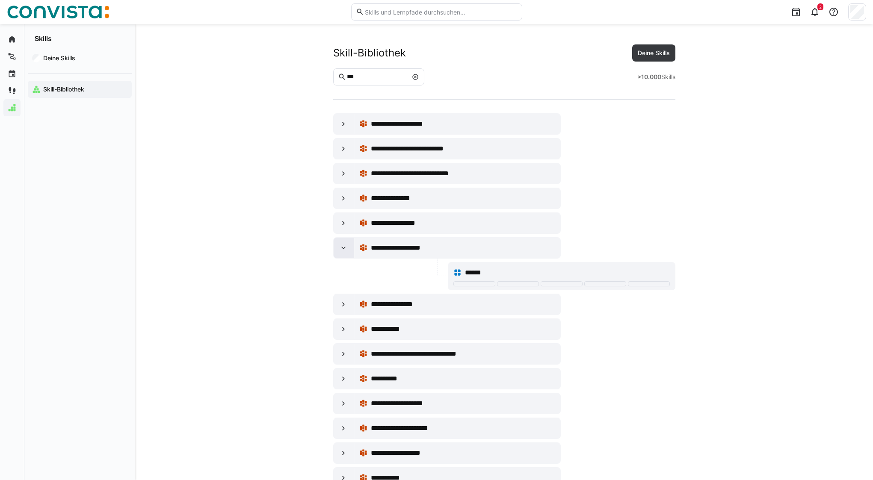
click at [342, 251] on eds-icon at bounding box center [343, 248] width 9 height 9
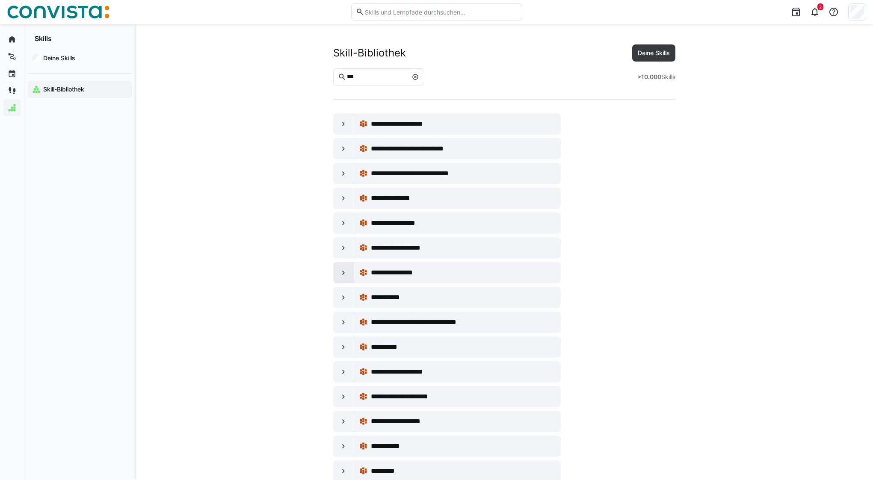
click at [343, 268] on div at bounding box center [344, 273] width 21 height 21
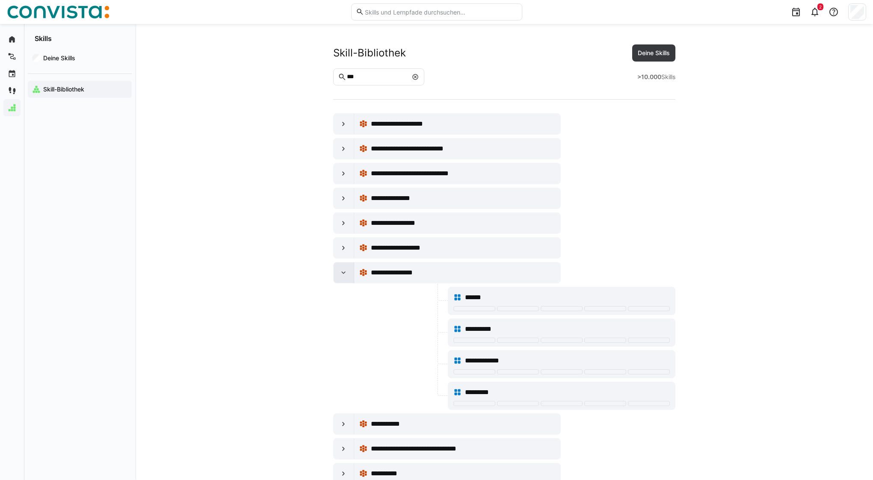
click at [343, 269] on eds-icon at bounding box center [343, 273] width 9 height 9
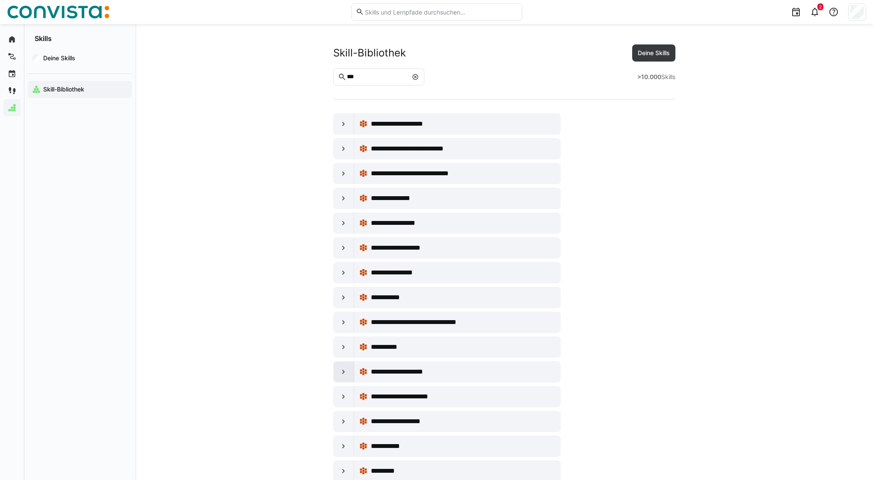
click at [339, 372] on div at bounding box center [344, 372] width 21 height 21
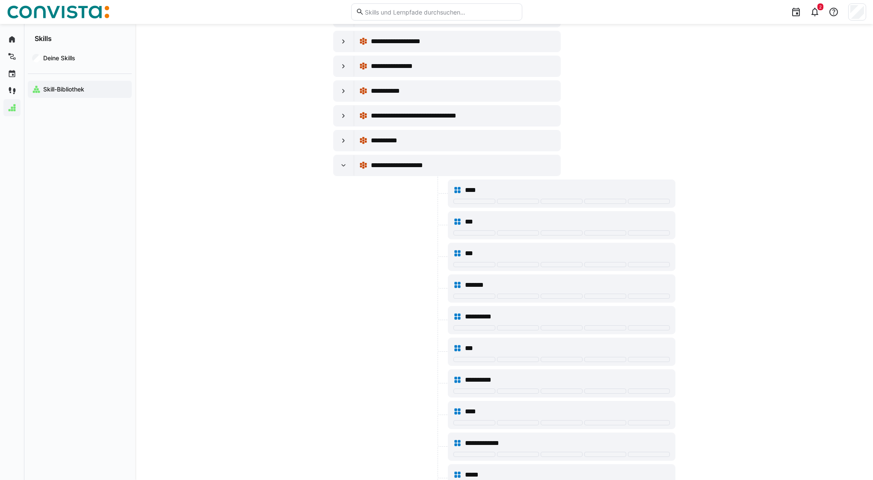
scroll to position [208, 0]
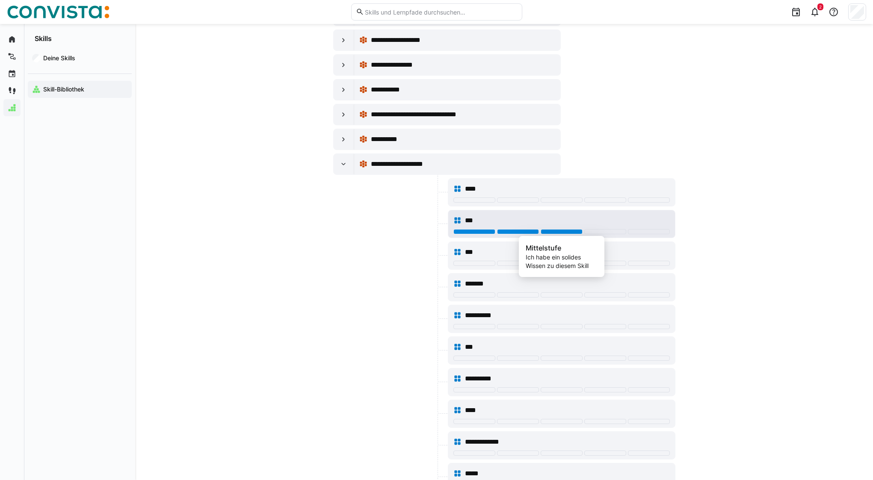
click at [570, 230] on div at bounding box center [562, 231] width 42 height 5
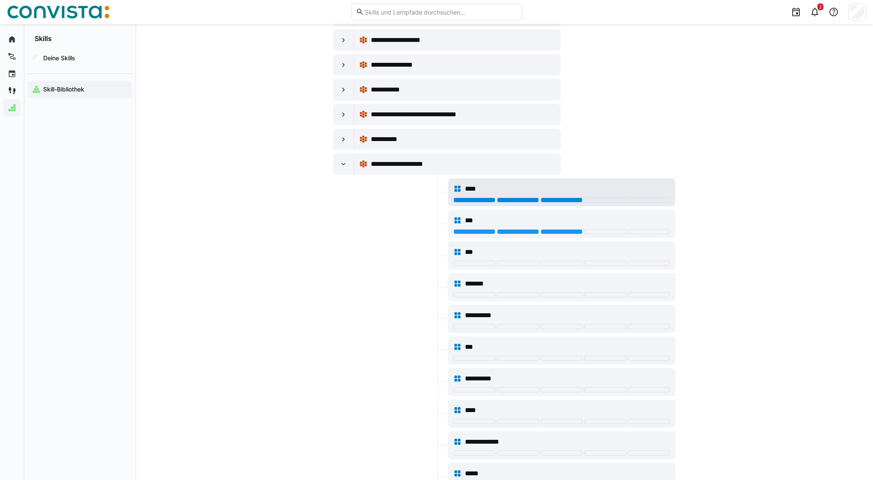
click at [548, 202] on div at bounding box center [562, 200] width 42 height 5
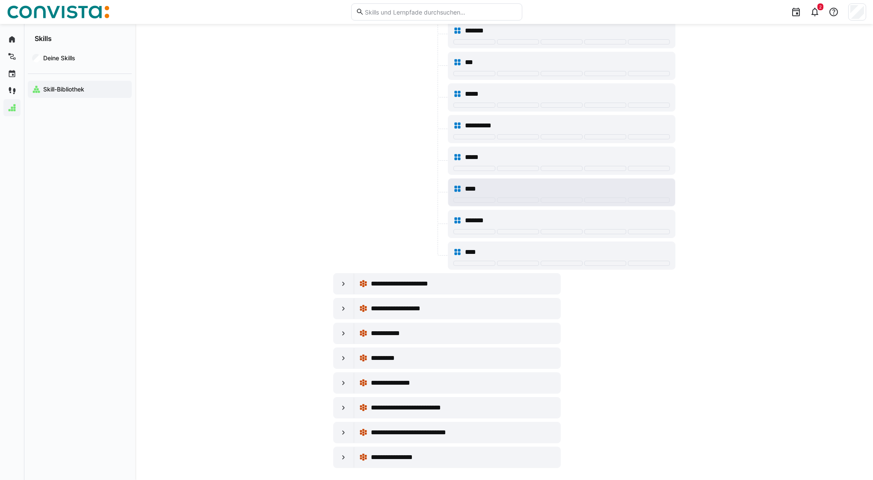
scroll to position [723, 0]
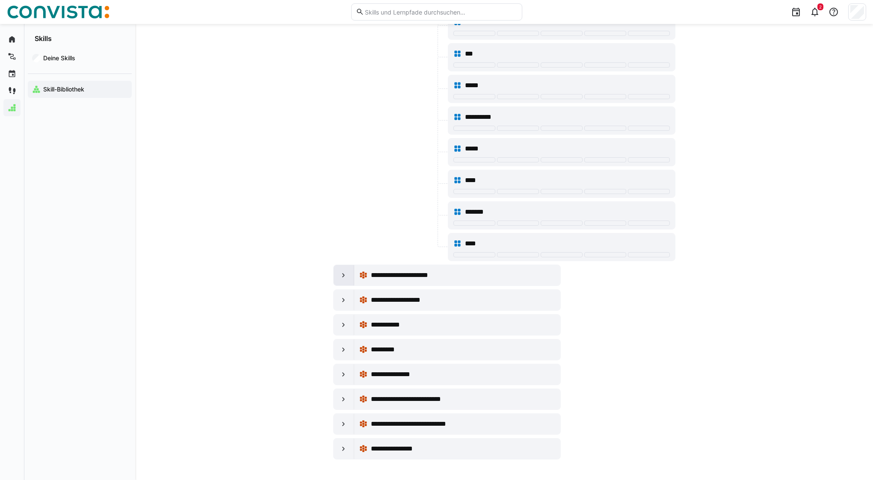
click at [344, 279] on eds-icon at bounding box center [343, 275] width 9 height 9
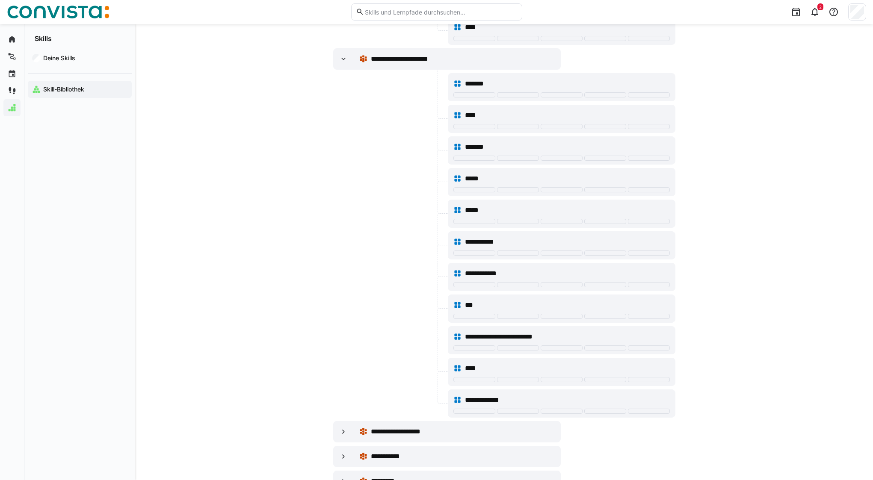
scroll to position [983, 0]
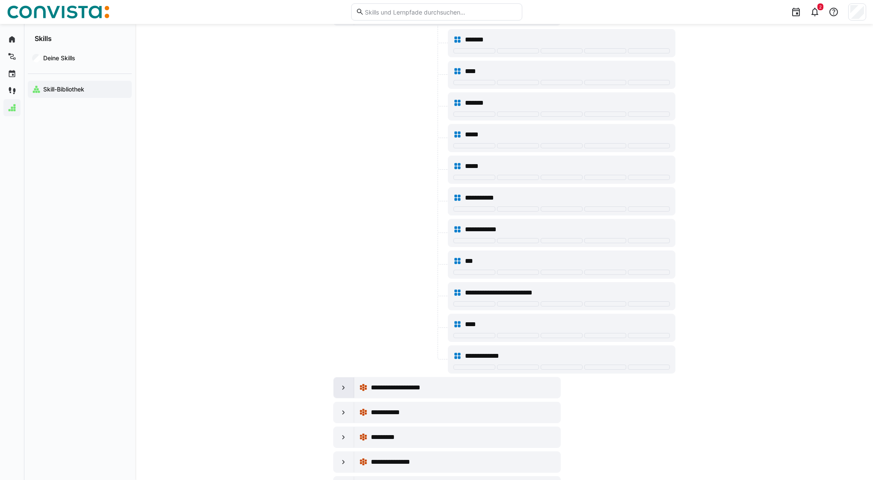
click at [346, 384] on eds-icon at bounding box center [343, 388] width 9 height 9
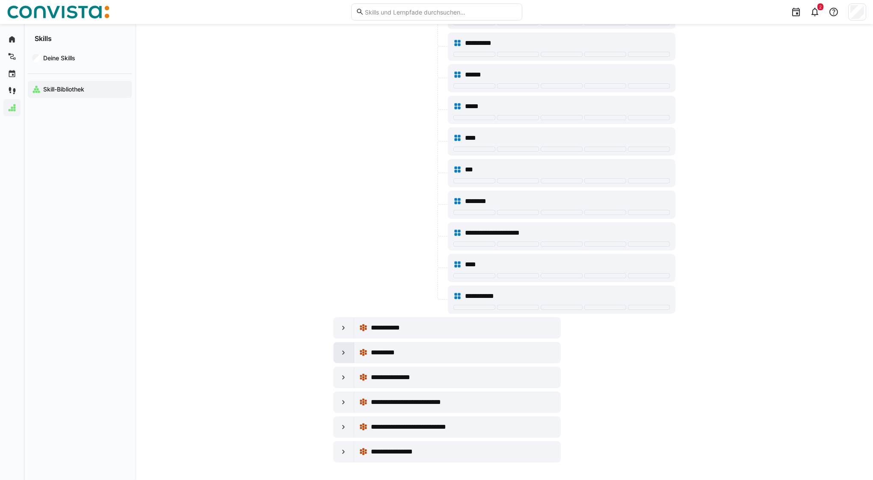
scroll to position [1577, 0]
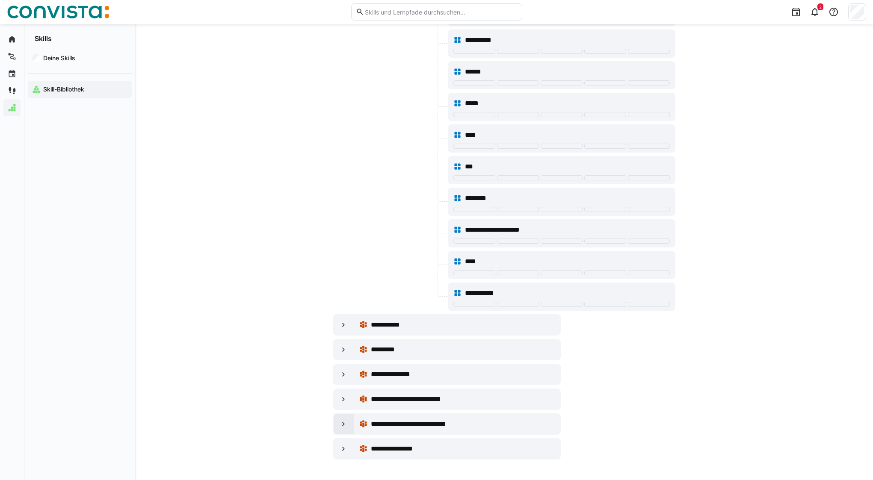
click at [343, 425] on eds-icon at bounding box center [343, 424] width 9 height 9
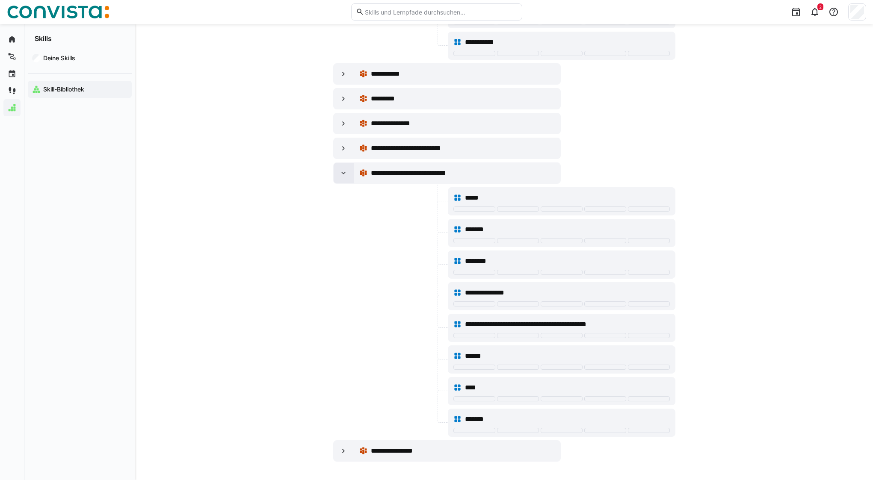
scroll to position [1830, 0]
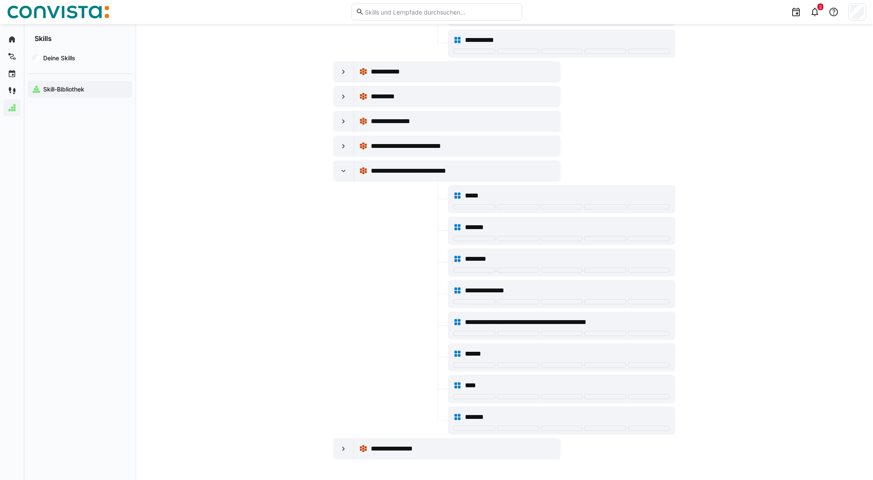
drag, startPoint x: 341, startPoint y: 448, endPoint x: 343, endPoint y: 425, distance: 22.3
click at [341, 448] on eds-icon at bounding box center [343, 449] width 9 height 9
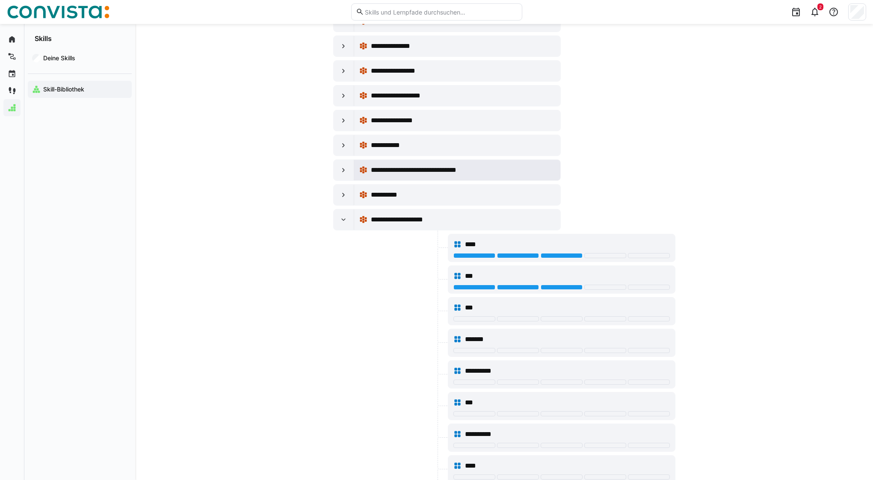
scroll to position [0, 0]
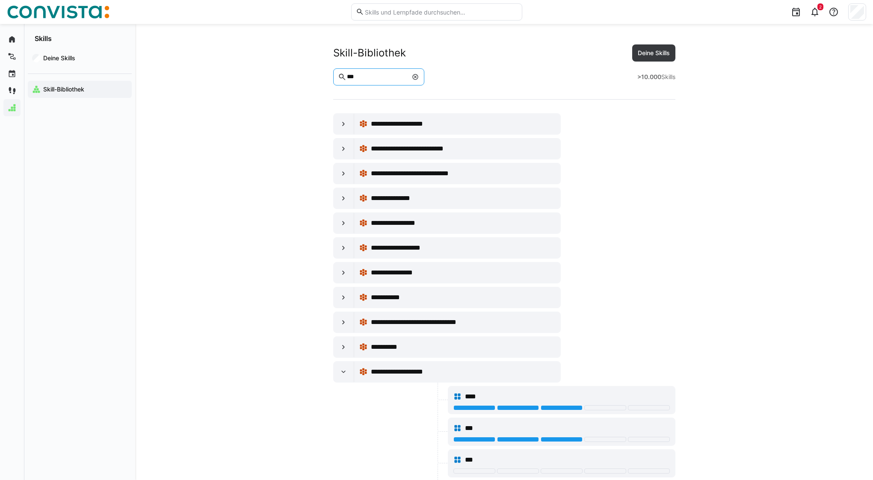
drag, startPoint x: 363, startPoint y: 76, endPoint x: 281, endPoint y: 70, distance: 81.4
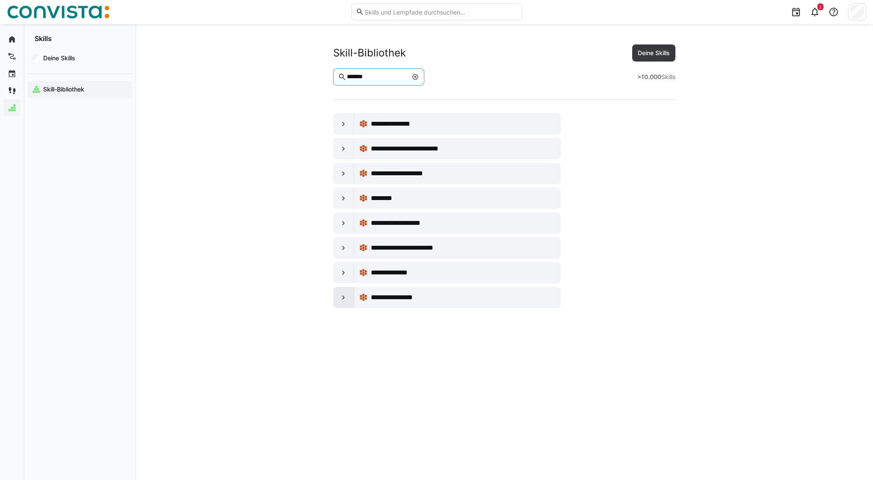
type input "*******"
click at [339, 297] on div at bounding box center [344, 297] width 21 height 21
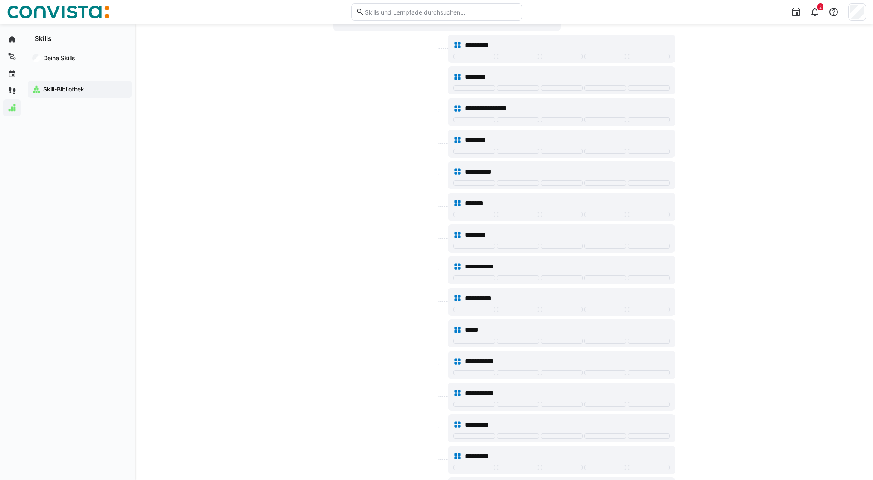
scroll to position [279, 0]
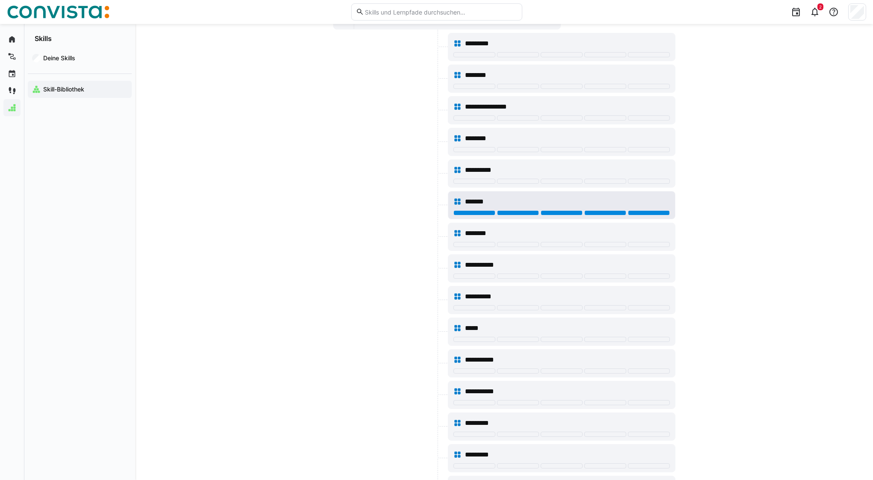
click at [657, 212] on div at bounding box center [649, 212] width 42 height 5
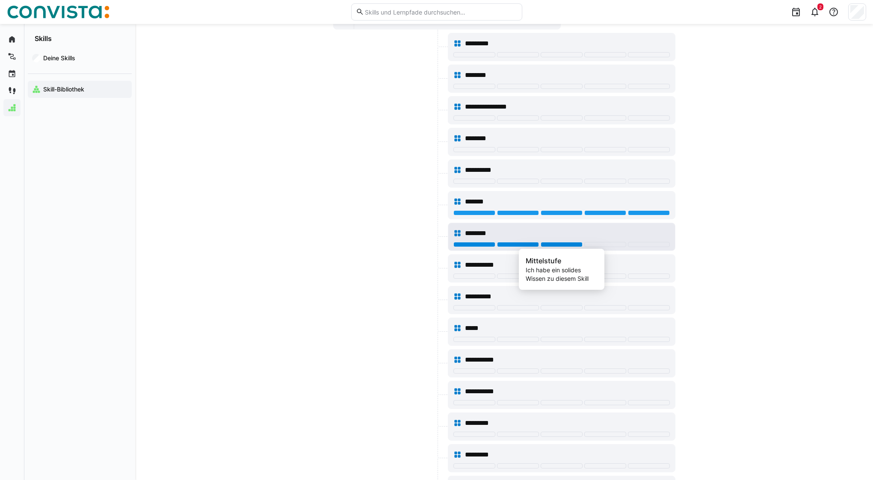
click at [554, 245] on div at bounding box center [562, 244] width 42 height 5
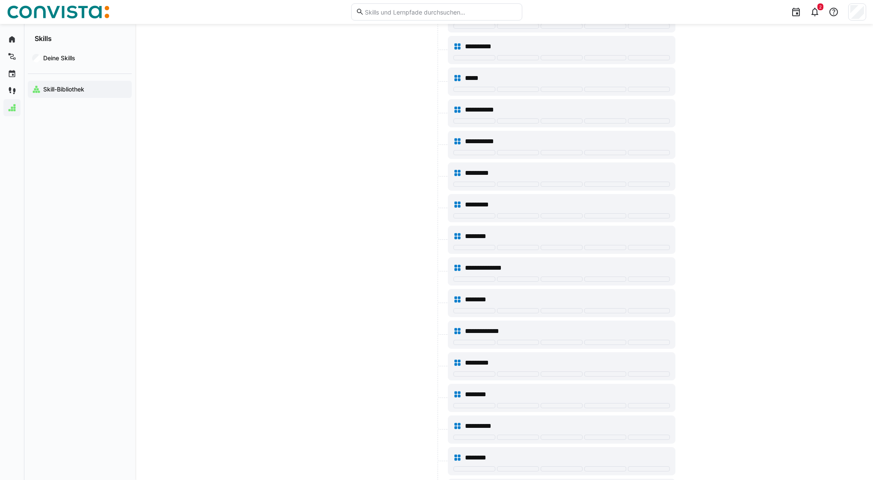
scroll to position [0, 0]
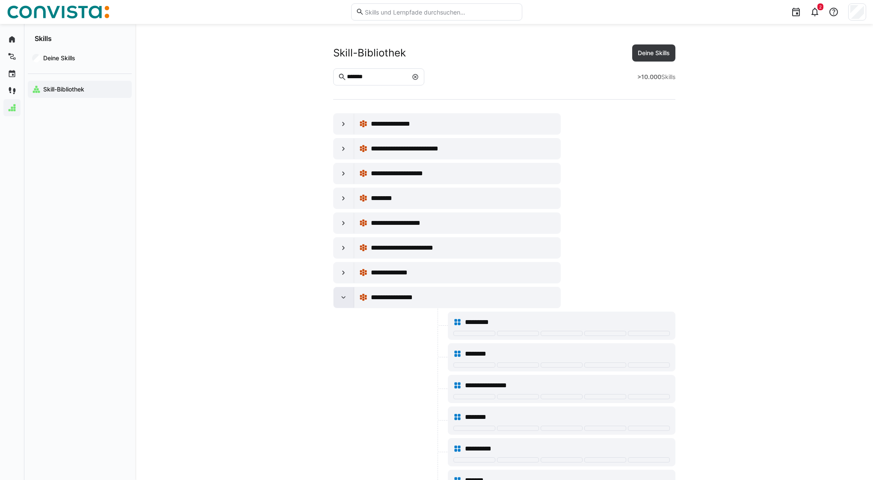
click at [345, 299] on eds-icon at bounding box center [343, 297] width 9 height 9
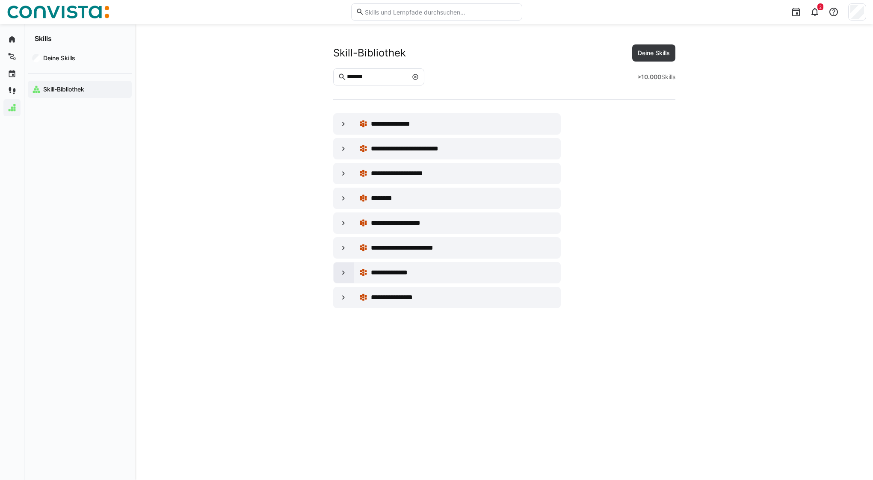
click at [342, 275] on eds-icon at bounding box center [343, 273] width 9 height 9
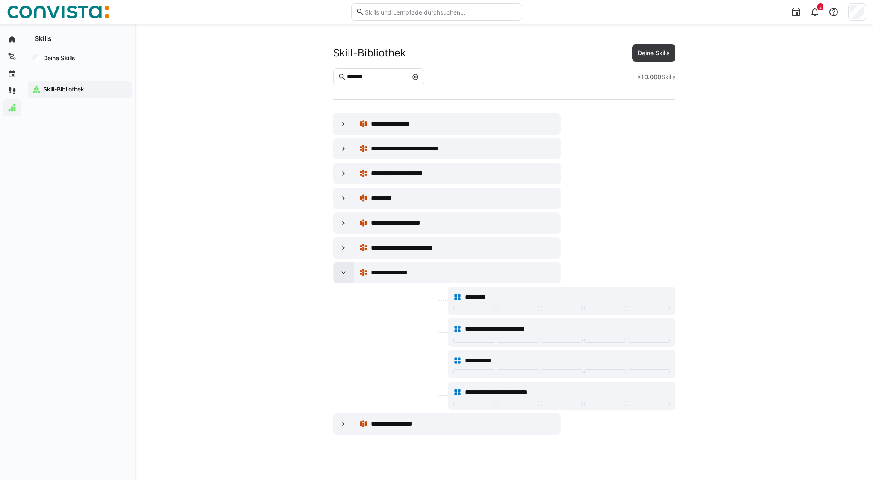
click at [343, 274] on eds-icon at bounding box center [343, 273] width 9 height 9
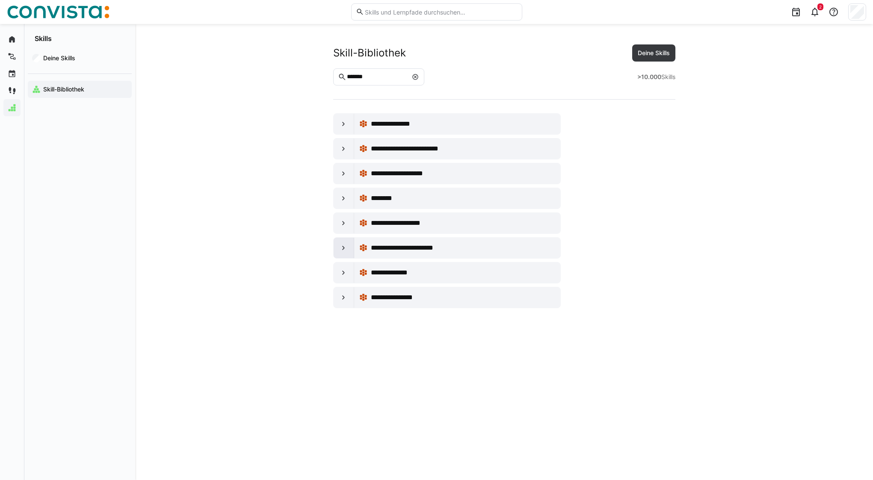
click at [343, 245] on eds-icon at bounding box center [343, 248] width 9 height 9
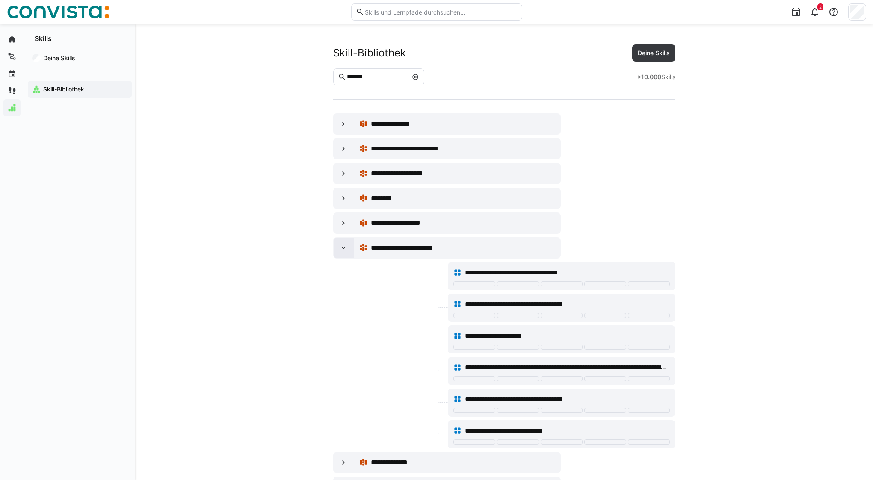
click at [343, 245] on eds-icon at bounding box center [343, 248] width 9 height 9
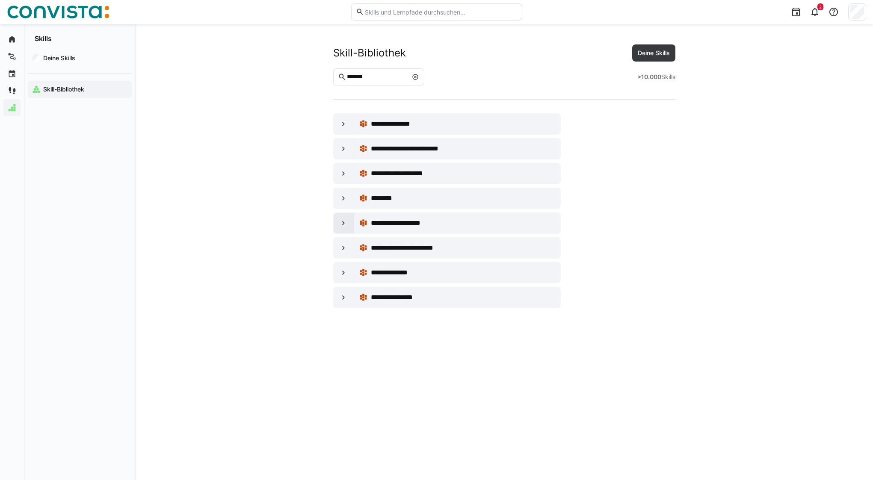
click at [344, 217] on div at bounding box center [344, 223] width 21 height 21
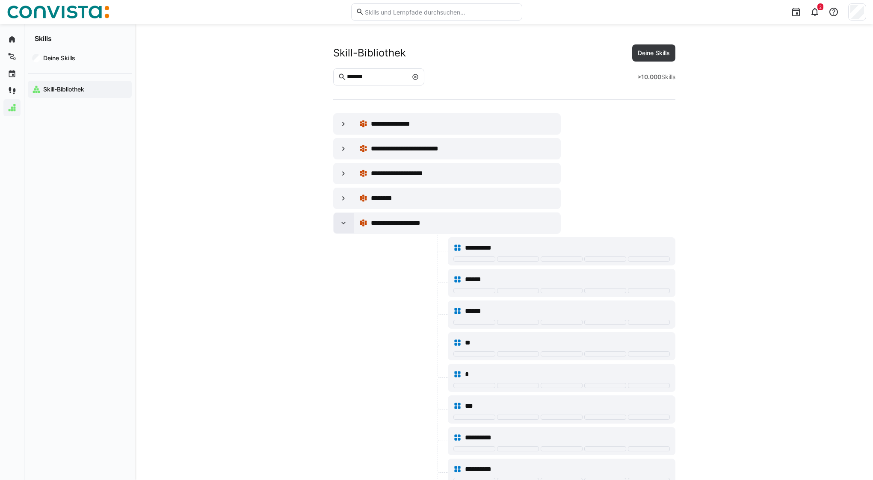
click at [346, 225] on eds-icon at bounding box center [343, 223] width 9 height 9
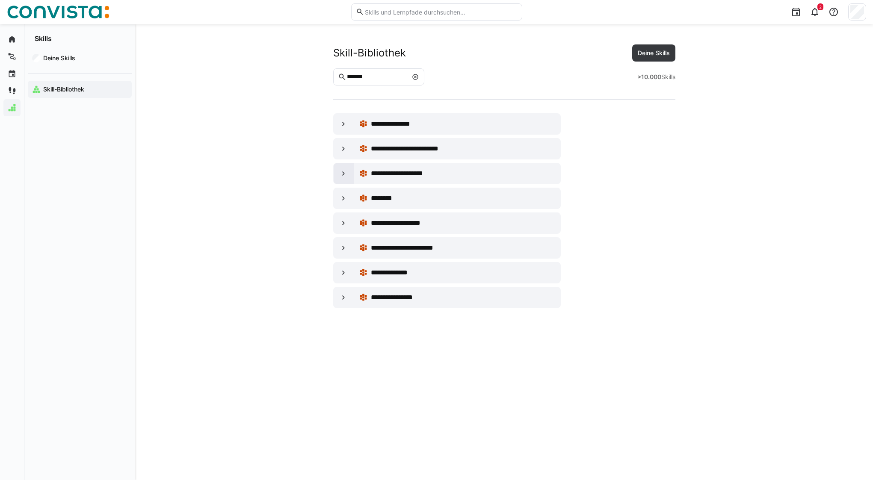
click at [345, 177] on eds-icon at bounding box center [343, 173] width 9 height 9
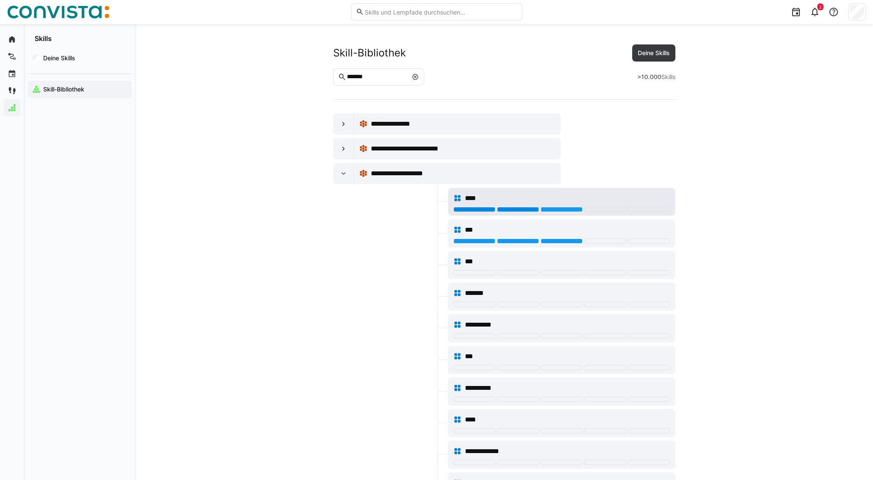
click at [526, 208] on div at bounding box center [518, 209] width 42 height 5
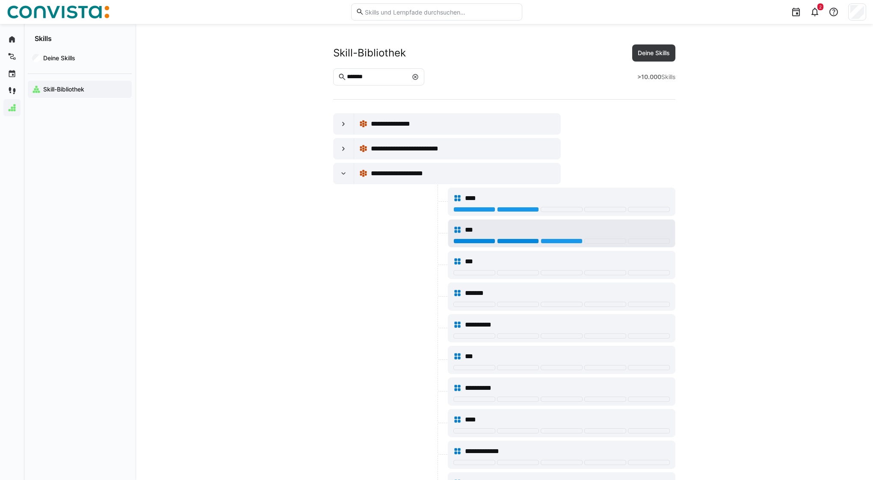
click at [525, 241] on div at bounding box center [518, 241] width 42 height 5
click at [337, 174] on div at bounding box center [344, 173] width 21 height 21
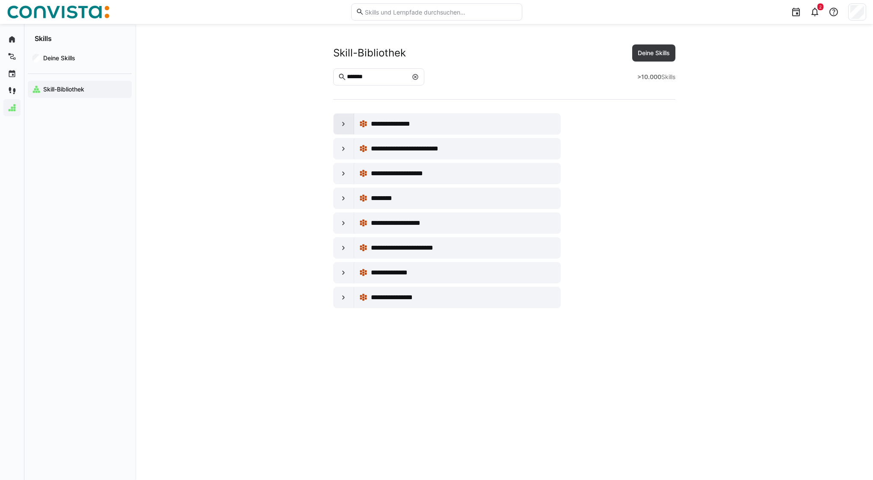
click at [341, 125] on eds-icon at bounding box center [343, 124] width 9 height 9
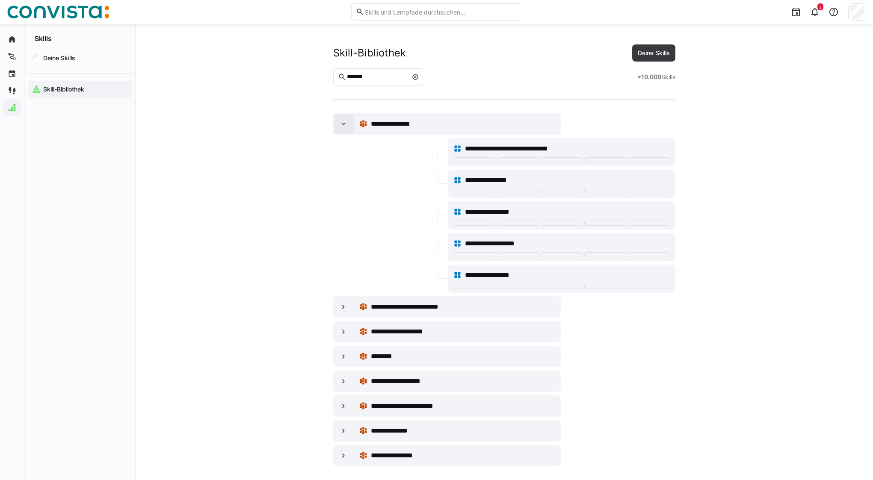
click at [341, 126] on eds-icon at bounding box center [343, 124] width 9 height 9
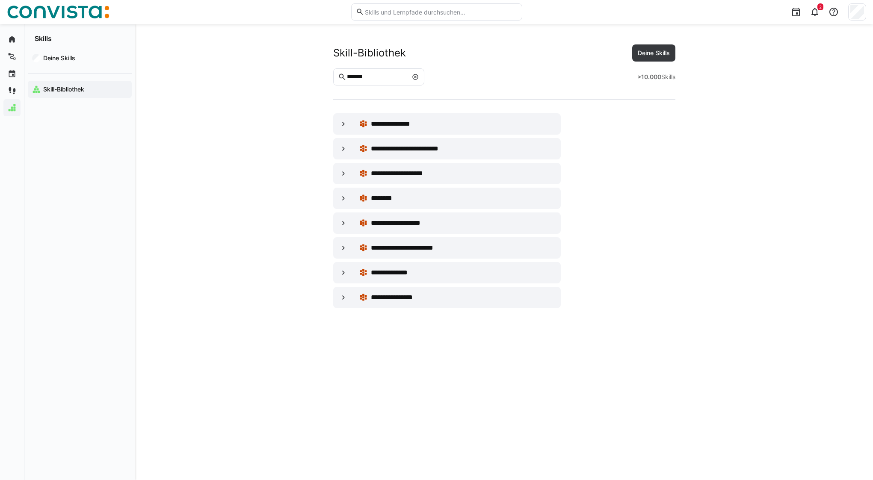
drag, startPoint x: 380, startPoint y: 78, endPoint x: 332, endPoint y: 71, distance: 48.4
click at [332, 71] on app-skills-library "**********" at bounding box center [503, 176] width 547 height 264
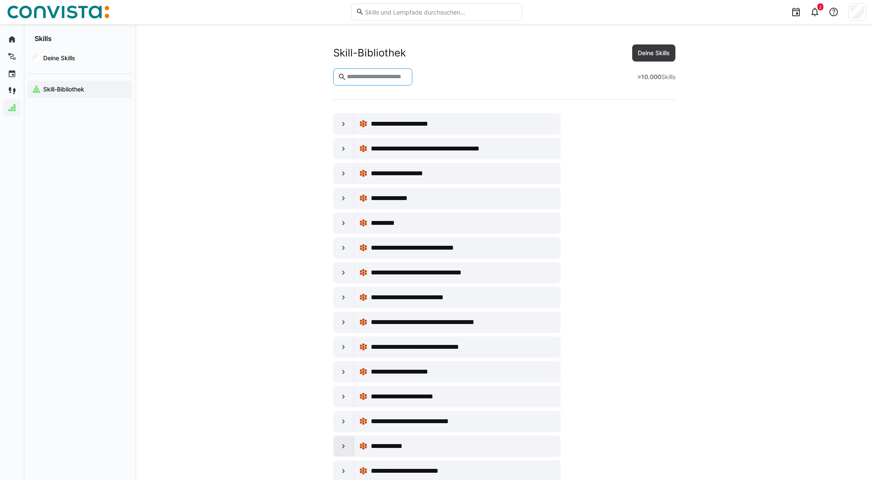
click at [337, 450] on div at bounding box center [344, 446] width 21 height 21
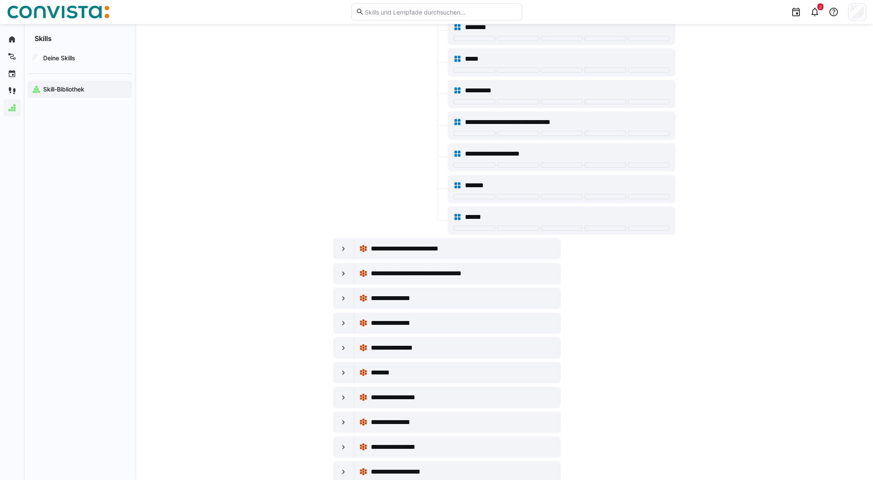
scroll to position [539, 0]
click at [338, 297] on div at bounding box center [344, 298] width 21 height 21
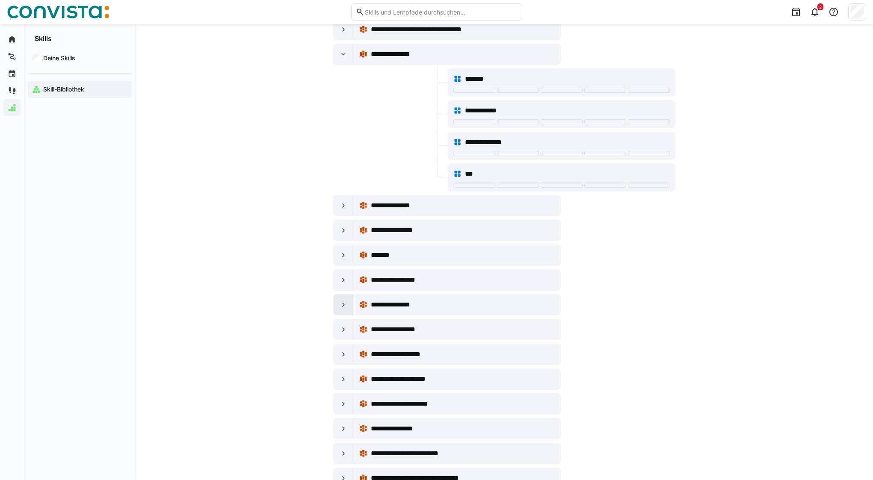
scroll to position [798, 0]
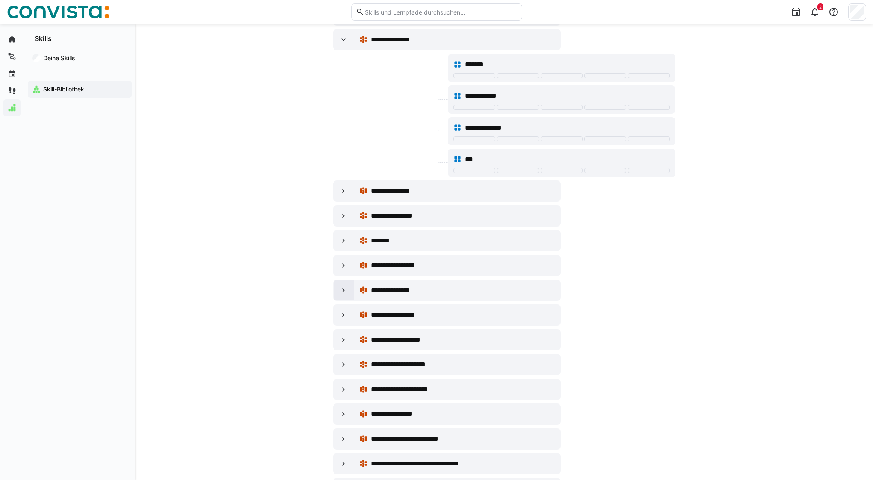
click at [343, 288] on eds-icon at bounding box center [343, 290] width 9 height 9
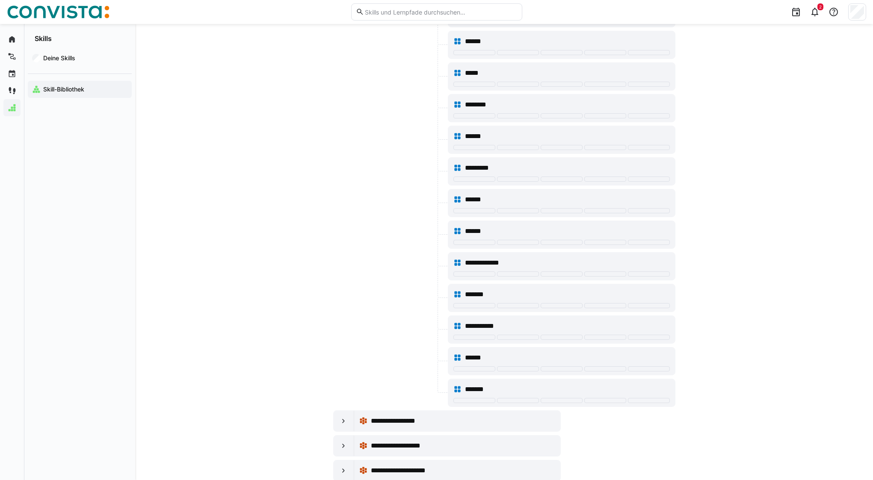
scroll to position [1385, 0]
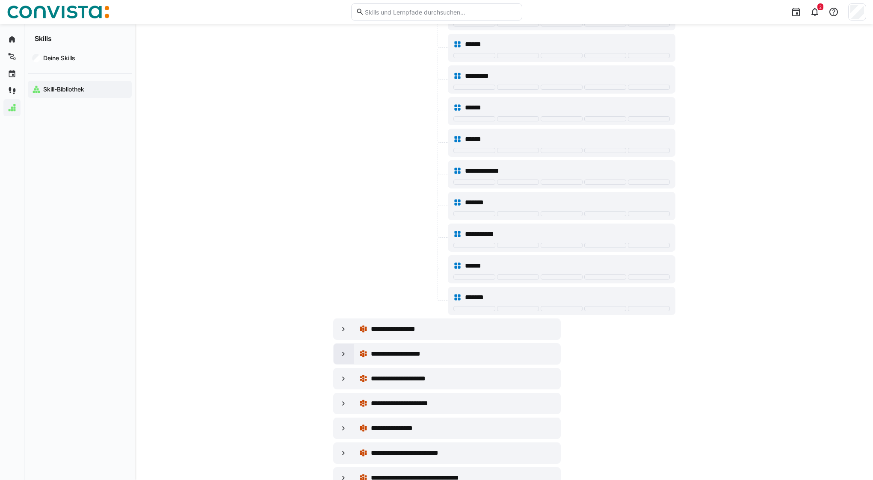
click at [338, 357] on div at bounding box center [344, 354] width 21 height 21
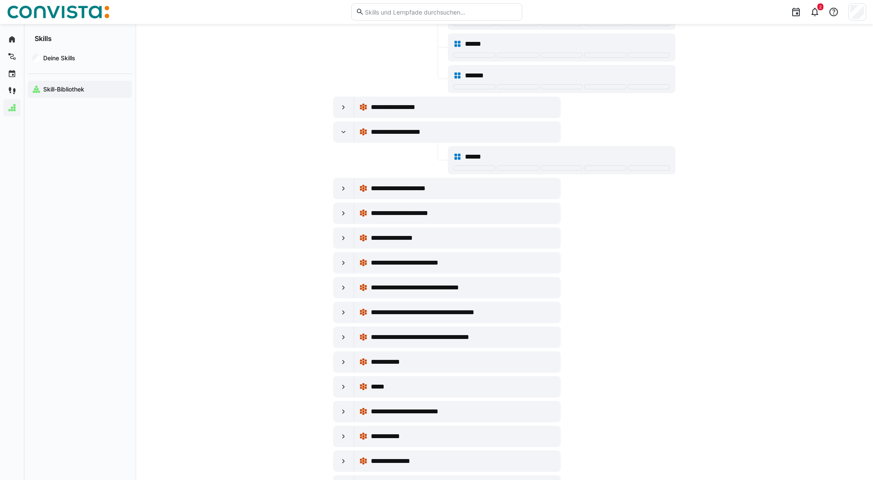
scroll to position [1605, 0]
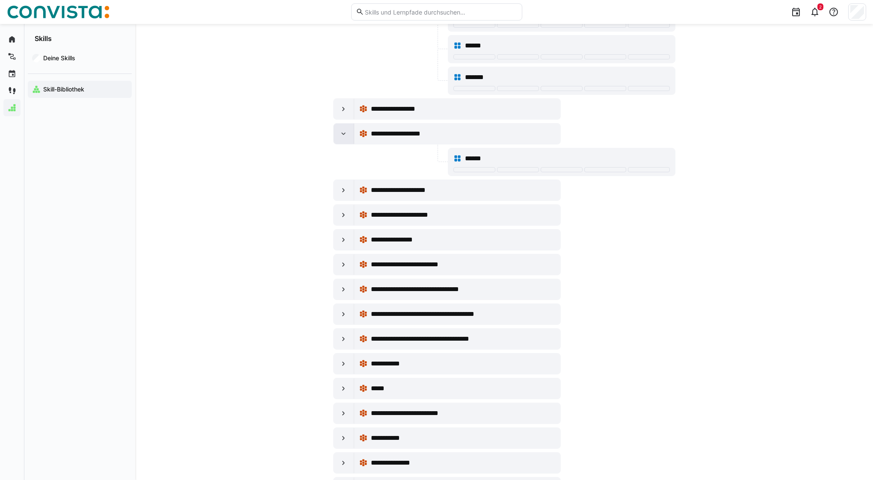
click at [348, 136] on div at bounding box center [344, 134] width 21 height 21
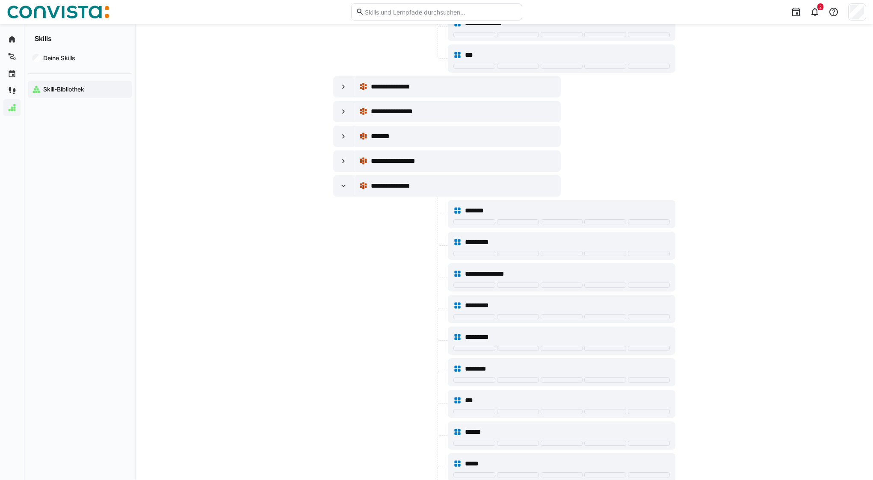
scroll to position [900, 0]
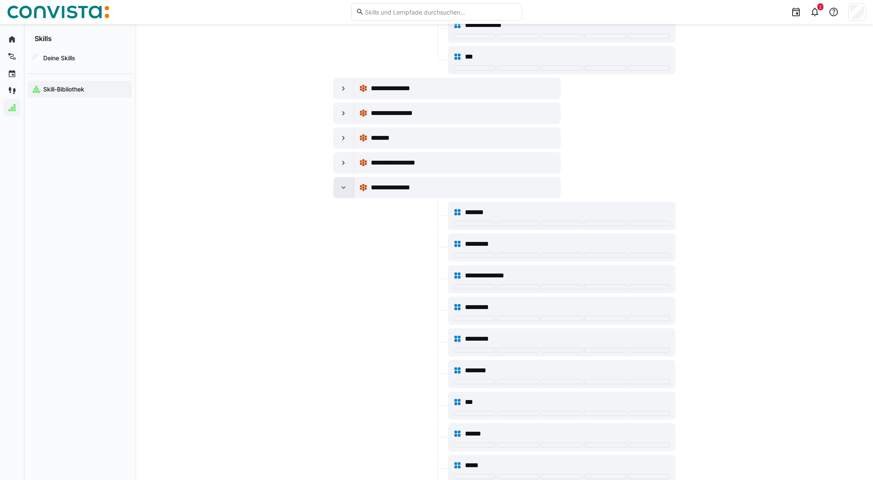
click at [338, 187] on div at bounding box center [344, 187] width 21 height 21
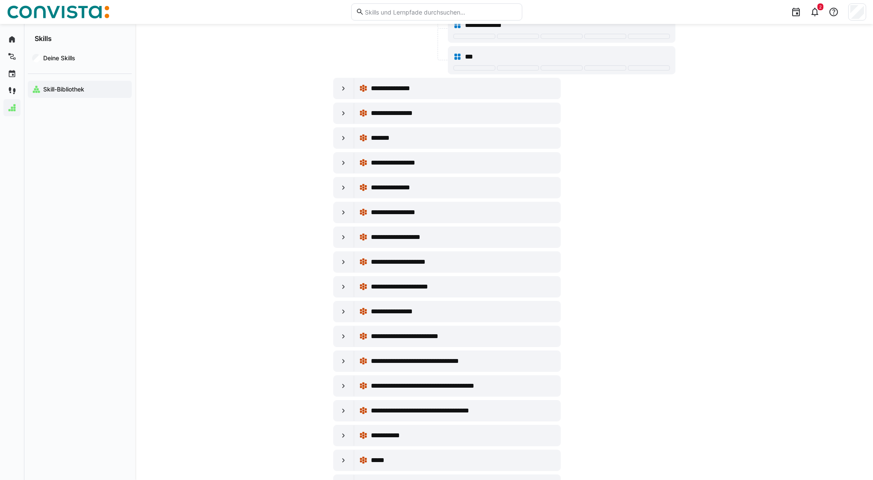
click at [100, 88] on span "Skill-Bibliothek" at bounding box center [85, 89] width 86 height 9
click at [0, 0] on app-navigation-label "Deine Skills" at bounding box center [0, 0] width 0 height 0
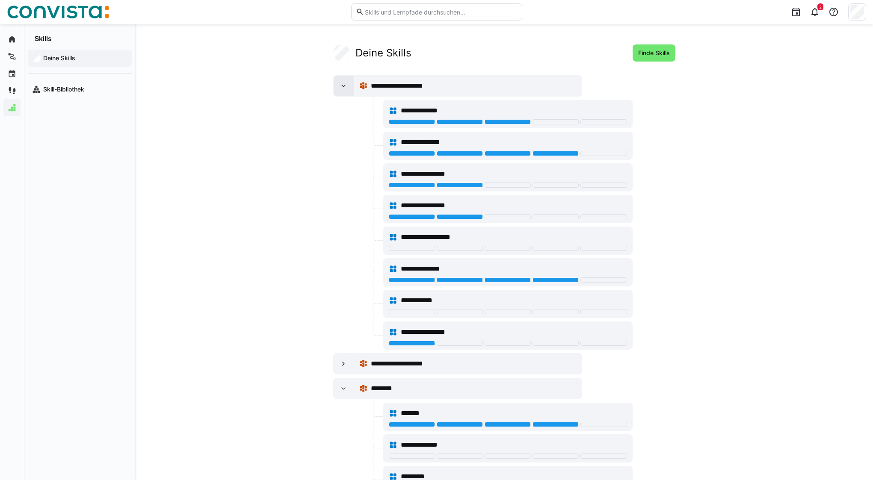
click at [346, 91] on div at bounding box center [344, 86] width 21 height 21
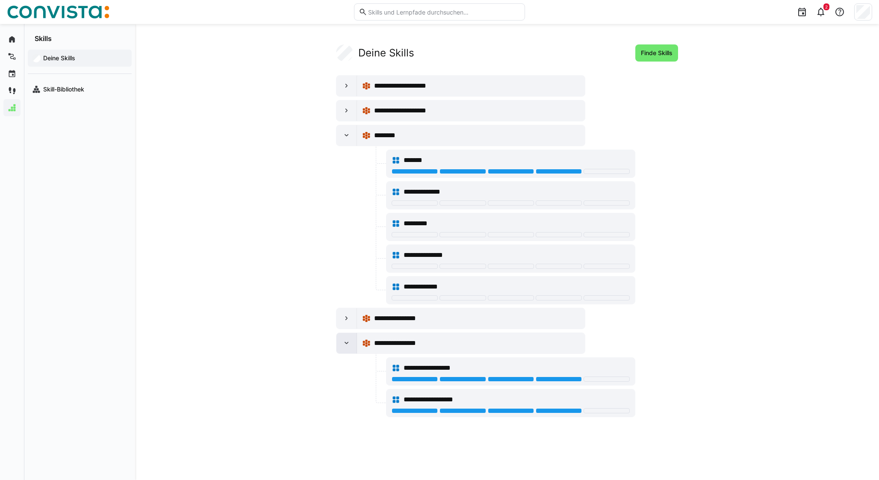
click at [351, 348] on div at bounding box center [347, 343] width 21 height 21
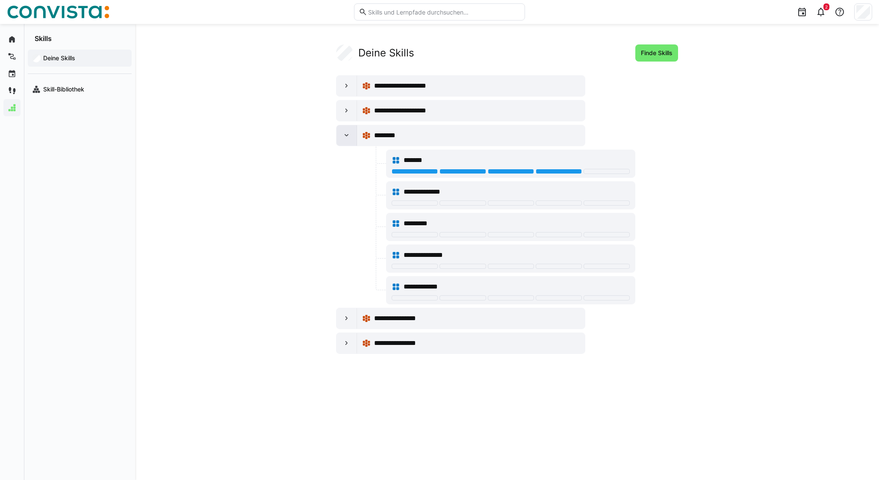
click at [344, 138] on eds-icon at bounding box center [347, 135] width 9 height 9
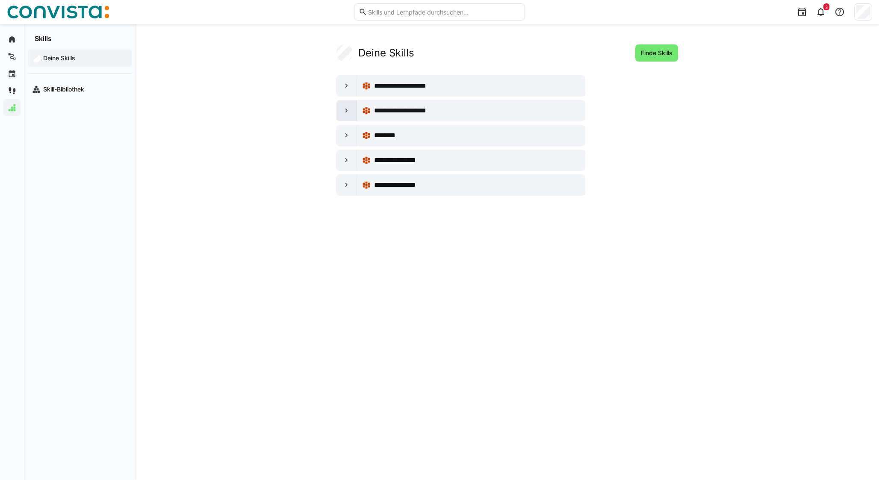
click at [345, 111] on eds-icon at bounding box center [347, 110] width 9 height 9
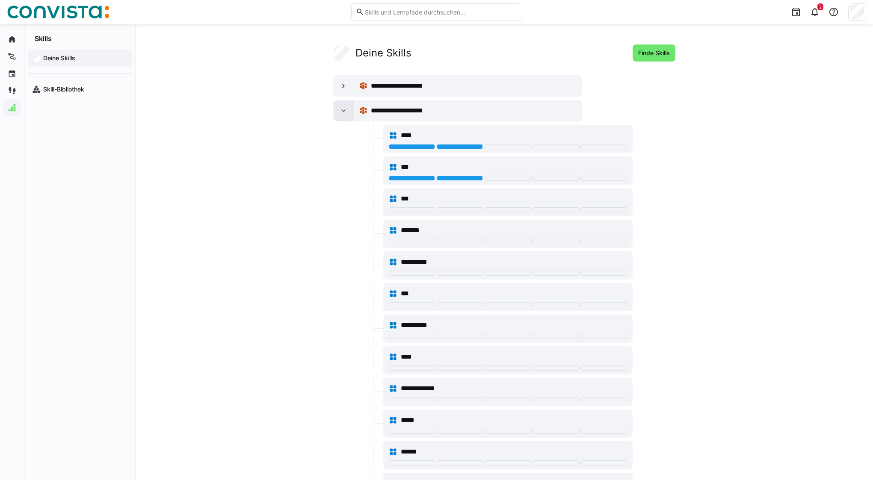
click at [345, 111] on eds-icon at bounding box center [343, 110] width 9 height 9
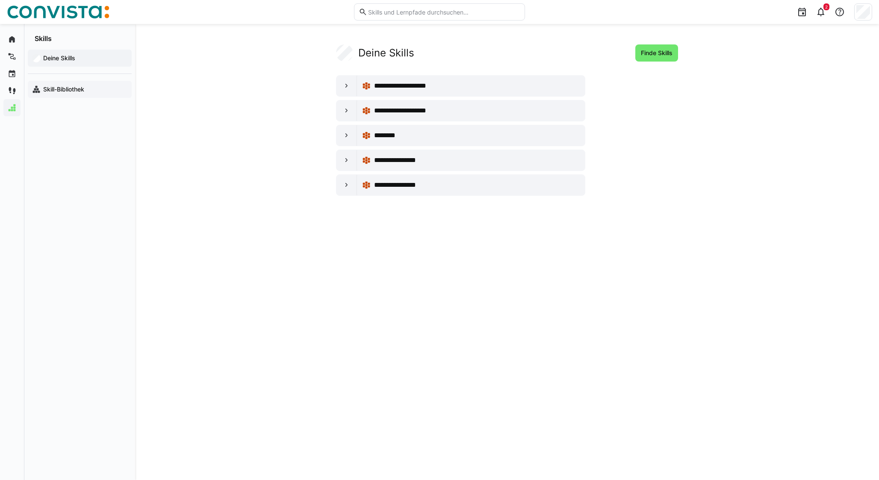
click at [0, 0] on app-navigation-label "Skill-Bibliothek" at bounding box center [0, 0] width 0 height 0
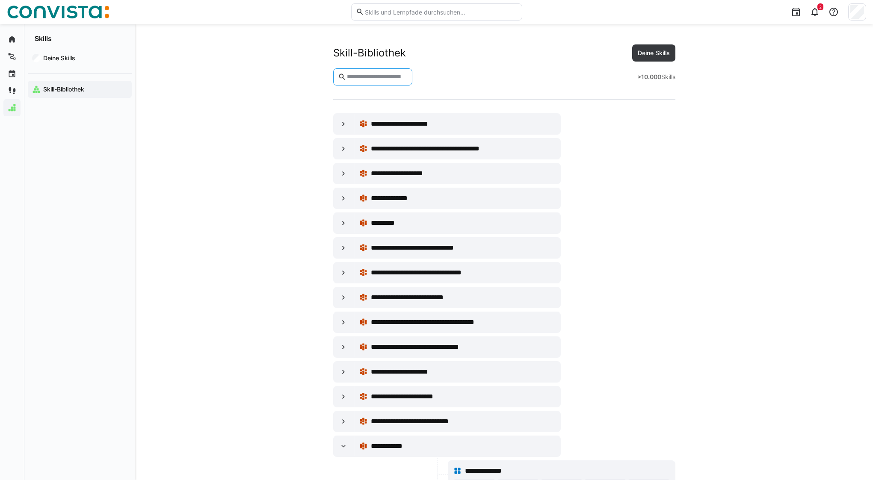
click at [392, 75] on input "text" at bounding box center [377, 77] width 62 height 8
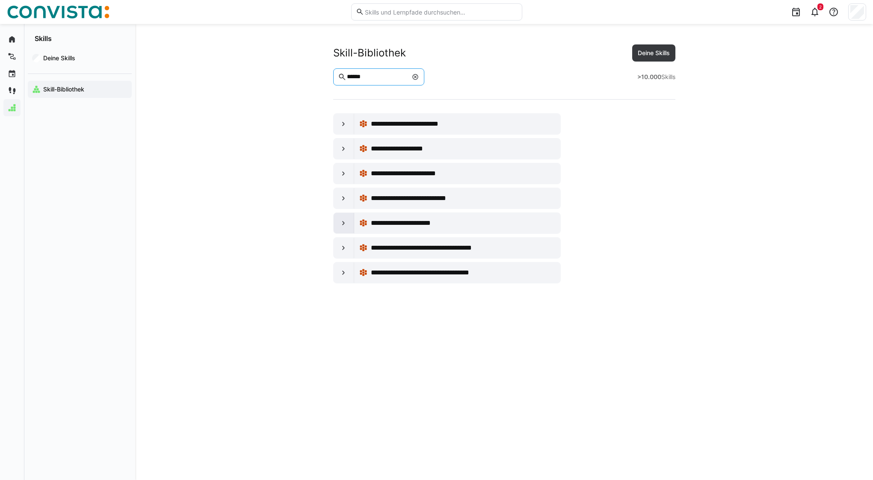
type input "******"
click at [340, 225] on eds-icon at bounding box center [343, 223] width 9 height 9
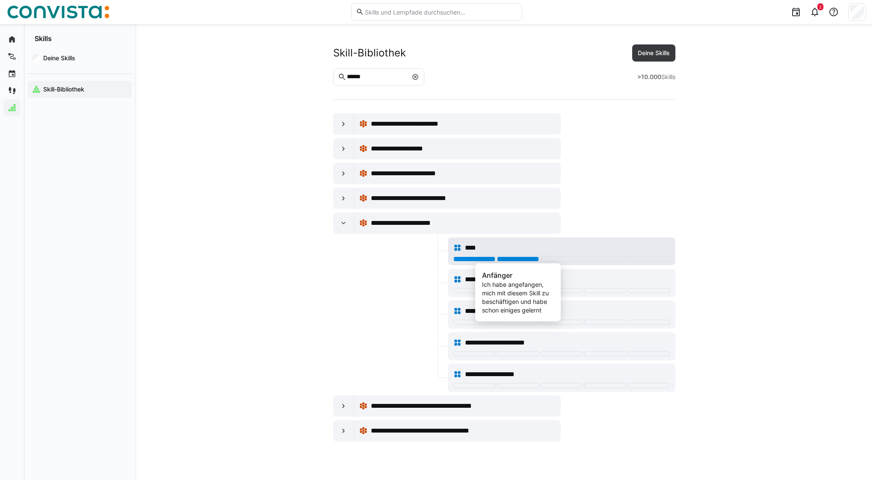
click at [528, 260] on div at bounding box center [518, 259] width 42 height 5
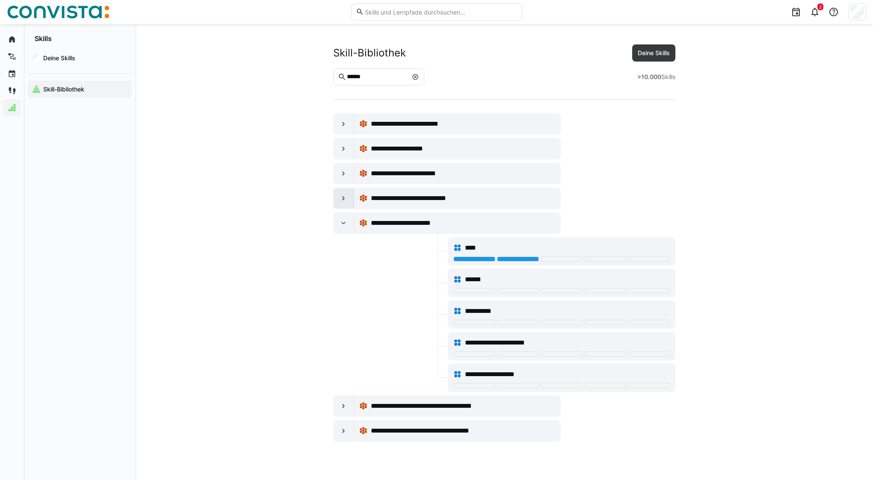
click at [341, 197] on eds-icon at bounding box center [343, 198] width 9 height 9
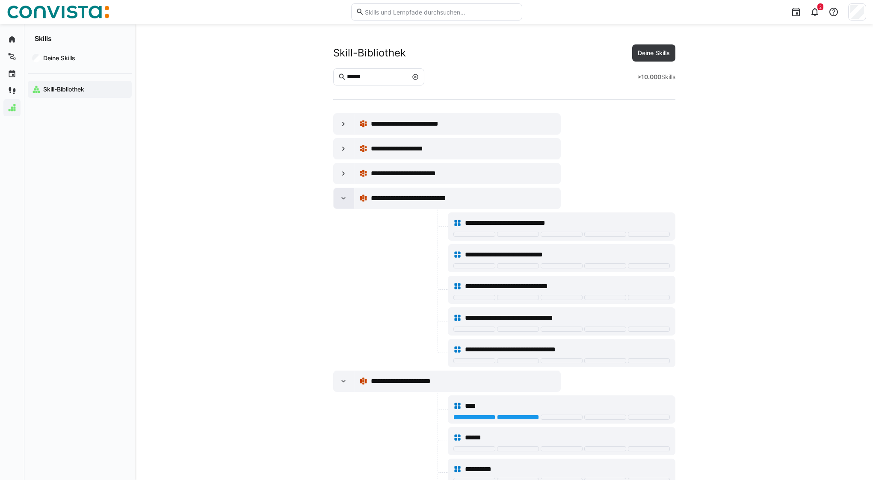
click at [347, 200] on eds-icon at bounding box center [343, 198] width 9 height 9
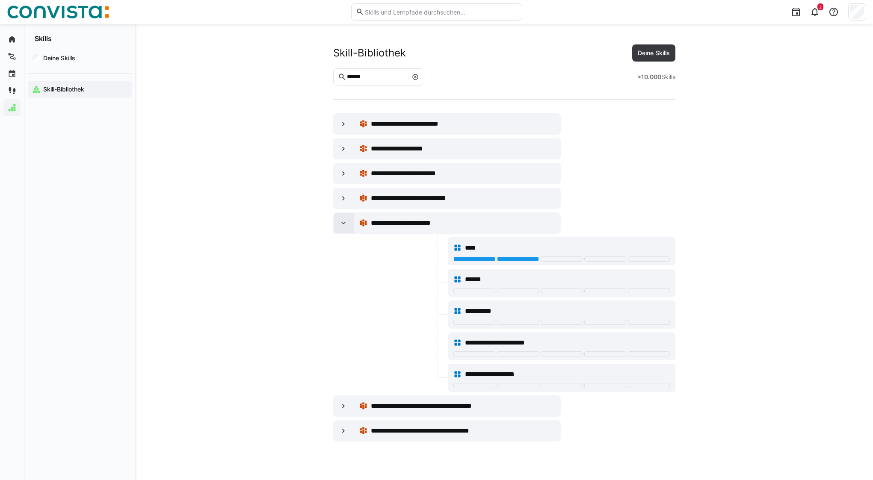
click at [342, 226] on eds-icon at bounding box center [343, 223] width 9 height 9
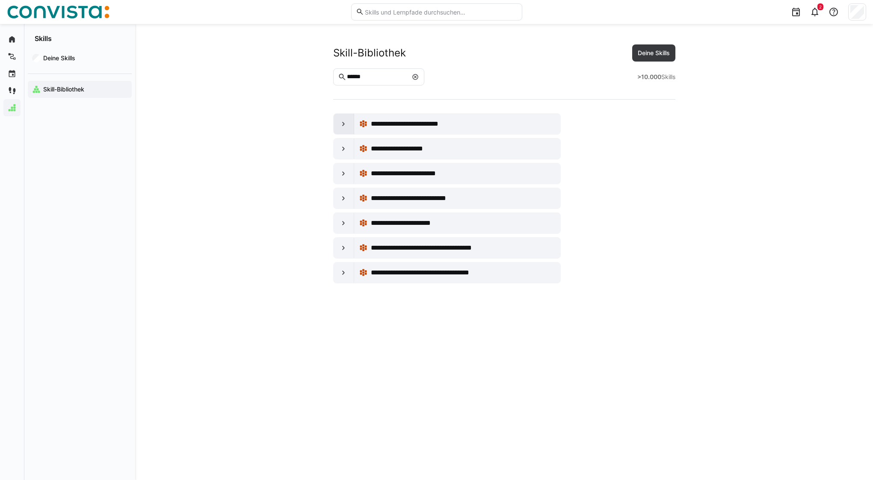
click at [338, 126] on div at bounding box center [344, 124] width 21 height 21
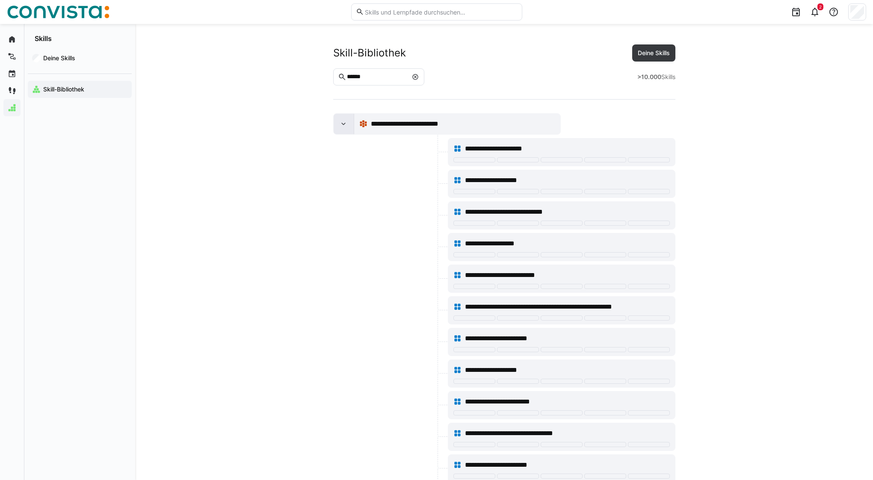
click at [337, 123] on div at bounding box center [344, 124] width 21 height 21
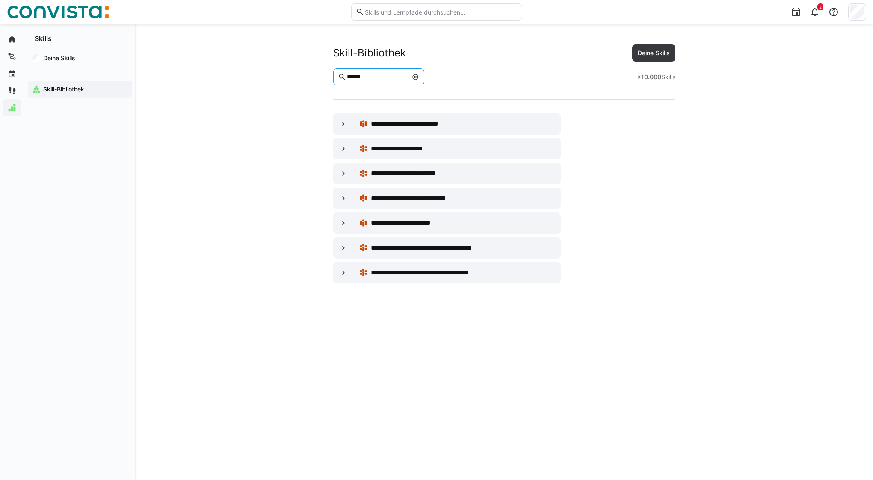
drag, startPoint x: 292, startPoint y: 78, endPoint x: 269, endPoint y: 78, distance: 22.7
click at [269, 78] on app-skills-library "**********" at bounding box center [503, 163] width 547 height 239
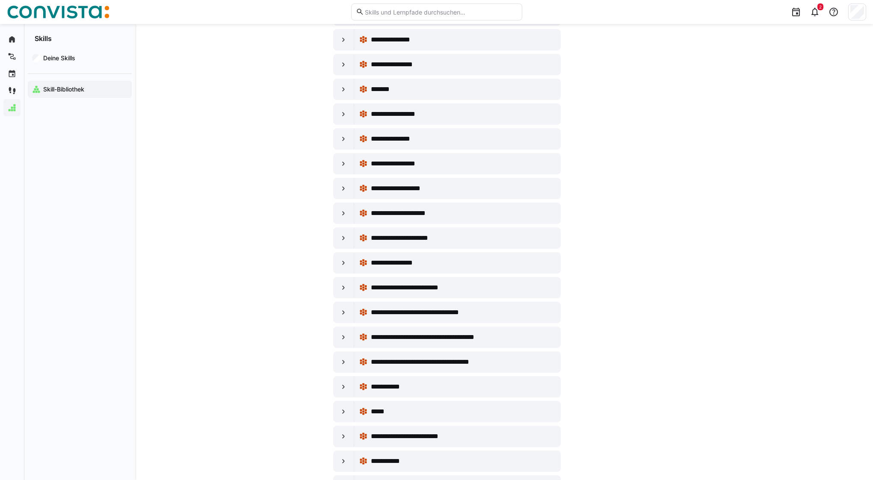
scroll to position [506, 0]
click at [345, 241] on eds-icon at bounding box center [343, 237] width 9 height 9
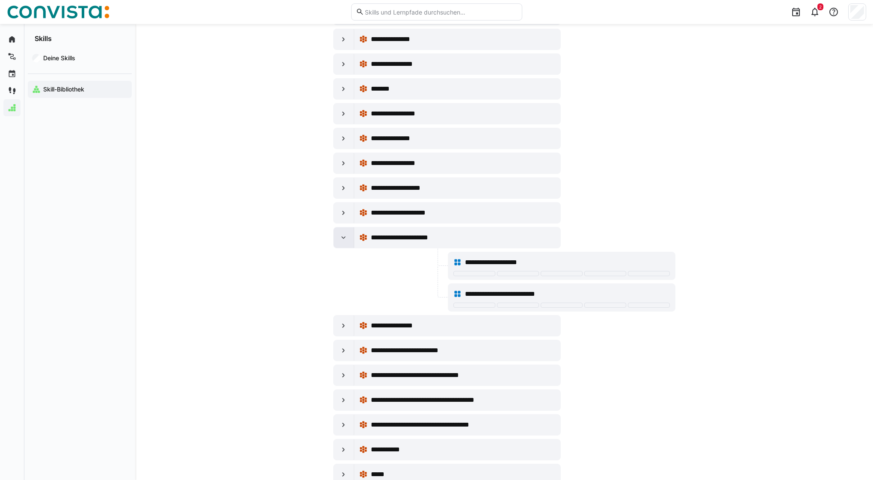
click at [345, 241] on eds-icon at bounding box center [343, 237] width 9 height 9
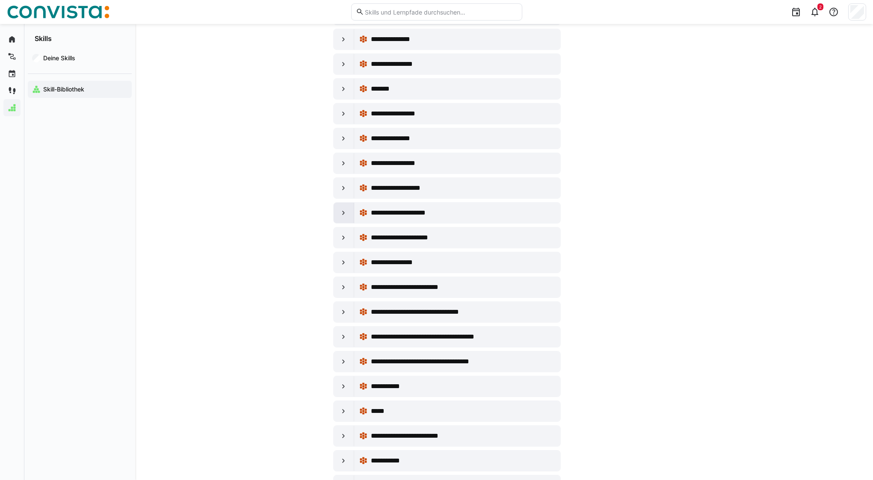
click at [343, 214] on eds-icon at bounding box center [343, 213] width 9 height 9
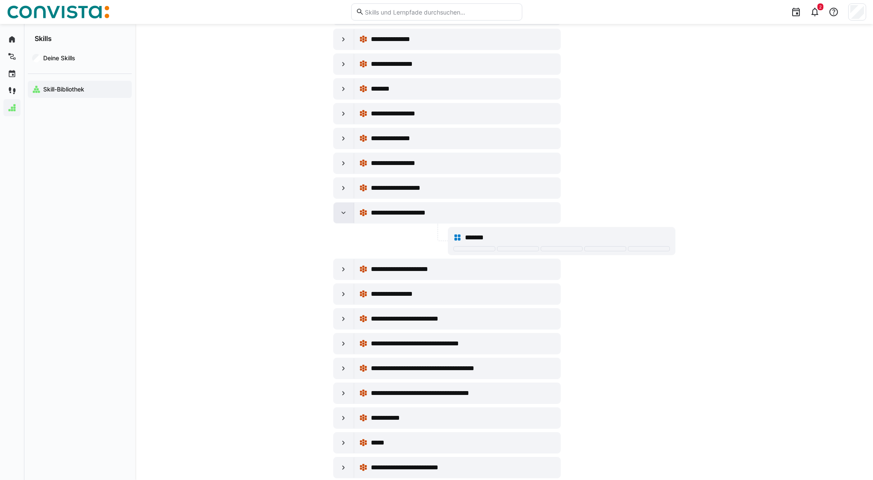
click at [343, 214] on eds-icon at bounding box center [343, 213] width 9 height 9
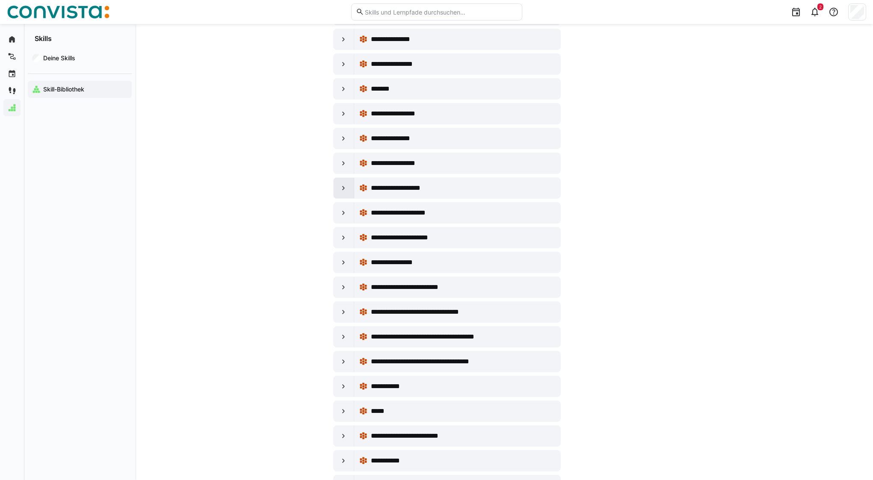
click at [343, 192] on div at bounding box center [344, 188] width 21 height 21
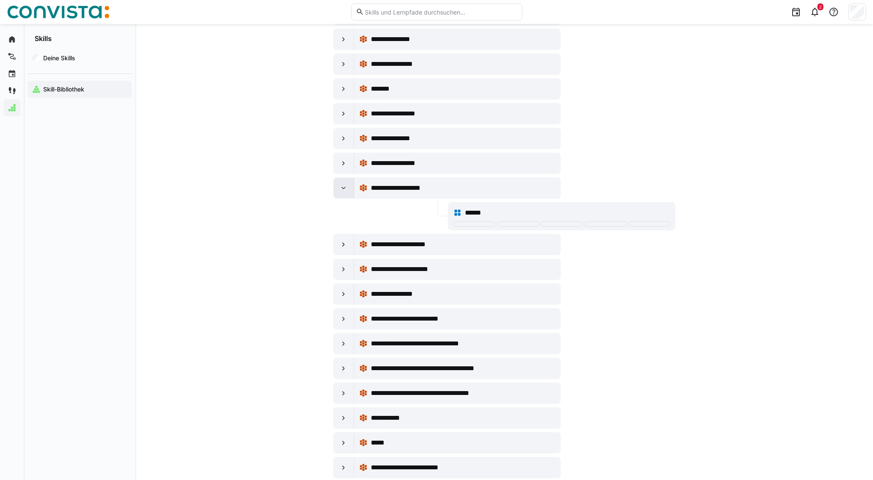
click at [343, 192] on div at bounding box center [344, 188] width 21 height 21
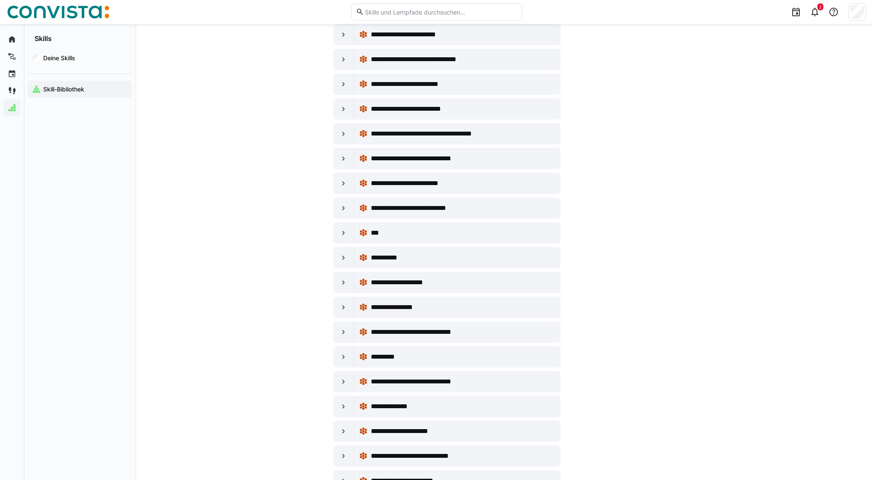
scroll to position [1256, 0]
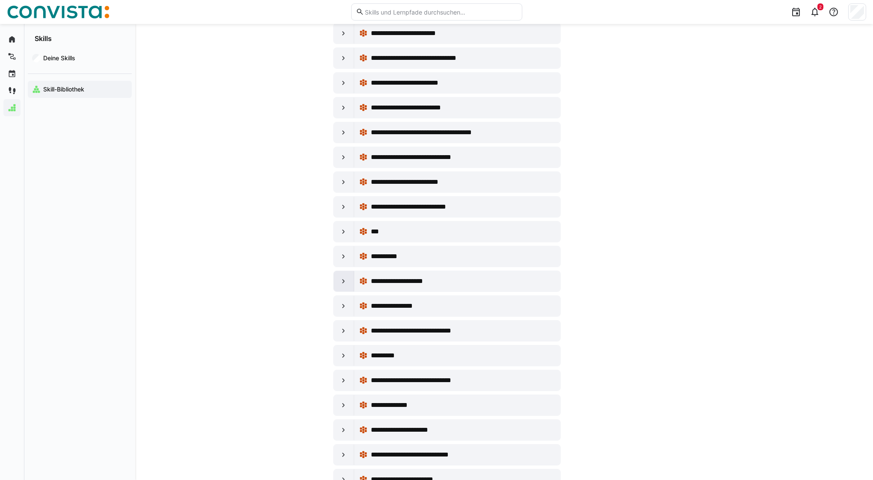
click at [340, 279] on eds-icon at bounding box center [343, 281] width 9 height 9
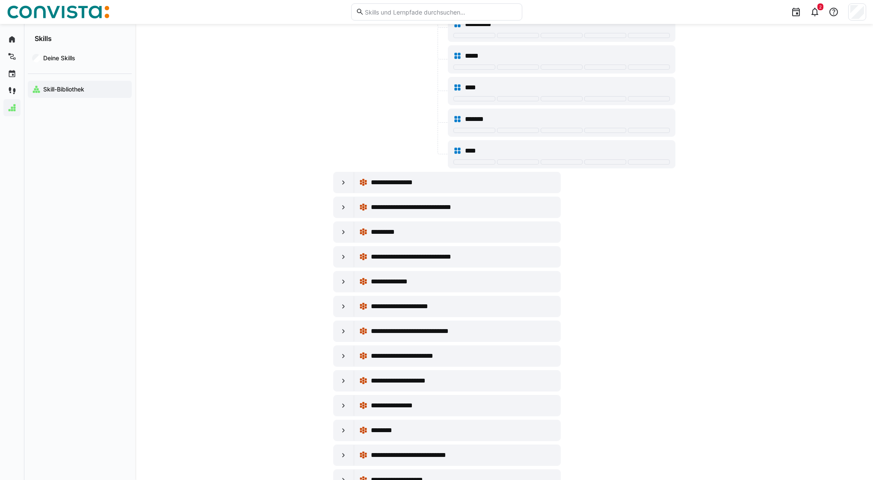
scroll to position [1984, 0]
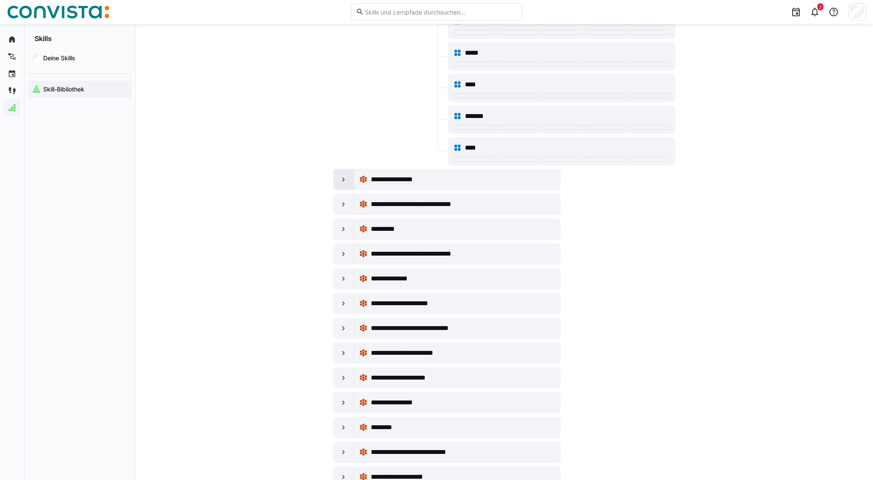
click at [351, 180] on div at bounding box center [344, 179] width 21 height 21
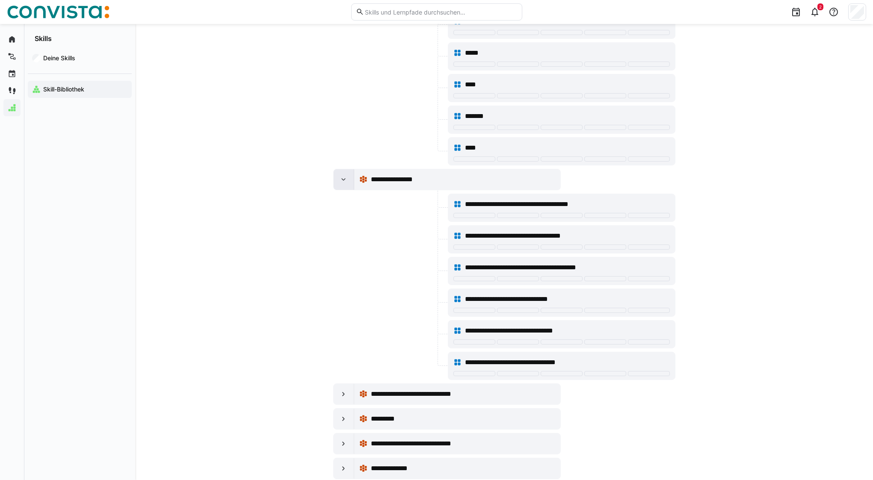
click at [348, 180] on div at bounding box center [344, 179] width 21 height 21
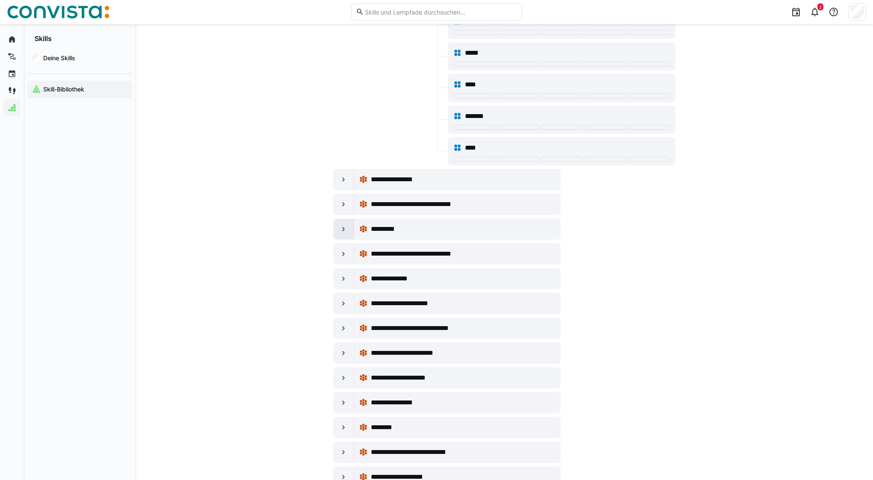
click at [340, 235] on div at bounding box center [344, 229] width 21 height 21
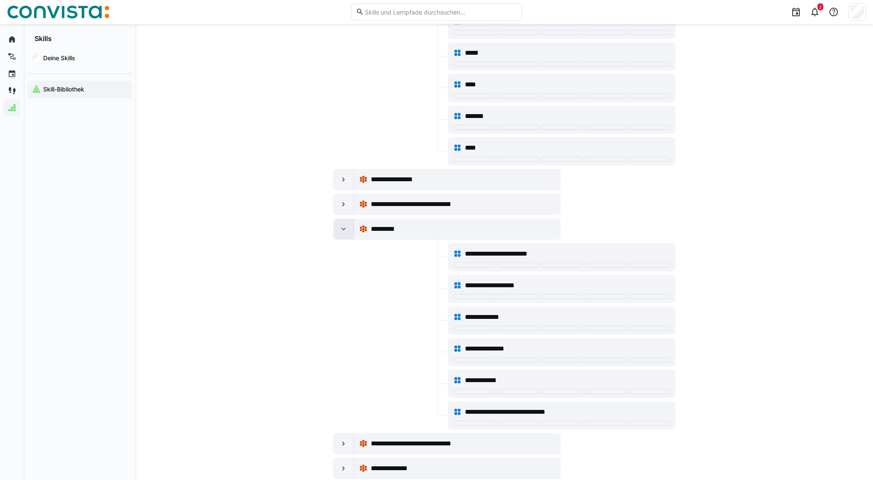
click at [340, 235] on div at bounding box center [344, 229] width 21 height 21
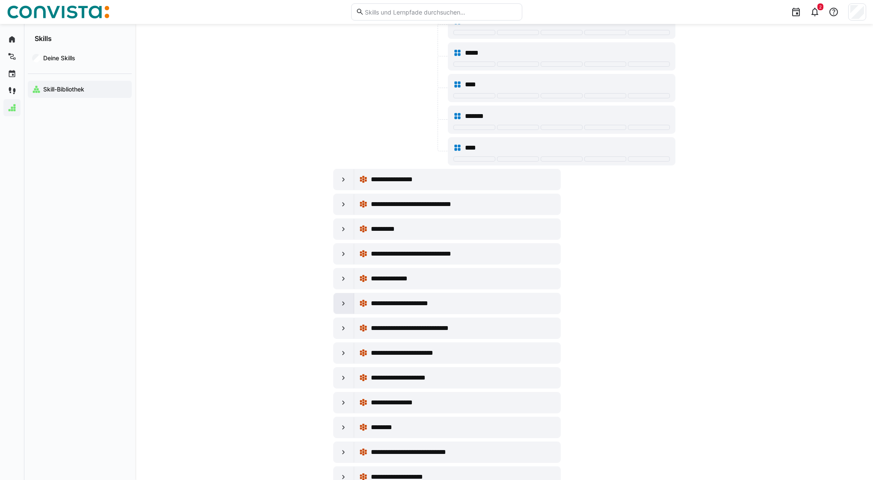
click at [336, 306] on div at bounding box center [344, 303] width 21 height 21
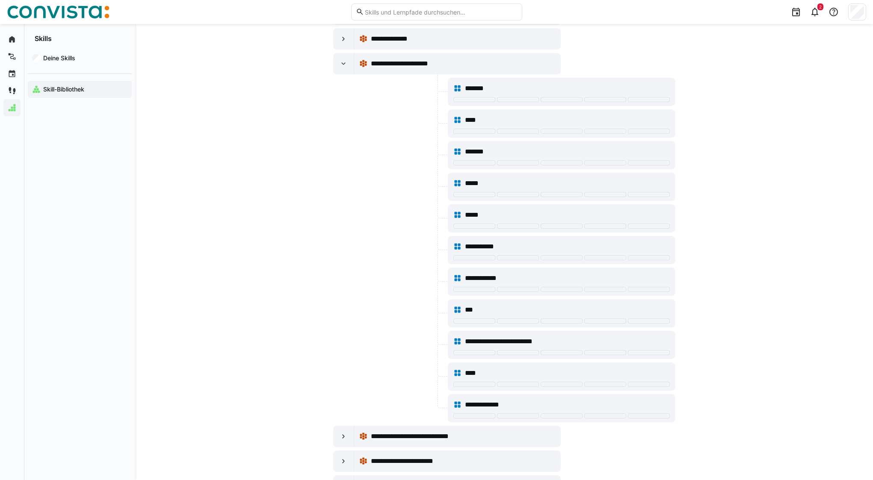
scroll to position [2222, 0]
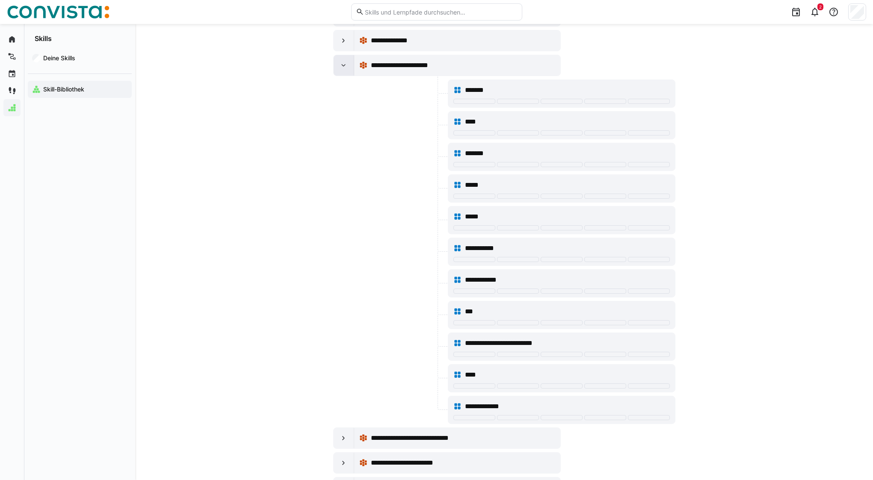
click at [342, 68] on eds-icon at bounding box center [343, 65] width 9 height 9
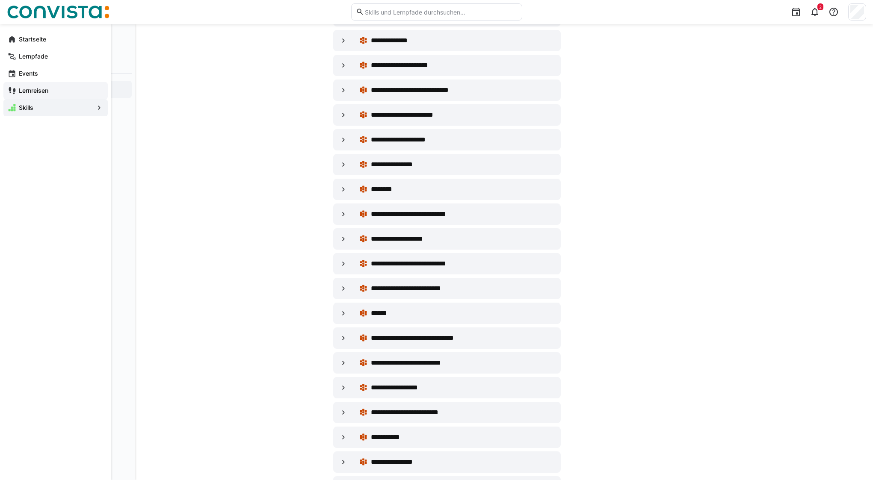
click at [11, 88] on eds-icon at bounding box center [12, 90] width 9 height 9
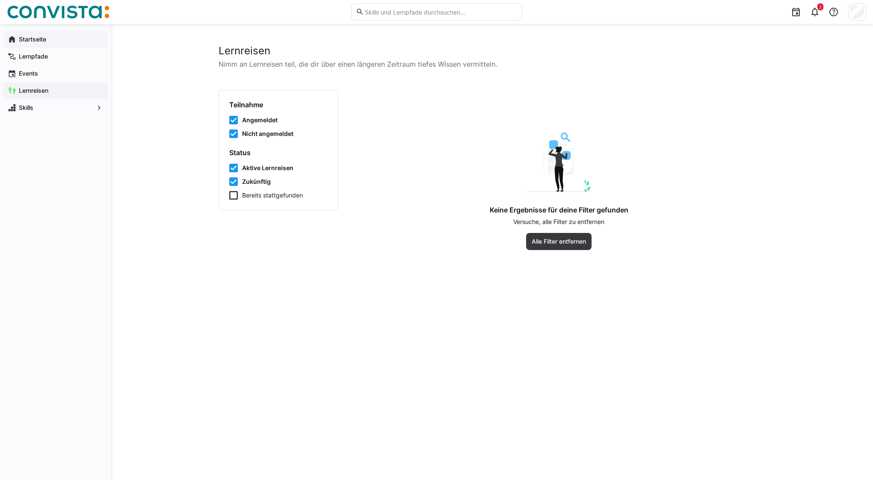
click at [18, 38] on span "Startseite" at bounding box center [61, 39] width 86 height 9
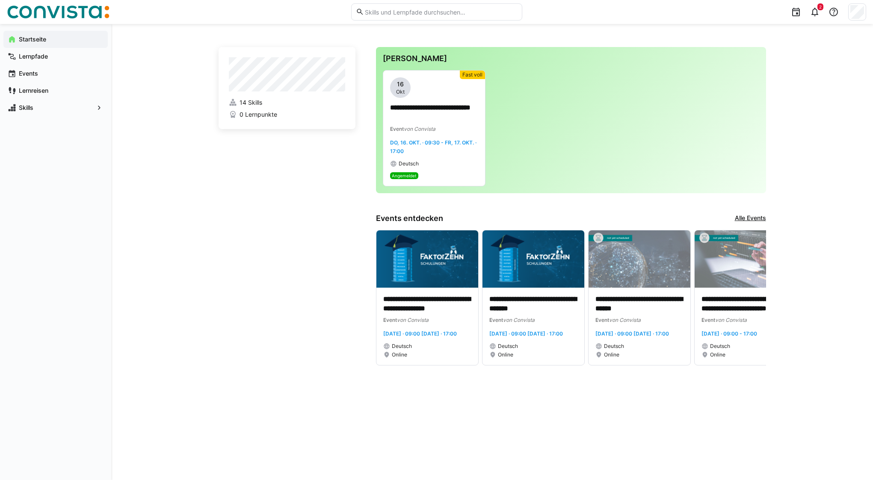
click at [748, 216] on link "Alle Events" at bounding box center [750, 218] width 31 height 9
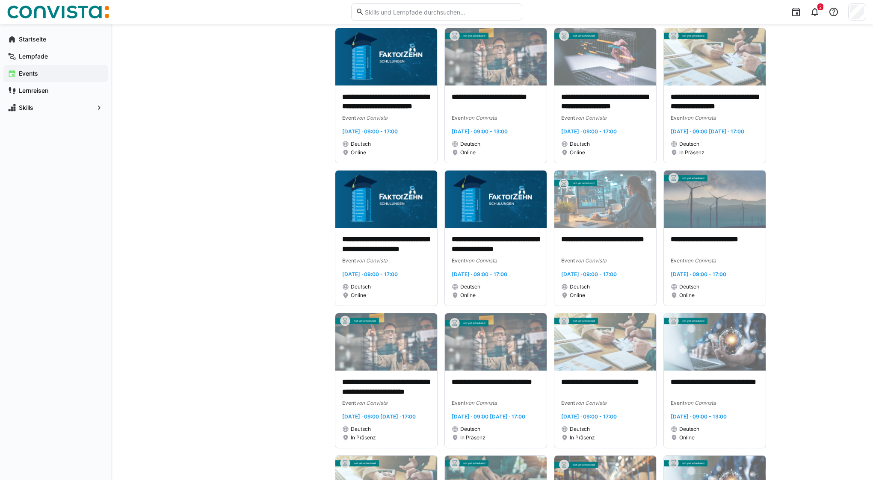
scroll to position [2781, 0]
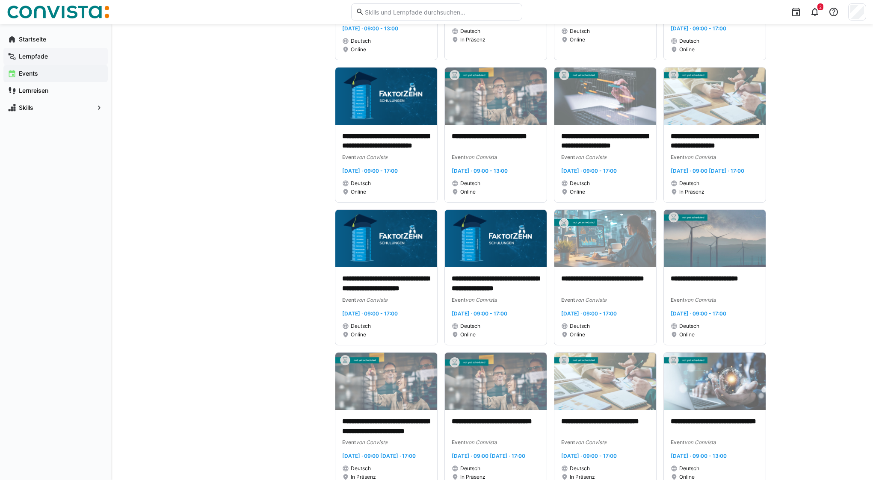
click at [65, 55] on span "Lernpfade" at bounding box center [61, 56] width 86 height 9
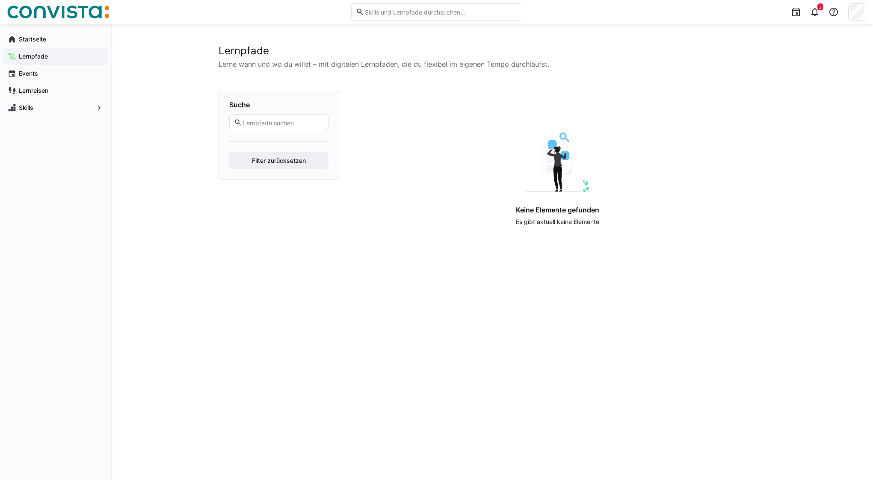
click at [270, 123] on input "text" at bounding box center [282, 123] width 81 height 8
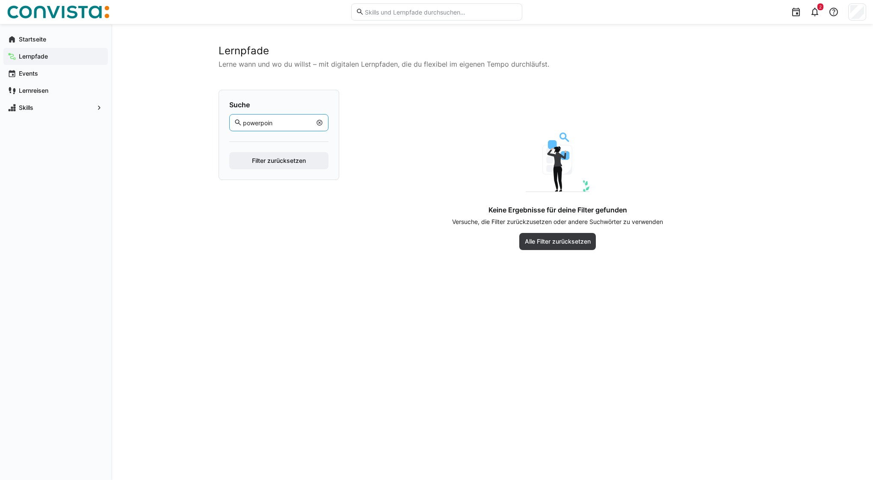
type input "powerpoint"
drag, startPoint x: 288, startPoint y: 121, endPoint x: 236, endPoint y: 119, distance: 52.2
click at [236, 119] on eds-input "powerpoint" at bounding box center [278, 122] width 99 height 17
type input "r"
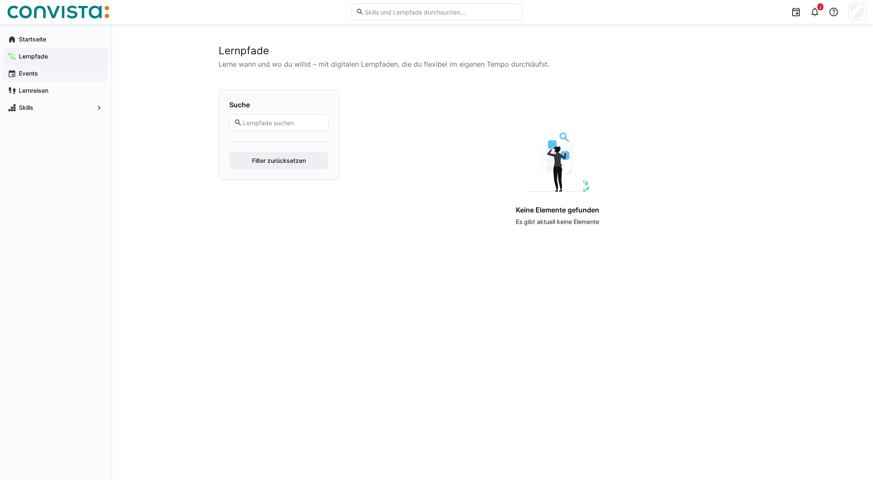
click at [38, 75] on span "Events" at bounding box center [61, 73] width 86 height 9
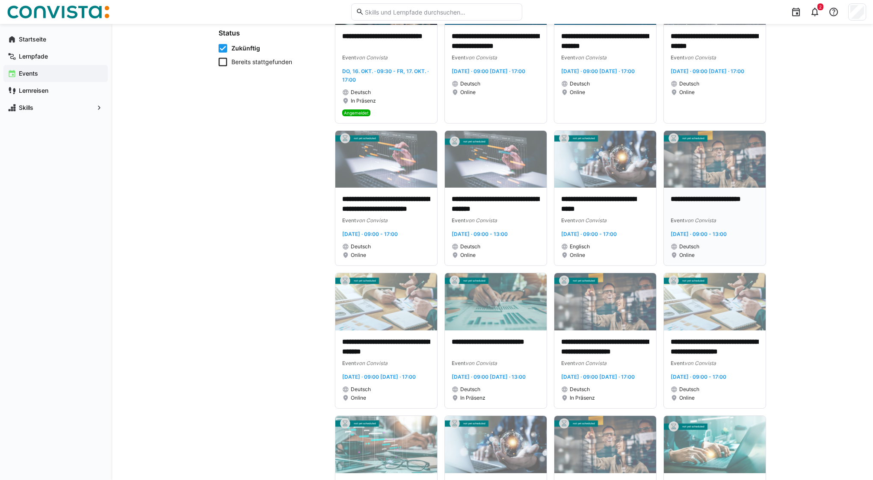
scroll to position [215, 0]
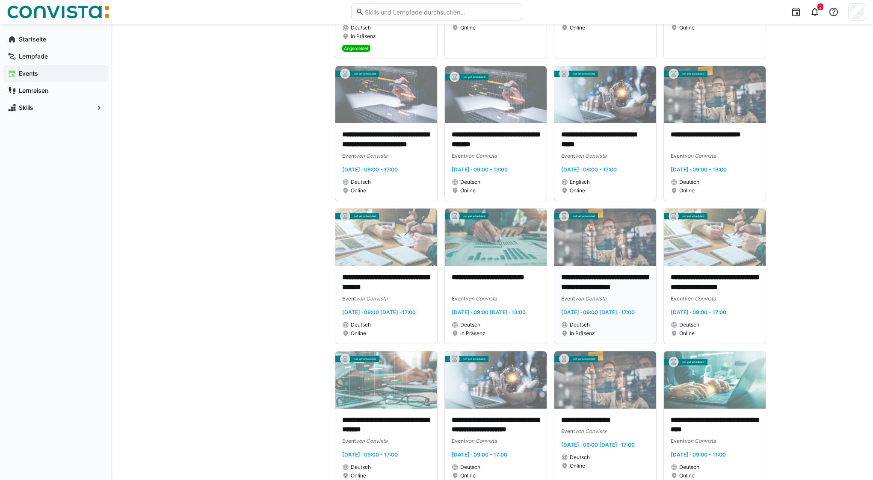
click at [598, 250] on img at bounding box center [605, 237] width 102 height 57
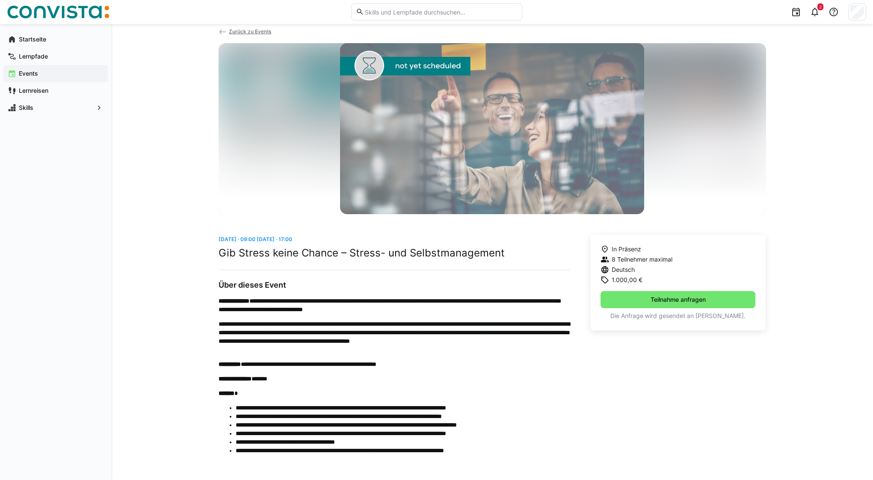
scroll to position [18, 0]
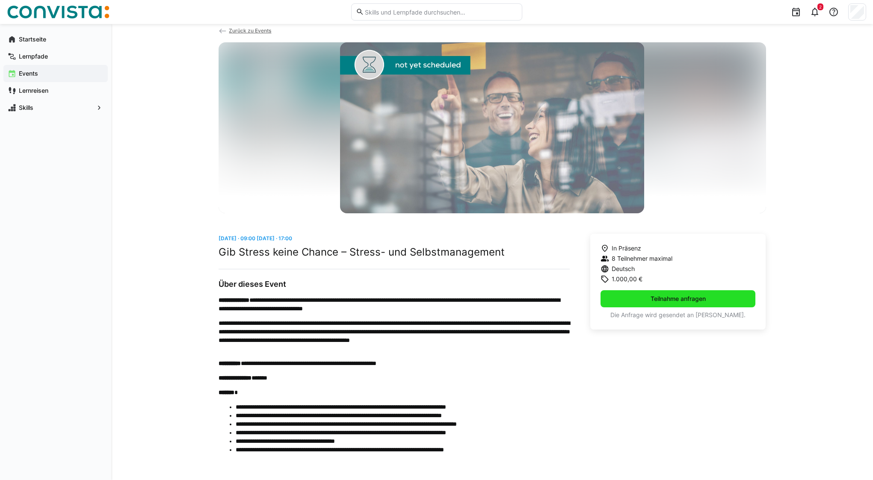
click at [654, 302] on span "Teilnahme anfragen" at bounding box center [678, 299] width 58 height 9
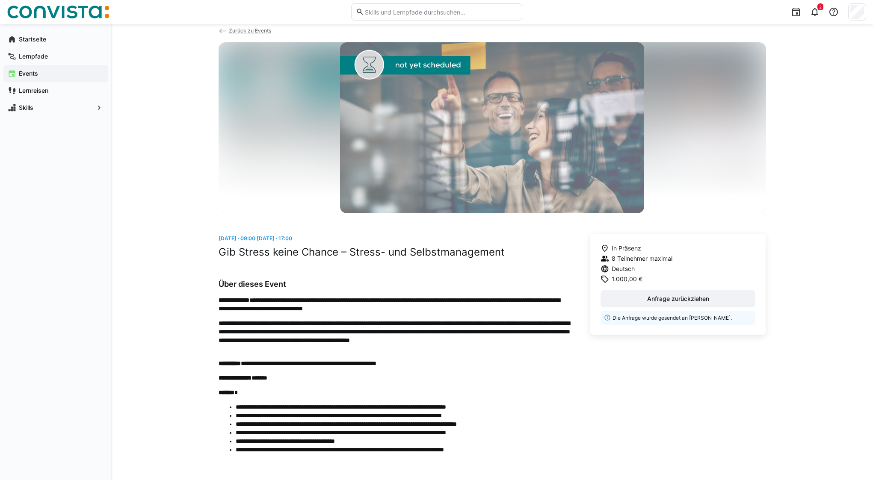
click at [233, 30] on span "Zurück zu Events" at bounding box center [250, 30] width 42 height 6
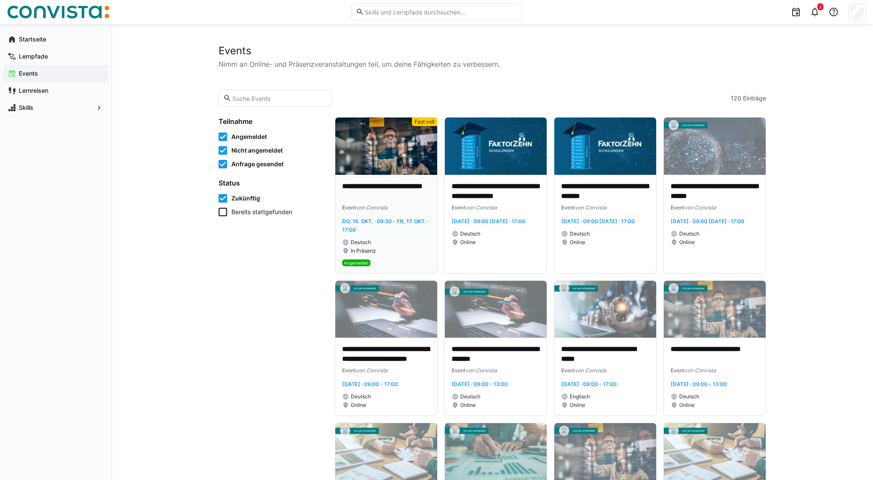
click at [381, 149] on img at bounding box center [386, 146] width 102 height 57
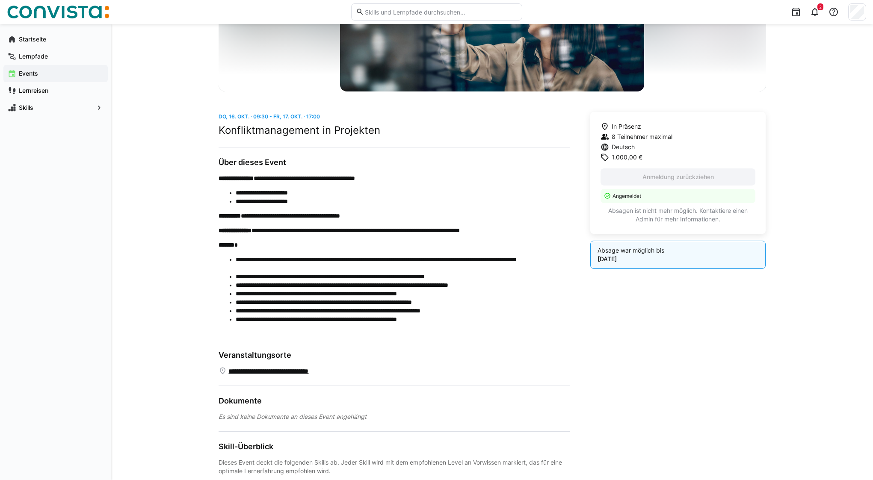
scroll to position [141, 0]
click at [287, 126] on h2 "Konfliktmanagement in Projekten" at bounding box center [394, 129] width 351 height 13
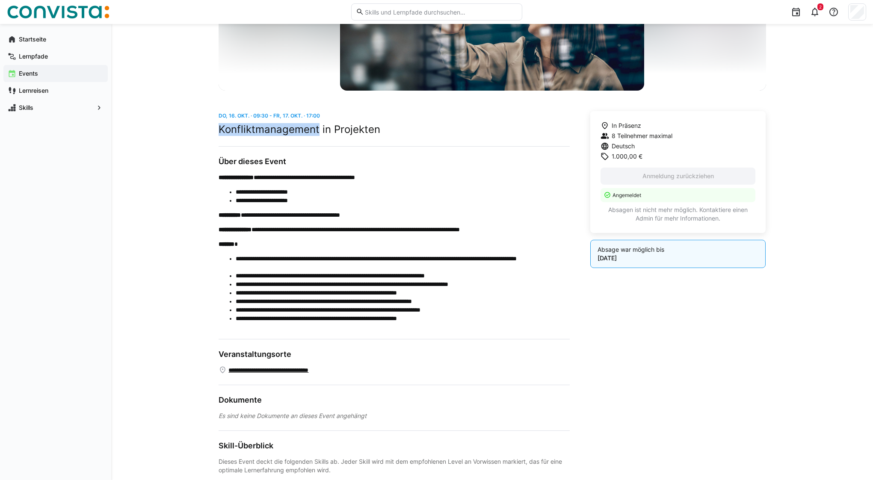
click at [287, 126] on h2 "Konfliktmanagement in Projekten" at bounding box center [394, 129] width 351 height 13
copy h2 "Konfliktmanagement"
click at [0, 0] on app-navigation-label "Lernpfade" at bounding box center [0, 0] width 0 height 0
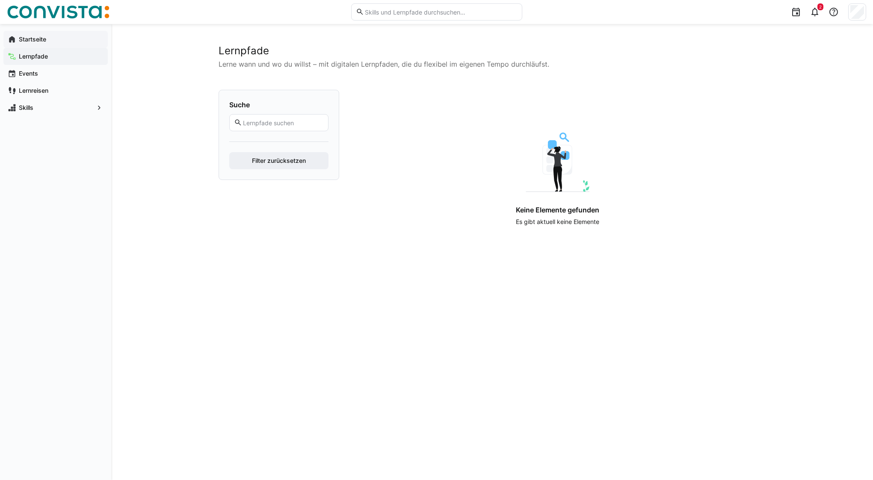
click at [0, 0] on app-navigation-label "Startseite" at bounding box center [0, 0] width 0 height 0
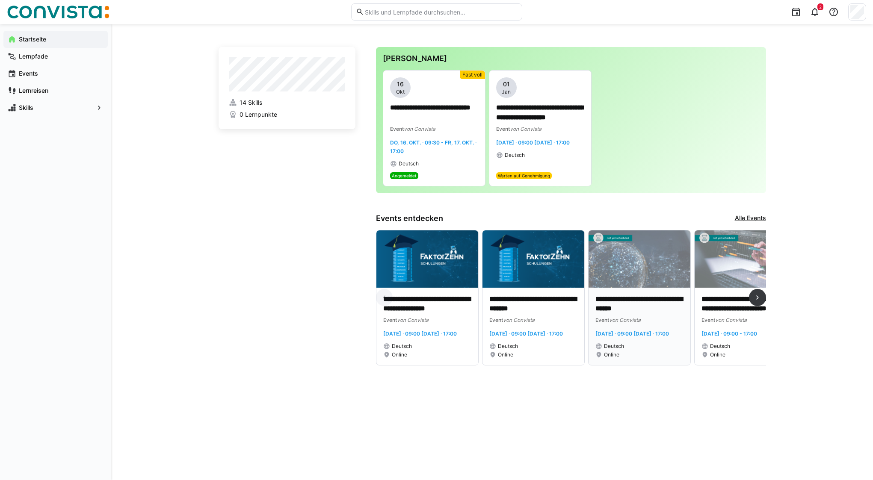
click at [632, 272] on img at bounding box center [639, 258] width 102 height 57
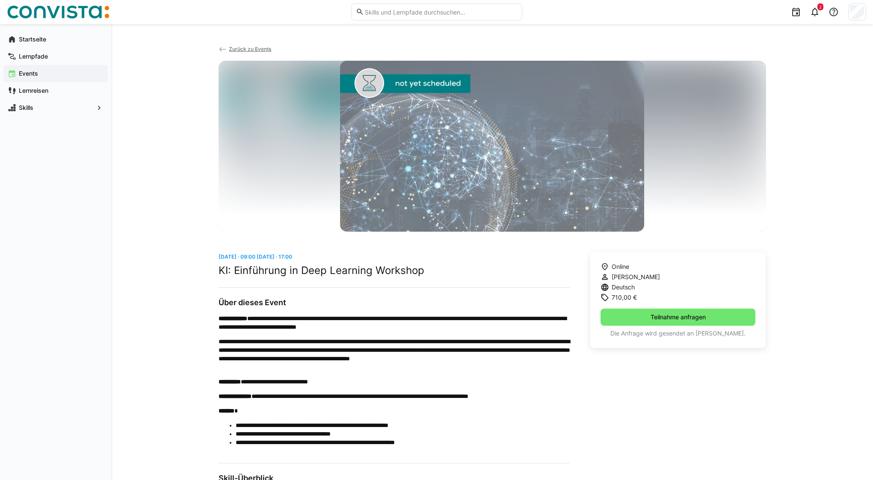
scroll to position [174, 0]
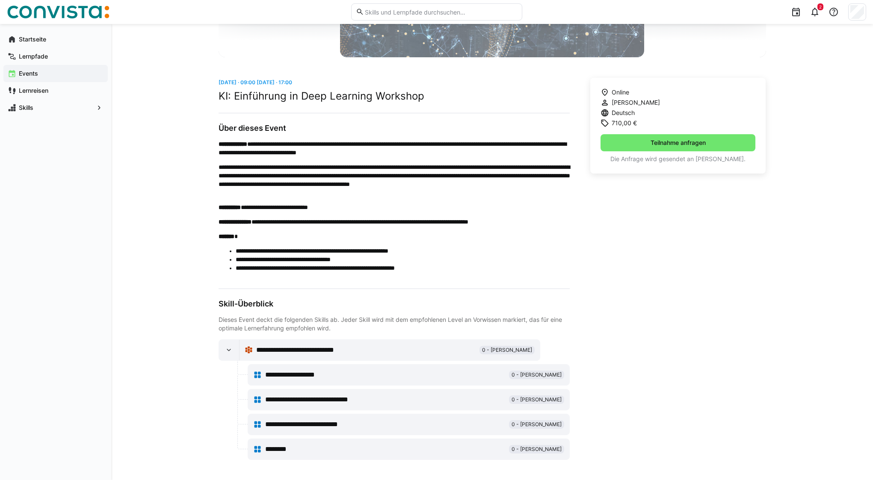
click at [292, 450] on span "********" at bounding box center [281, 449] width 33 height 10
click at [0, 0] on app-navigation-label "Startseite" at bounding box center [0, 0] width 0 height 0
